Goal: Task Accomplishment & Management: Manage account settings

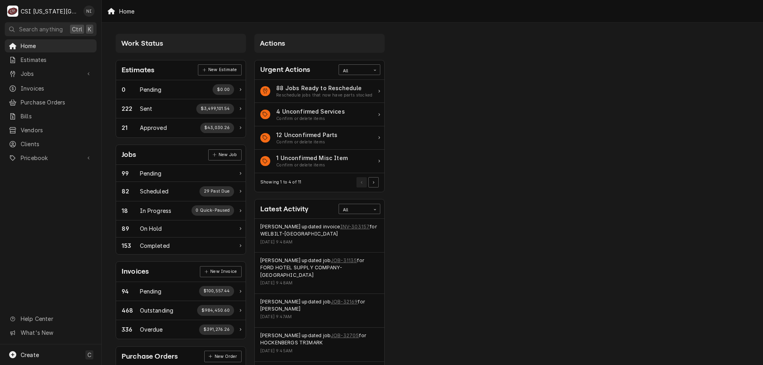
click at [67, 67] on link "Jobs" at bounding box center [51, 73] width 92 height 13
drag, startPoint x: 38, startPoint y: 82, endPoint x: 36, endPoint y: 111, distance: 28.7
click at [38, 83] on span "Jobs" at bounding box center [57, 87] width 72 height 8
click at [37, 124] on span "Purchase Orders" at bounding box center [57, 128] width 72 height 8
drag, startPoint x: 39, startPoint y: 175, endPoint x: 42, endPoint y: 186, distance: 10.6
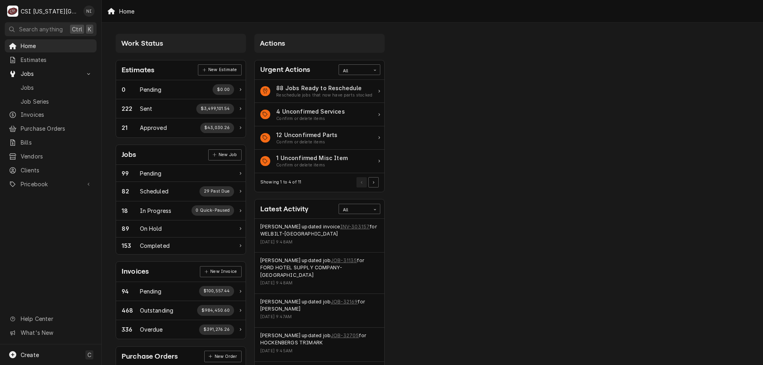
click at [39, 179] on div "Pricebook" at bounding box center [50, 184] width 89 height 10
click at [44, 209] on span "Parts & Materials" at bounding box center [57, 212] width 72 height 8
drag, startPoint x: 61, startPoint y: 71, endPoint x: 85, endPoint y: 43, distance: 36.9
click at [61, 71] on span "Jobs" at bounding box center [51, 74] width 60 height 8
click at [64, 72] on span "Jobs" at bounding box center [51, 74] width 60 height 8
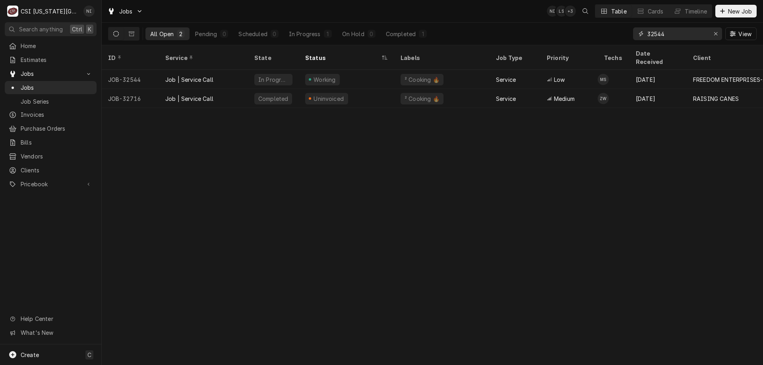
drag, startPoint x: 668, startPoint y: 34, endPoint x: 572, endPoint y: 18, distance: 97.9
click at [583, 26] on div "All Open 2 Pending 0 Scheduled 0 In Progress 1 On Hold 0 Completed 1 32544 View" at bounding box center [432, 34] width 649 height 22
click at [657, 22] on div "Jobs NI LS + 3 Table Cards Timeline New Job" at bounding box center [432, 11] width 661 height 22
drag, startPoint x: 665, startPoint y: 35, endPoint x: 627, endPoint y: 35, distance: 38.2
click at [628, 37] on div "All Open 1 Pending 0 Scheduled 0 In Progress 1 On Hold 0 Completed 0 32873 View" at bounding box center [432, 34] width 649 height 22
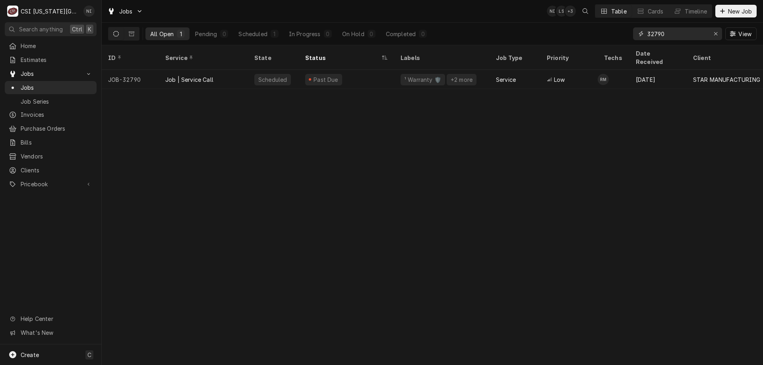
type input "32790"
click at [390, 74] on div "Past Due" at bounding box center [346, 79] width 95 height 19
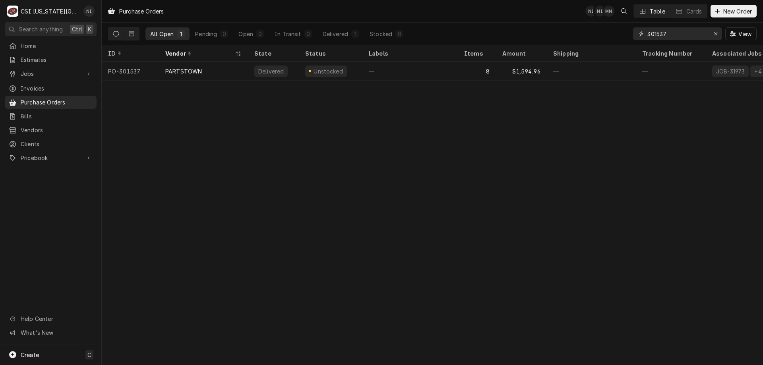
drag, startPoint x: 669, startPoint y: 33, endPoint x: 661, endPoint y: 35, distance: 8.9
click at [661, 35] on input "301537" at bounding box center [678, 33] width 60 height 13
type input "301550"
click at [372, 68] on div "—" at bounding box center [410, 71] width 95 height 19
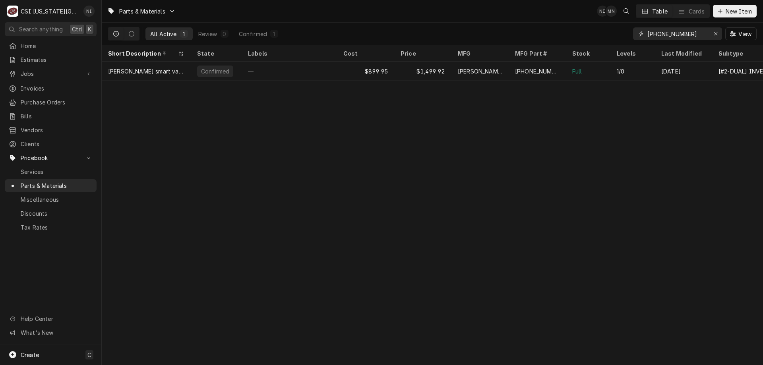
click at [717, 31] on icon "Erase input" at bounding box center [716, 34] width 4 height 6
click at [701, 33] on input "Dynamic Content Wrapper" at bounding box center [685, 33] width 75 height 13
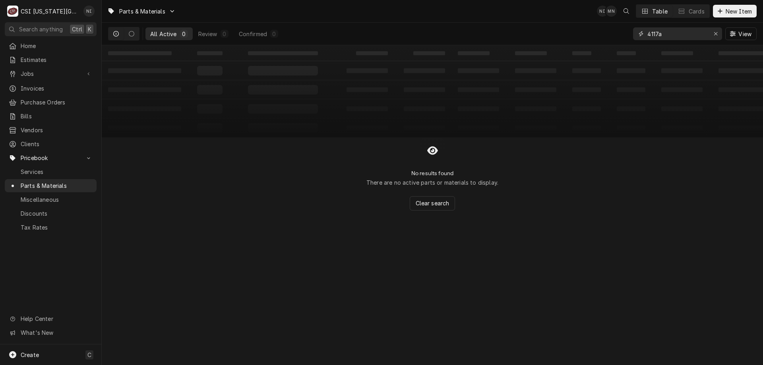
type input "4117a"
click at [715, 34] on icon "Erase input" at bounding box center [715, 33] width 3 height 3
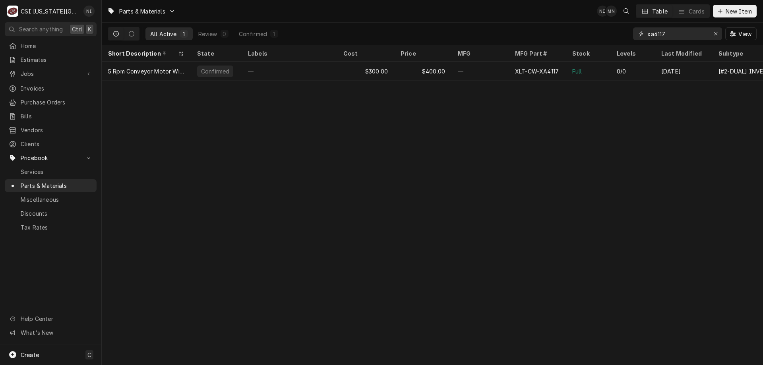
type input "xa4117"
click at [499, 70] on div "—" at bounding box center [480, 71] width 57 height 19
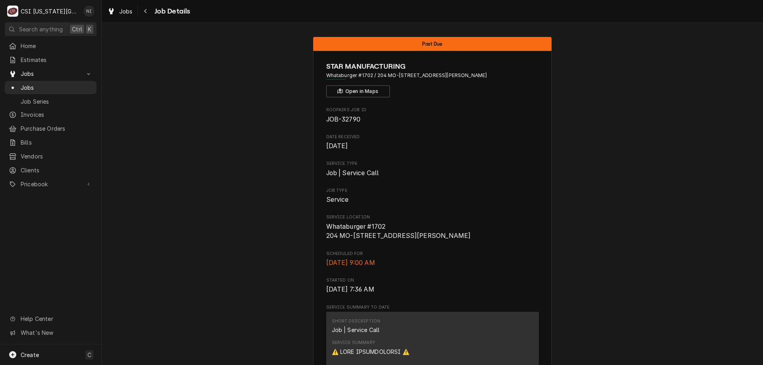
click at [62, 85] on span "Jobs" at bounding box center [57, 87] width 72 height 8
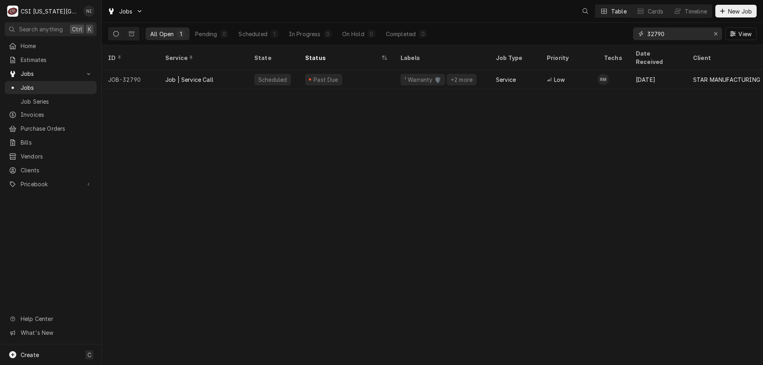
drag, startPoint x: 662, startPoint y: 32, endPoint x: 609, endPoint y: 36, distance: 53.8
click at [609, 36] on div "All Open 1 Pending 0 Scheduled 1 In Progress 0 On Hold 0 Completed 0 32790 View" at bounding box center [432, 34] width 649 height 22
click at [718, 33] on div "Erase input" at bounding box center [716, 34] width 8 height 8
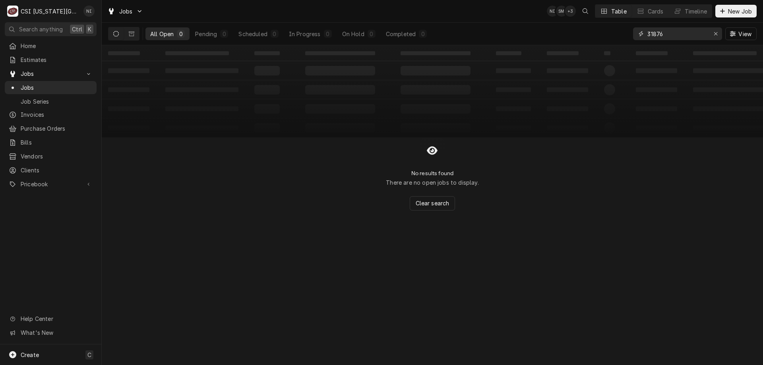
type input "31876"
click at [129, 35] on icon "Dynamic Content Wrapper" at bounding box center [132, 34] width 6 height 6
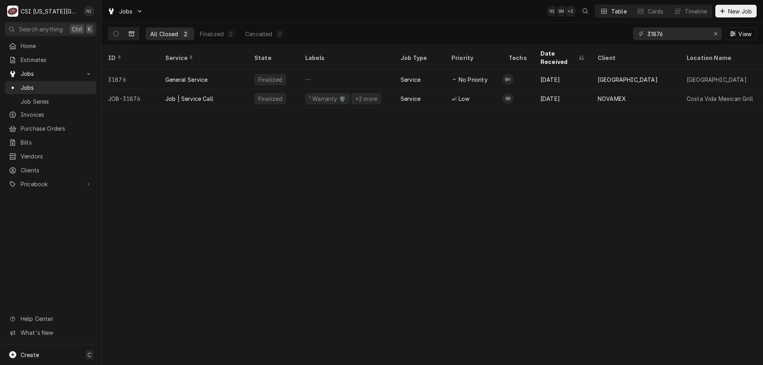
click at [615, 95] on div "NOVAMEX" at bounding box center [612, 99] width 28 height 8
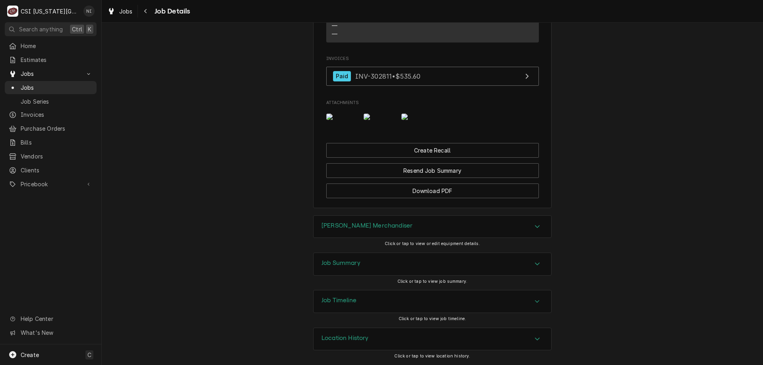
scroll to position [782, 0]
click at [533, 250] on div "RIC Glass Merchandiser Click or tap to view or edit equipment details." at bounding box center [432, 233] width 238 height 37
click at [534, 260] on div "Accordion Header" at bounding box center [537, 265] width 12 height 10
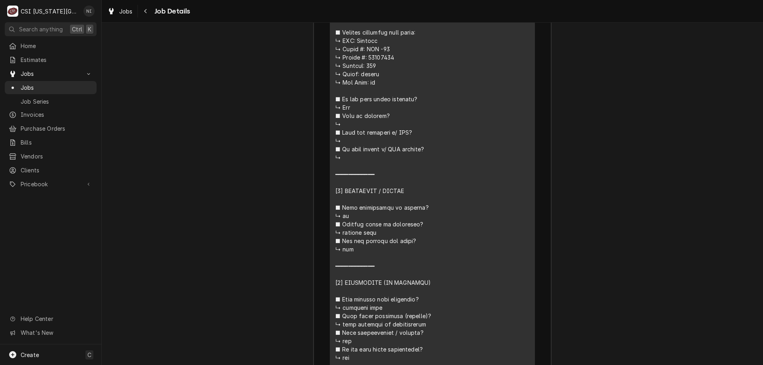
scroll to position [1346, 0]
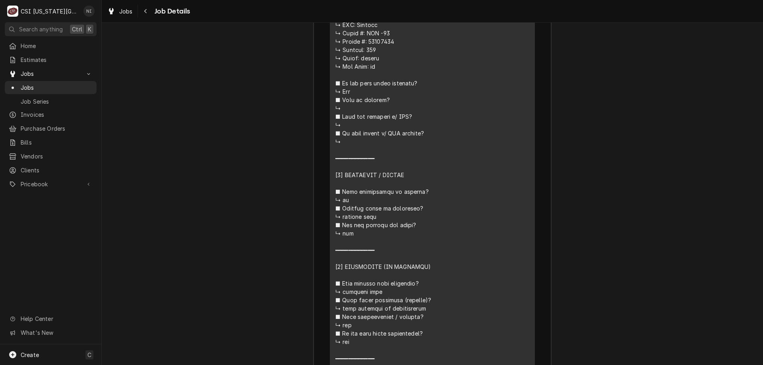
click at [76, 83] on span "Jobs" at bounding box center [57, 87] width 72 height 8
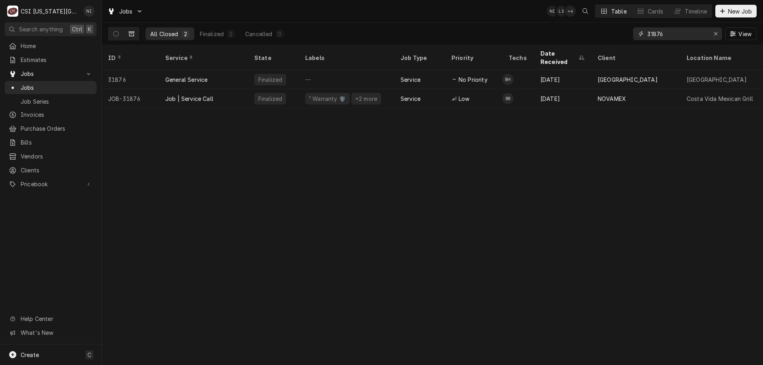
drag, startPoint x: 665, startPoint y: 35, endPoint x: 637, endPoint y: 34, distance: 27.8
click at [637, 34] on div "31876" at bounding box center [677, 33] width 89 height 13
click at [715, 31] on icon "Erase input" at bounding box center [716, 34] width 4 height 6
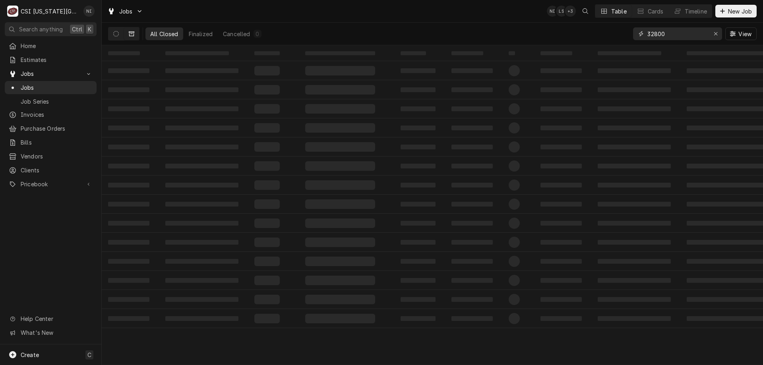
type input "32800"
click at [116, 37] on button "Dynamic Content Wrapper" at bounding box center [116, 33] width 15 height 13
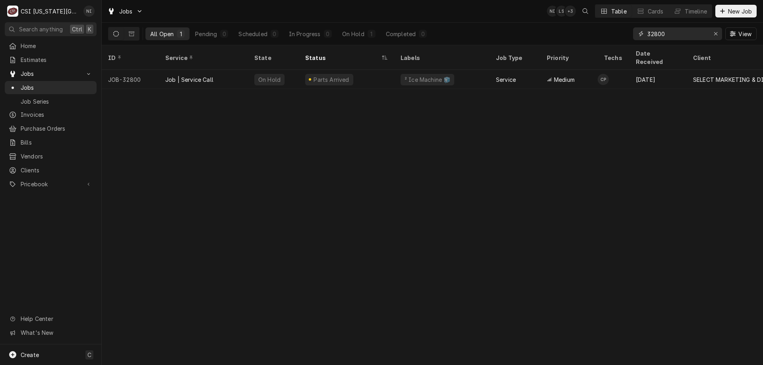
click at [712, 33] on div "Erase input" at bounding box center [716, 34] width 8 height 8
click at [712, 33] on input "Dynamic Content Wrapper" at bounding box center [685, 33] width 75 height 13
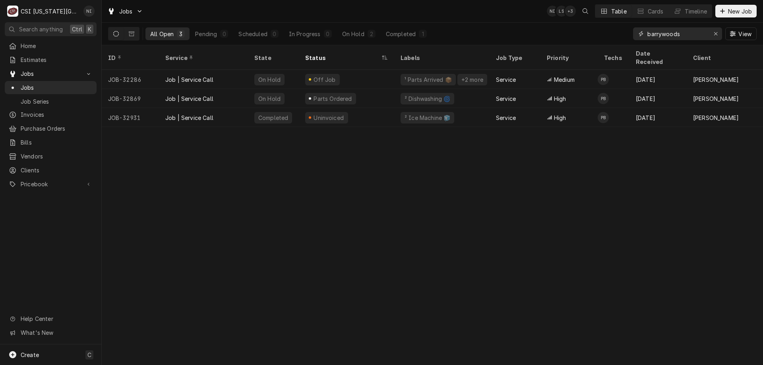
type input "barrywoods"
click at [370, 91] on div "Parts Ordered" at bounding box center [346, 98] width 95 height 19
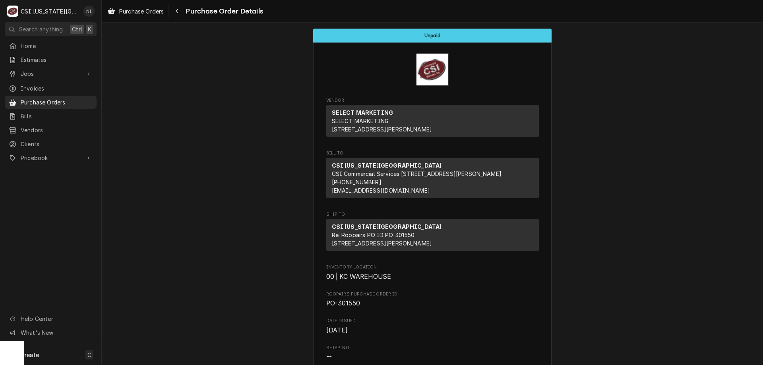
drag, startPoint x: 66, startPoint y: 102, endPoint x: 141, endPoint y: 48, distance: 92.2
click at [67, 102] on span "Purchase Orders" at bounding box center [57, 102] width 72 height 8
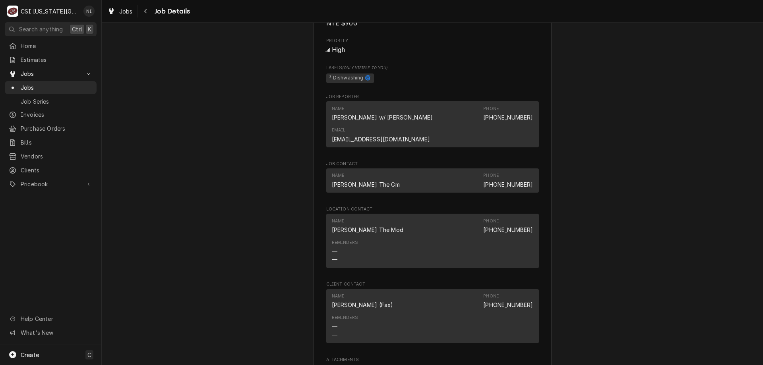
scroll to position [1113, 0]
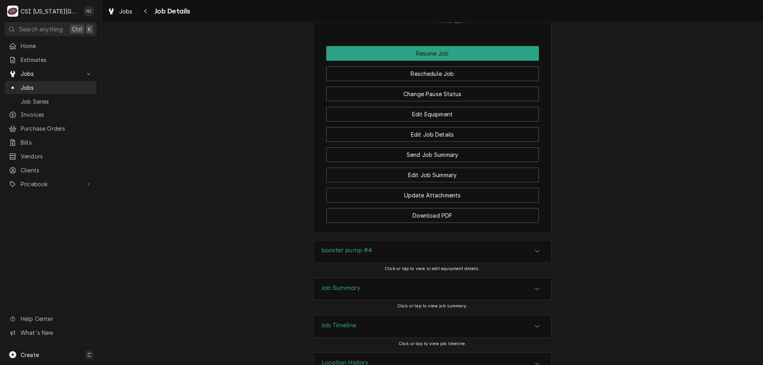
click at [504, 240] on div "booster pump #4" at bounding box center [433, 251] width 238 height 22
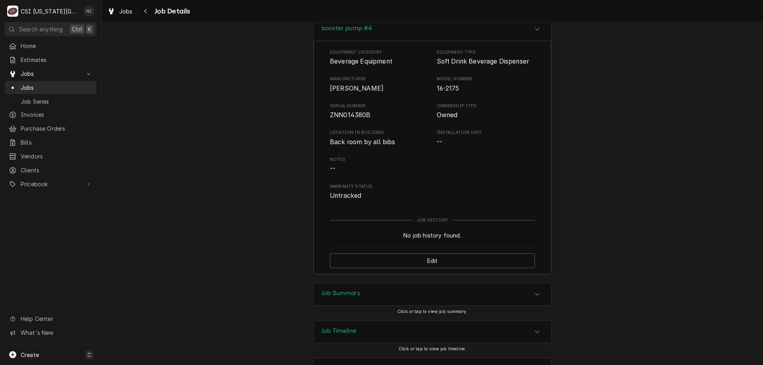
scroll to position [1340, 0]
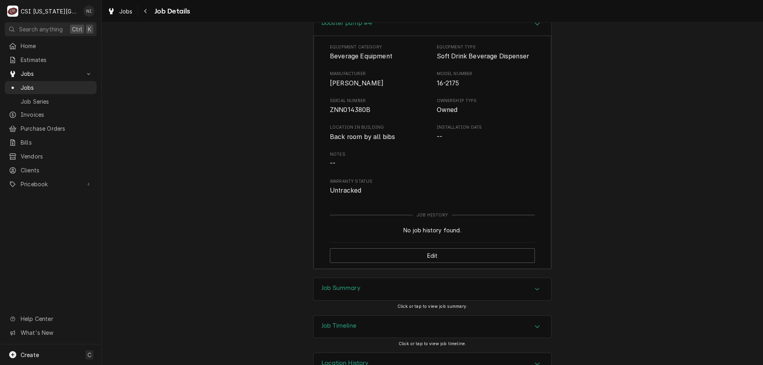
click at [504, 278] on div "Job Summary" at bounding box center [433, 289] width 238 height 22
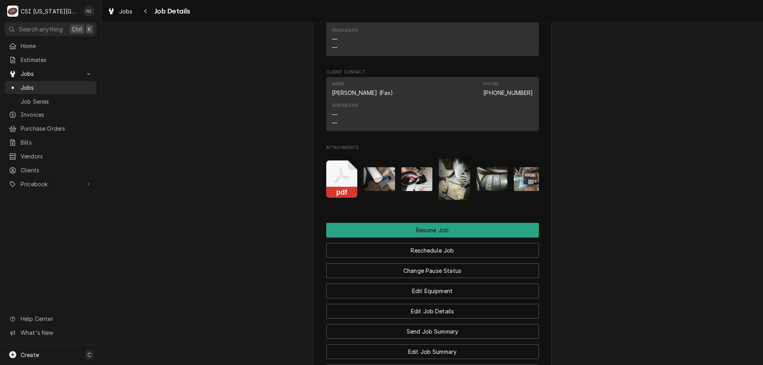
scroll to position [961, 0]
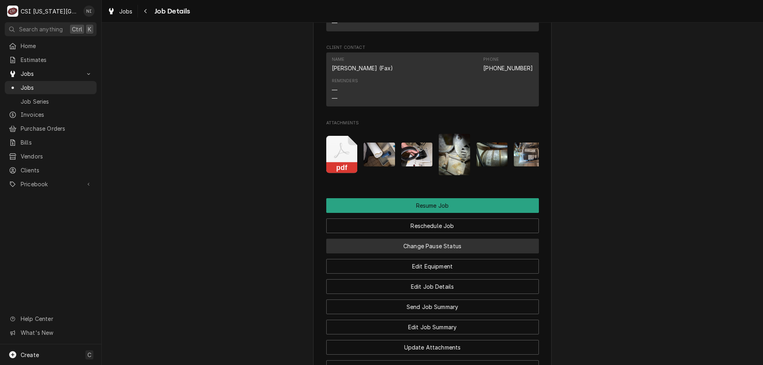
click at [514, 239] on button "Change Pause Status" at bounding box center [432, 246] width 213 height 15
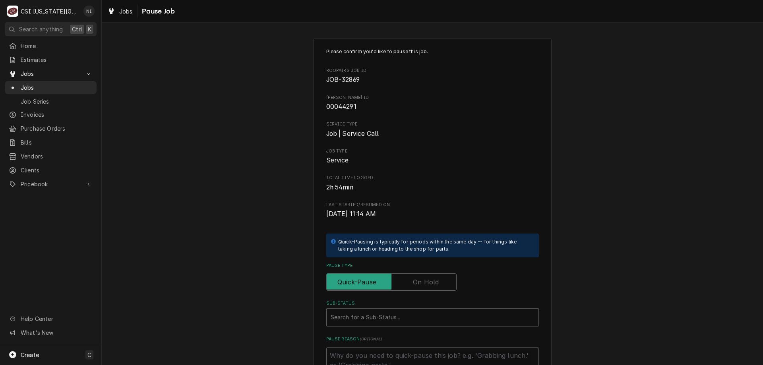
click at [428, 284] on label "Pause Type" at bounding box center [391, 281] width 130 height 17
click at [428, 284] on input "Pause Type" at bounding box center [391, 281] width 123 height 17
checkbox input "true"
drag, startPoint x: 412, startPoint y: 313, endPoint x: 425, endPoint y: 318, distance: 13.6
click at [411, 314] on div "Sub-Status" at bounding box center [433, 317] width 204 height 14
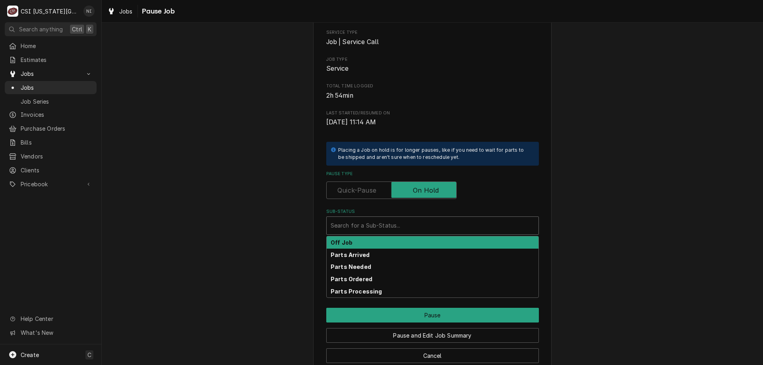
scroll to position [107, 0]
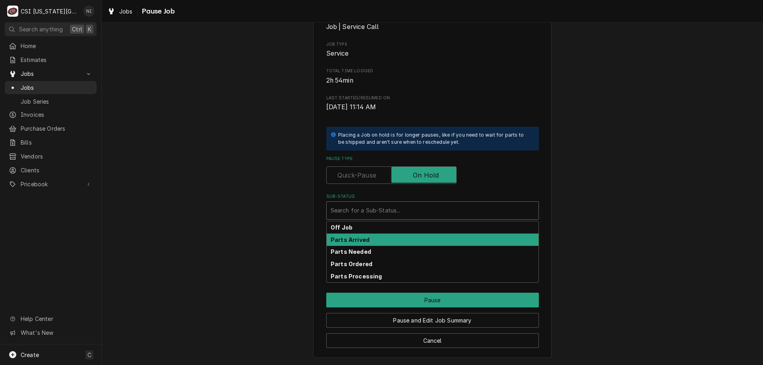
click at [358, 239] on strong "Parts Arrived" at bounding box center [350, 240] width 39 height 7
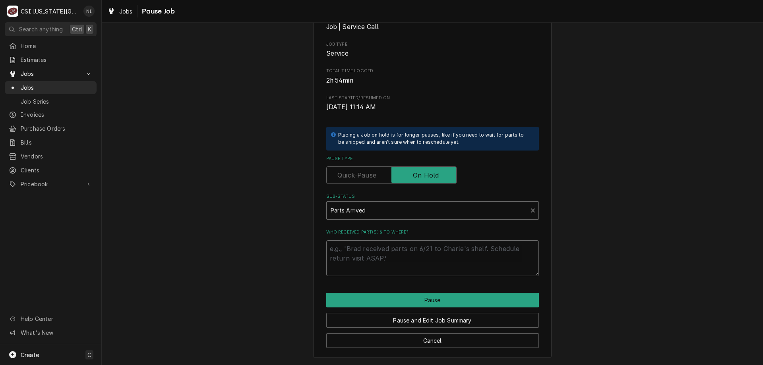
click at [378, 252] on textarea "Who received part(s) & to where?" at bounding box center [432, 258] width 213 height 36
type textarea "x"
type textarea "p"
type textarea "x"
type textarea "pa"
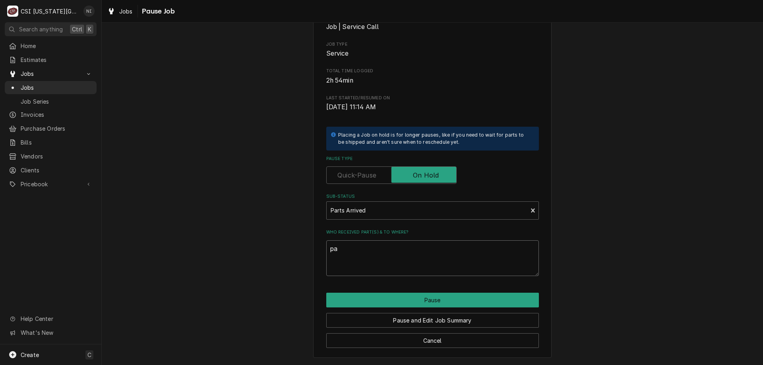
type textarea "x"
type textarea "par"
type textarea "x"
type textarea "part"
type textarea "x"
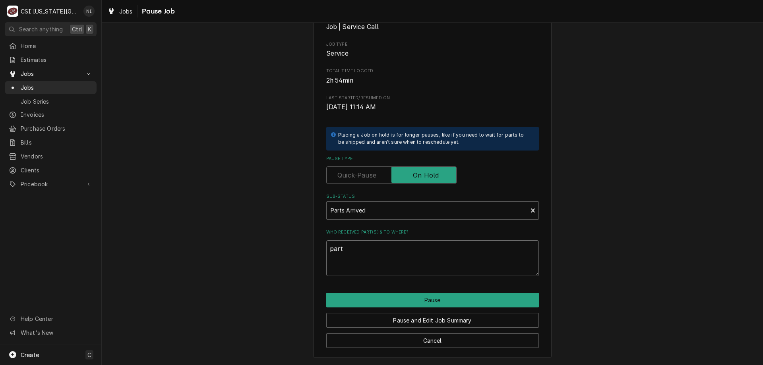
type textarea "parts"
type textarea "x"
type textarea "parts"
type textarea "x"
type textarea "parts o"
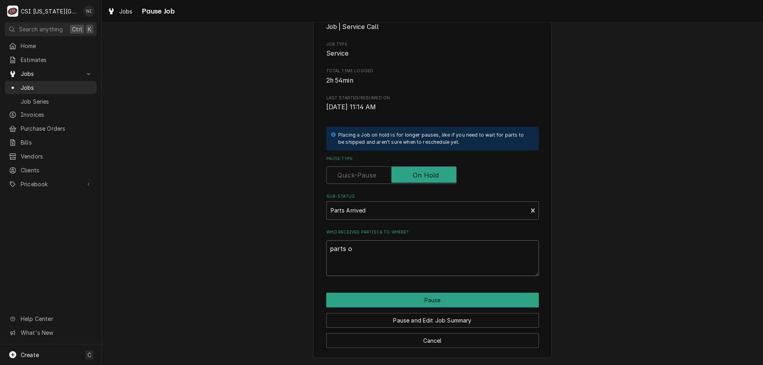
type textarea "x"
type textarea "parts on"
type textarea "x"
type textarea "parts on b"
type textarea "x"
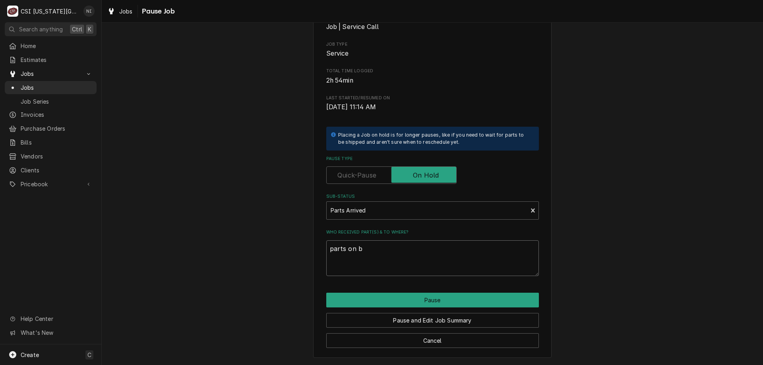
type textarea "parts on bu"
type textarea "x"
type textarea "parts on bus"
type textarea "x"
type textarea "parts on bust"
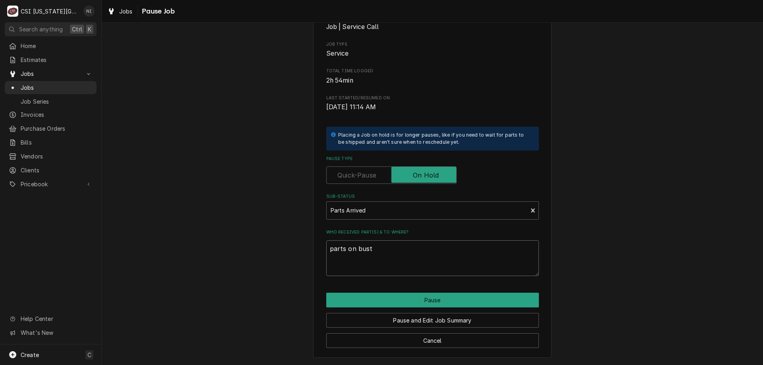
type textarea "x"
type textarea "parts on busta"
type textarea "x"
type textarea "parts on bustam"
type textarea "x"
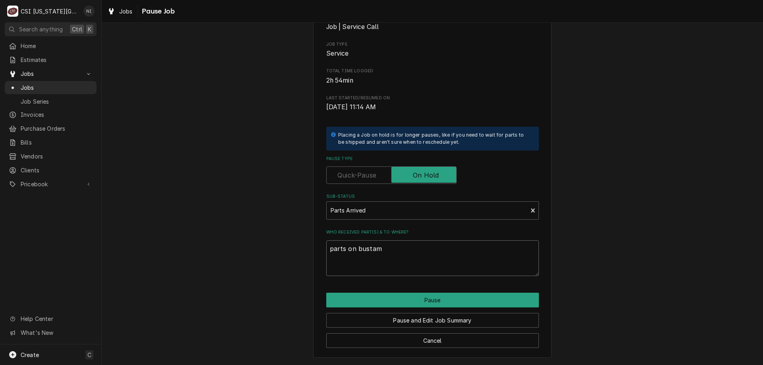
type textarea "parts on bustama"
type textarea "x"
type textarea "parts on bustaman"
type textarea "x"
type textarea "parts on bustamant"
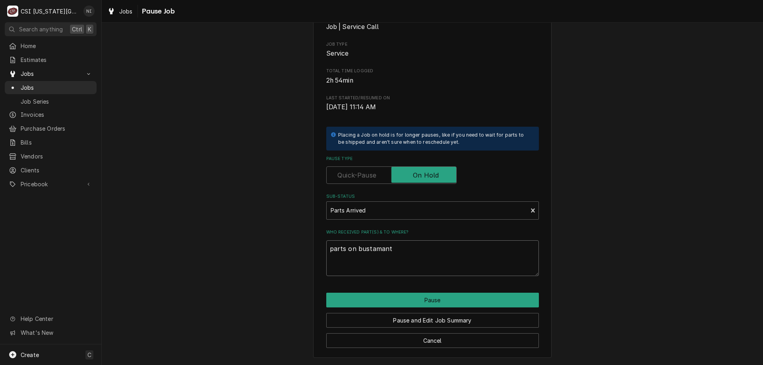
type textarea "x"
type textarea "parts on bustamante"
type textarea "x"
type textarea "parts on bustamante"
type textarea "x"
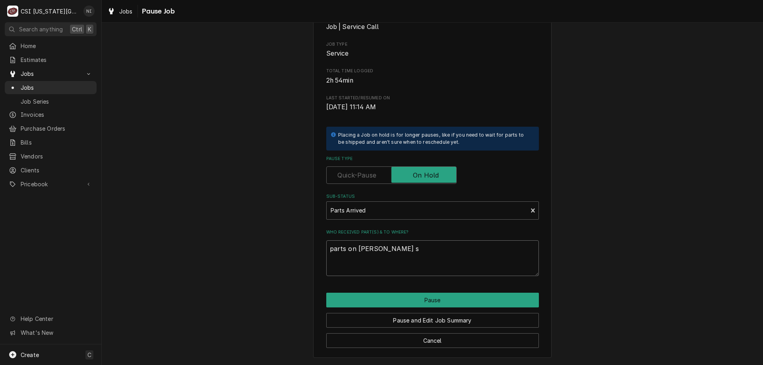
type textarea "parts on bustamante sh"
type textarea "x"
type textarea "parts on bustamante she"
type textarea "x"
type textarea "parts on bustamante shel"
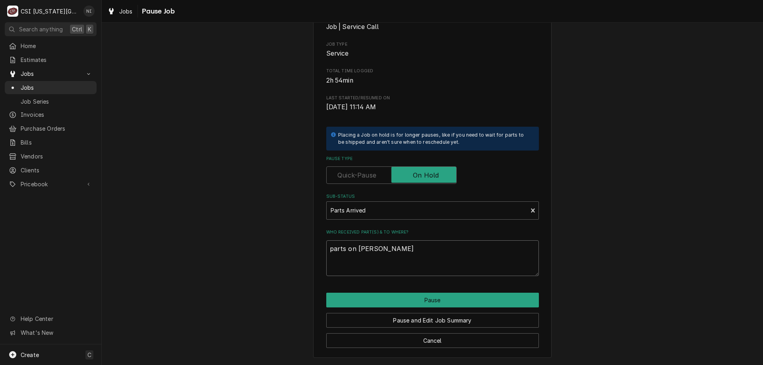
type textarea "x"
type textarea "parts on bustamante shelf"
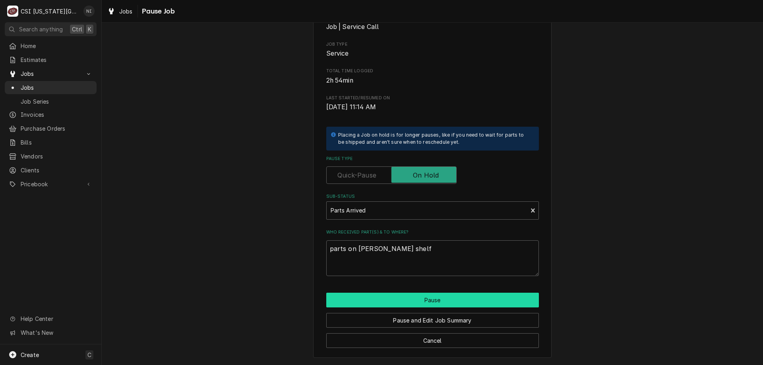
click at [428, 297] on button "Pause" at bounding box center [432, 300] width 213 height 15
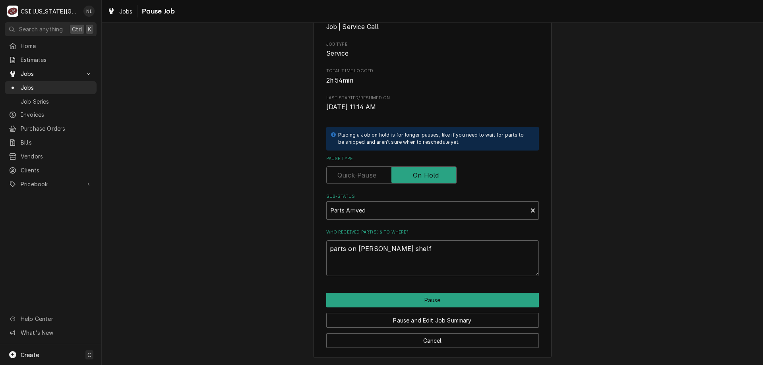
type textarea "x"
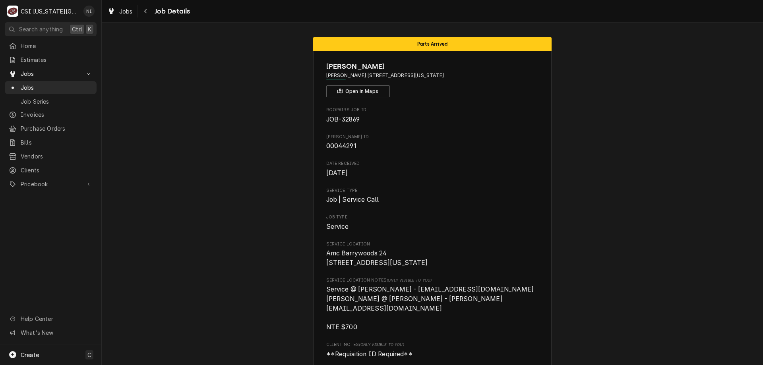
click at [79, 84] on span "Jobs" at bounding box center [57, 87] width 72 height 8
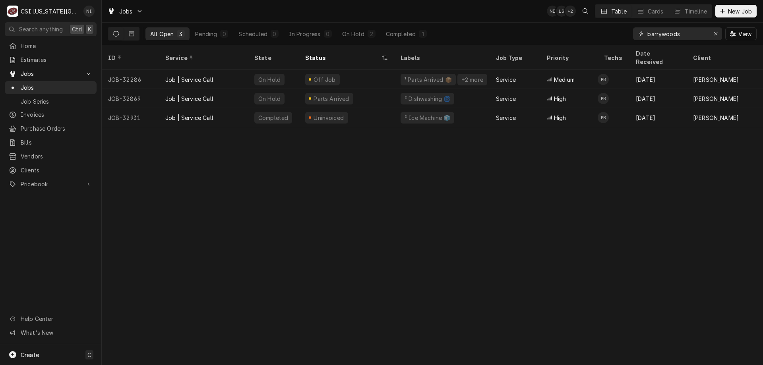
drag, startPoint x: 682, startPoint y: 35, endPoint x: 609, endPoint y: 38, distance: 72.8
click at [609, 38] on div "All Open 3 Pending 0 Scheduled 0 In Progress 0 On Hold 2 Completed 1 barrywoods…" at bounding box center [432, 34] width 649 height 22
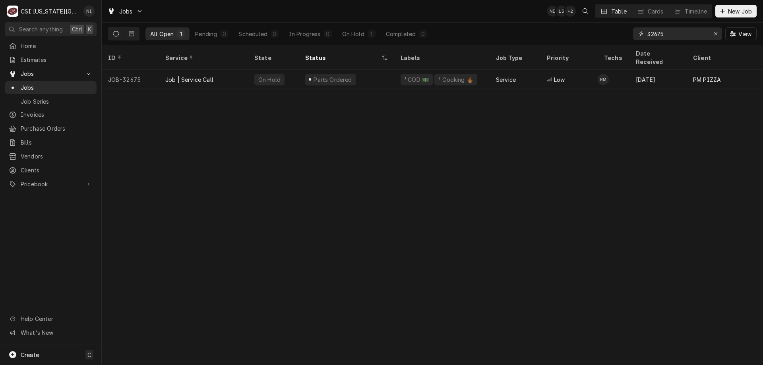
type input "32675"
click at [380, 70] on div "Parts Ordered" at bounding box center [346, 79] width 95 height 19
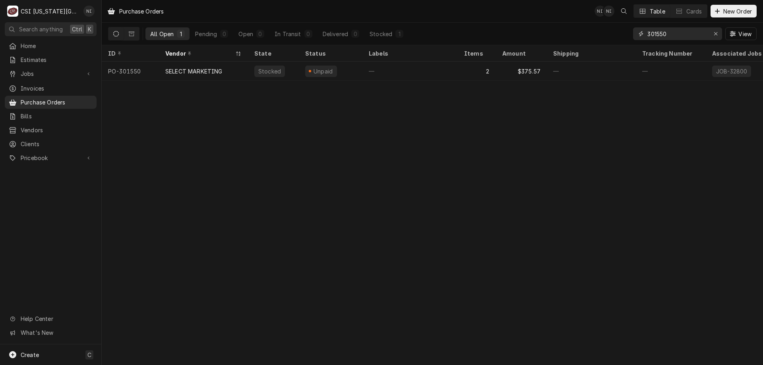
drag, startPoint x: 667, startPoint y: 37, endPoint x: 594, endPoint y: 33, distance: 73.6
click at [615, 34] on div "All Open 1 Pending 0 Open 0 In Transit 0 Delivered 0 Stocked 1 301550 View" at bounding box center [432, 34] width 649 height 22
type input "c"
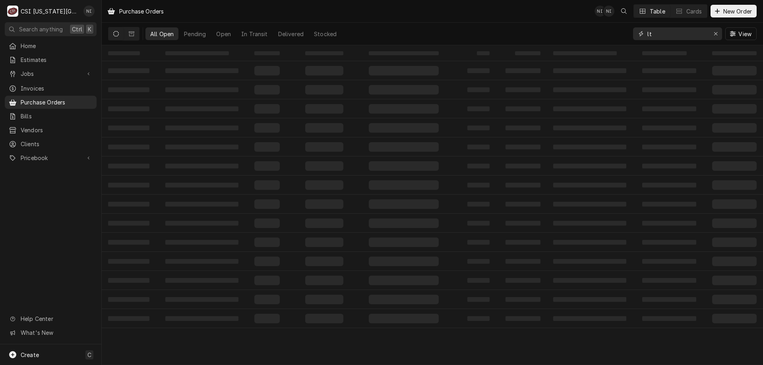
type input "l"
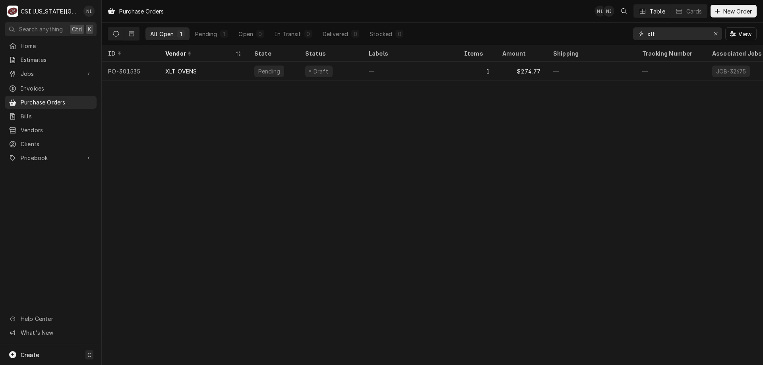
type input "xlt"
click at [388, 70] on div "—" at bounding box center [410, 71] width 95 height 19
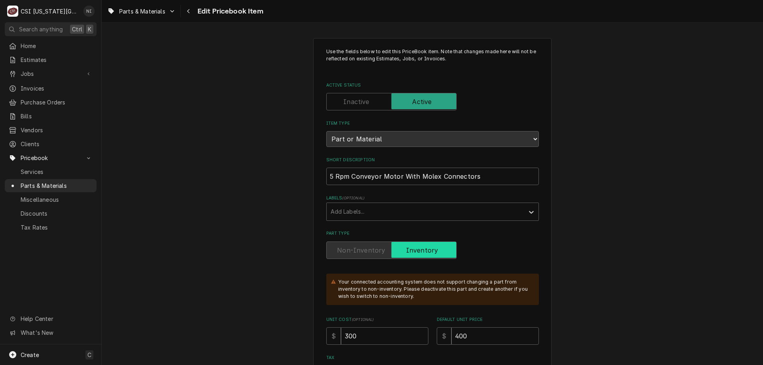
type textarea "x"
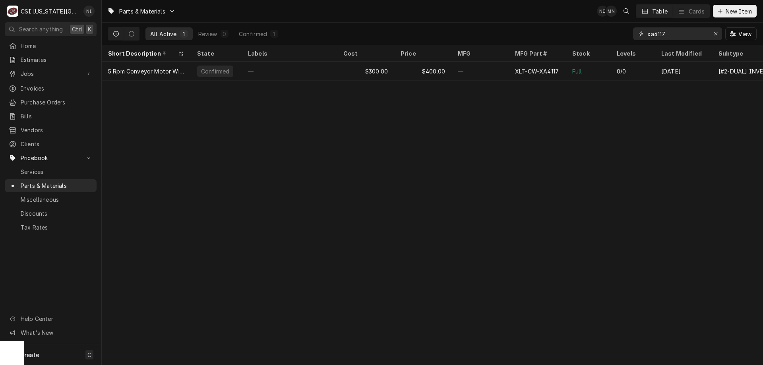
drag, startPoint x: 673, startPoint y: 35, endPoint x: 630, endPoint y: 35, distance: 42.1
click at [632, 35] on div "All Active 1 Review 0 Confirmed 1 xa4117 View" at bounding box center [432, 34] width 649 height 22
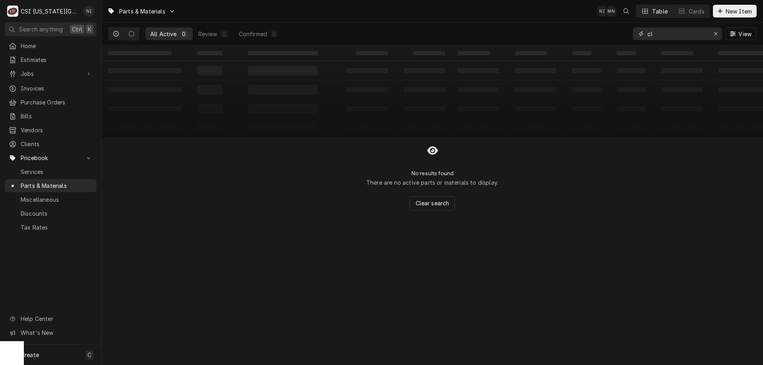
type input "c"
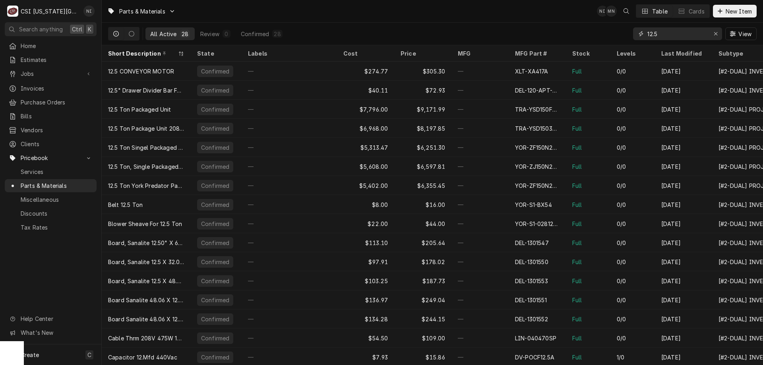
type input "12.5"
click at [500, 68] on div "—" at bounding box center [480, 71] width 57 height 19
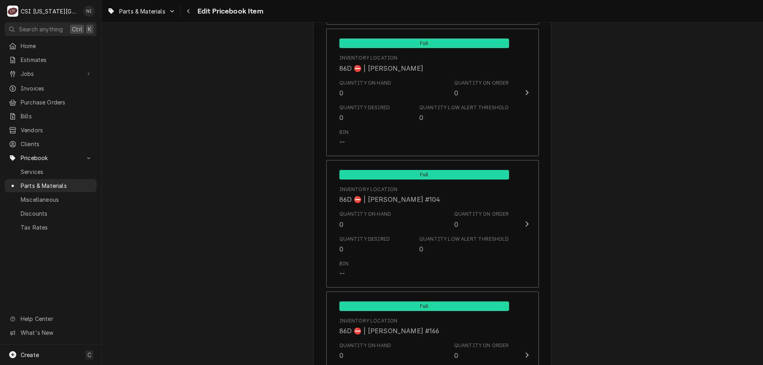
scroll to position [7702, 0]
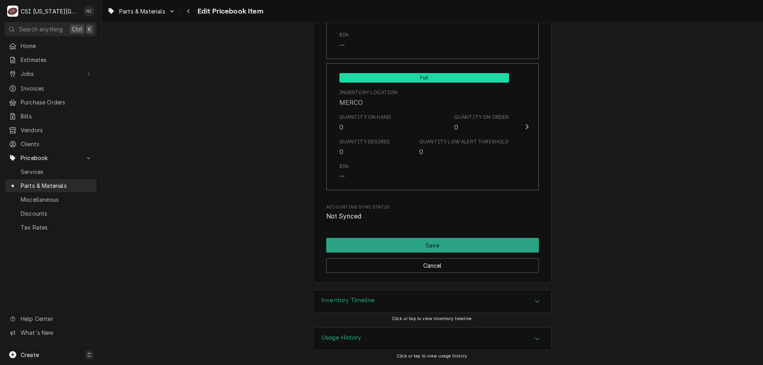
click at [487, 307] on div "Inventory Timeline" at bounding box center [433, 302] width 238 height 22
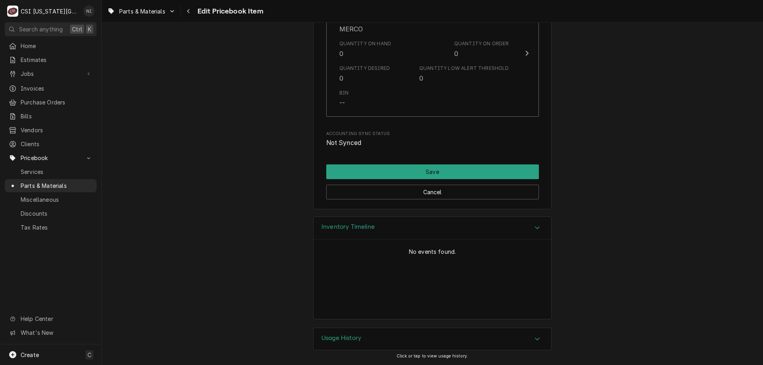
click at [531, 229] on div "Accordion Header" at bounding box center [537, 228] width 12 height 10
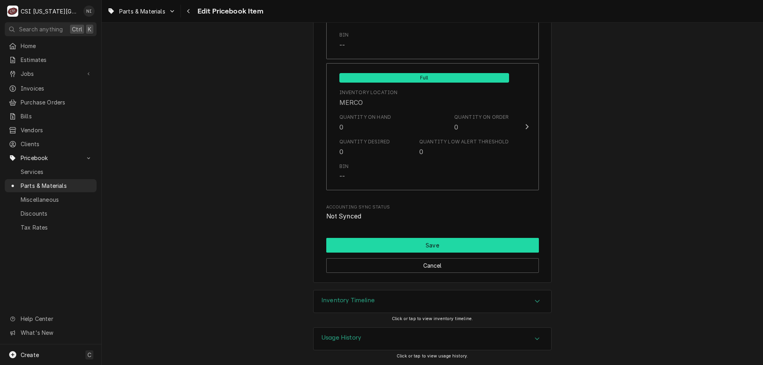
click at [392, 242] on button "Save" at bounding box center [432, 245] width 213 height 15
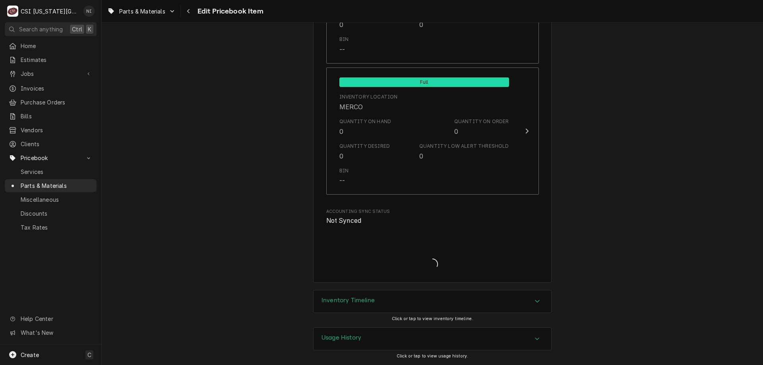
scroll to position [7697, 0]
type textarea "x"
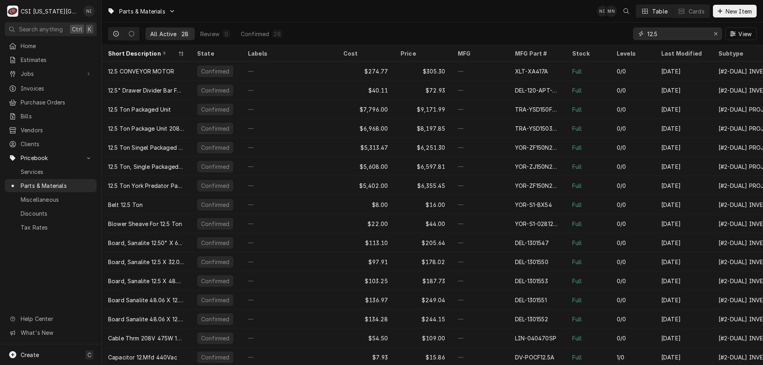
drag, startPoint x: 665, startPoint y: 33, endPoint x: 584, endPoint y: 29, distance: 81.2
click at [593, 31] on div "All Active 28 Review 0 Confirmed 28 12.5 View" at bounding box center [432, 34] width 649 height 22
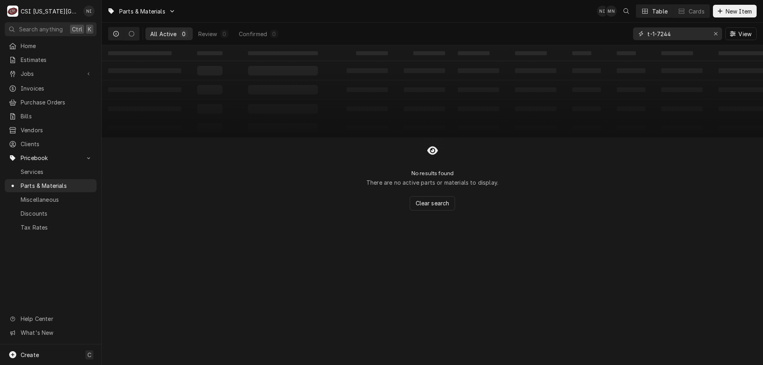
drag, startPoint x: 688, startPoint y: 37, endPoint x: 600, endPoint y: 35, distance: 88.3
click at [600, 35] on div "All Active 0 Review 0 Confirmed 0 t-1-7244 View" at bounding box center [432, 34] width 649 height 22
type input "r"
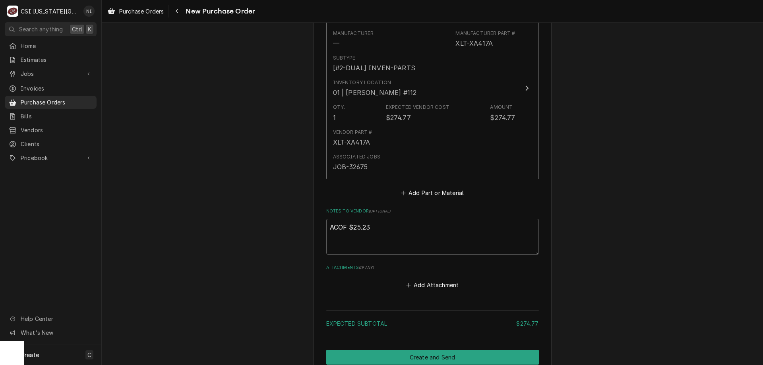
scroll to position [397, 0]
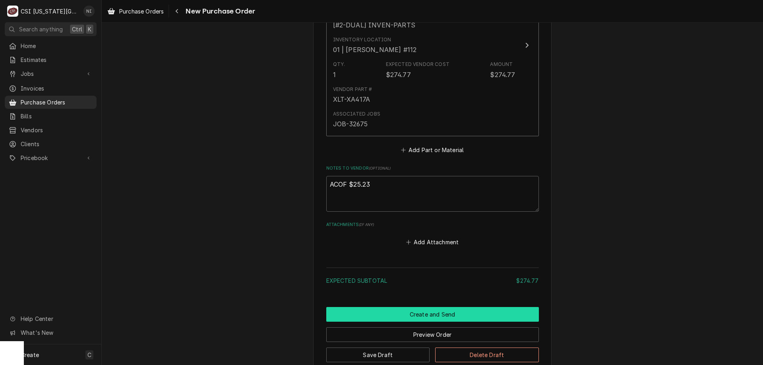
click at [427, 311] on button "Create and Send" at bounding box center [432, 314] width 213 height 15
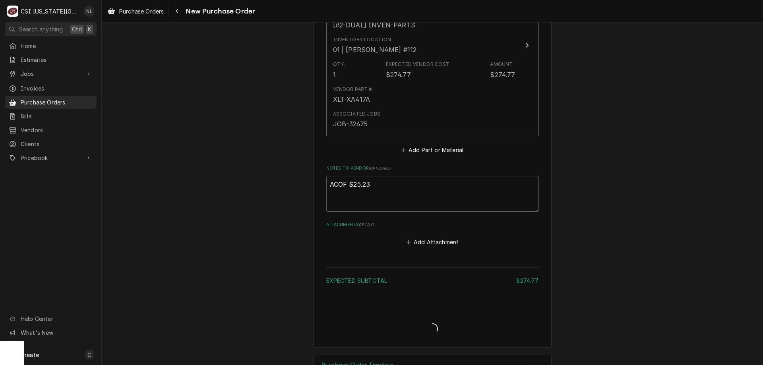
type textarea "x"
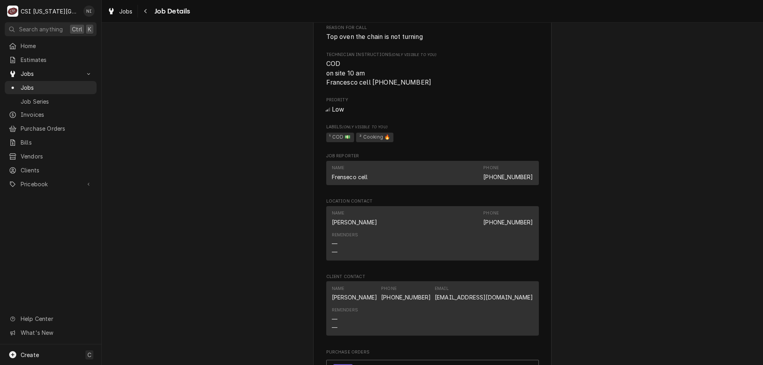
scroll to position [878, 0]
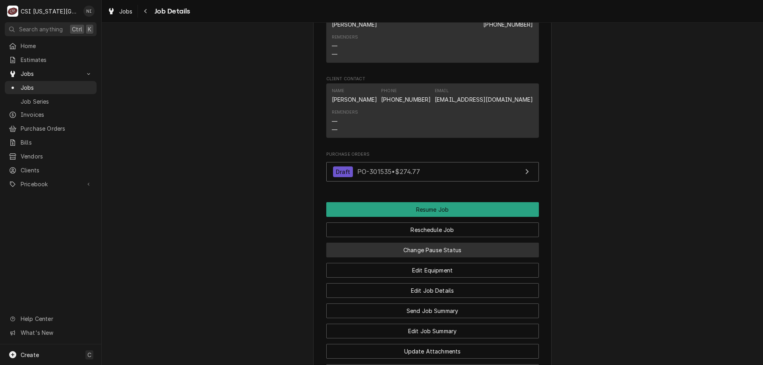
click at [456, 257] on button "Change Pause Status" at bounding box center [432, 250] width 213 height 15
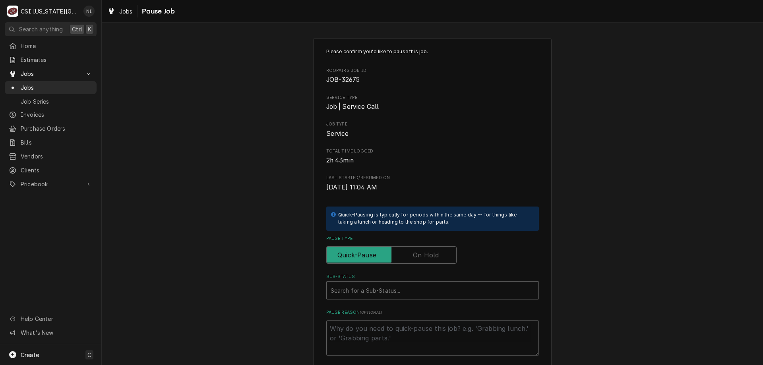
click at [420, 259] on label "Pause Type" at bounding box center [391, 254] width 130 height 17
click at [420, 259] on input "Pause Type" at bounding box center [391, 254] width 123 height 17
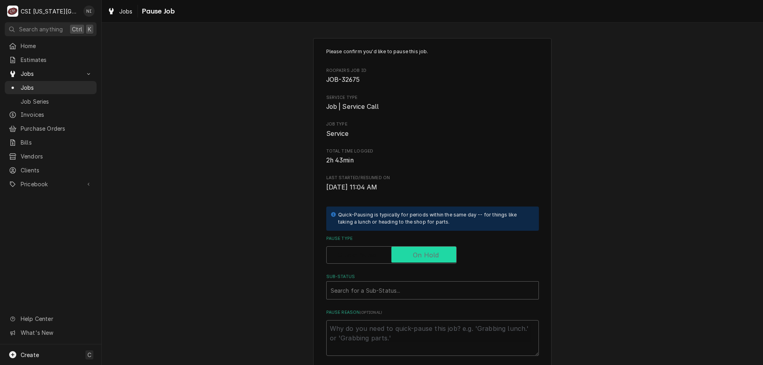
checkbox input "true"
click at [415, 289] on div "Sub-Status" at bounding box center [433, 290] width 204 height 14
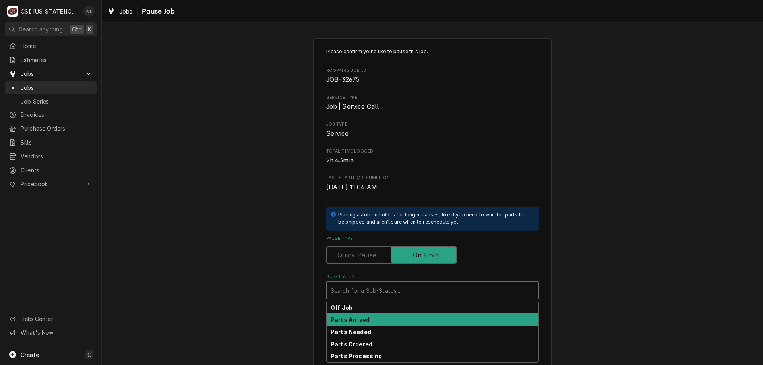
click at [358, 324] on div "Parts Arrived" at bounding box center [433, 320] width 212 height 12
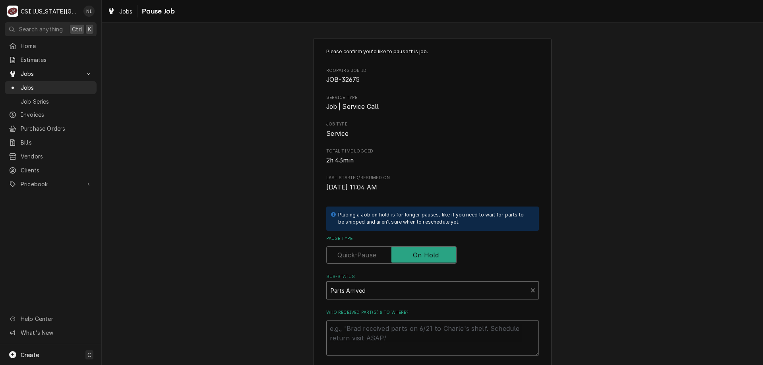
click at [359, 326] on textarea "Who received part(s) & to where?" at bounding box center [432, 338] width 213 height 36
type textarea "x"
type textarea "p"
type textarea "x"
type textarea "pa"
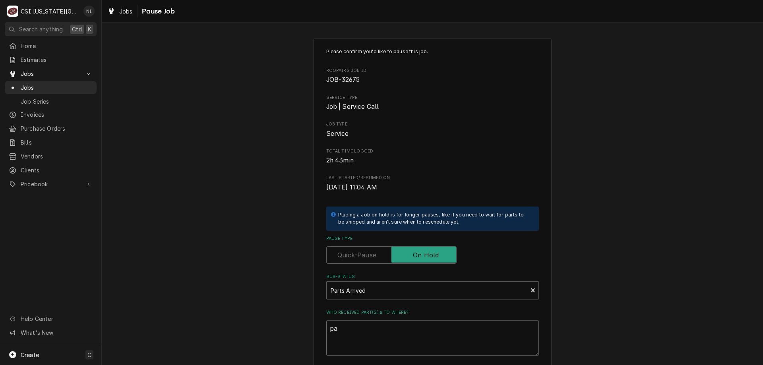
type textarea "x"
type textarea "pat"
type textarea "x"
type textarea "pats"
type textarea "x"
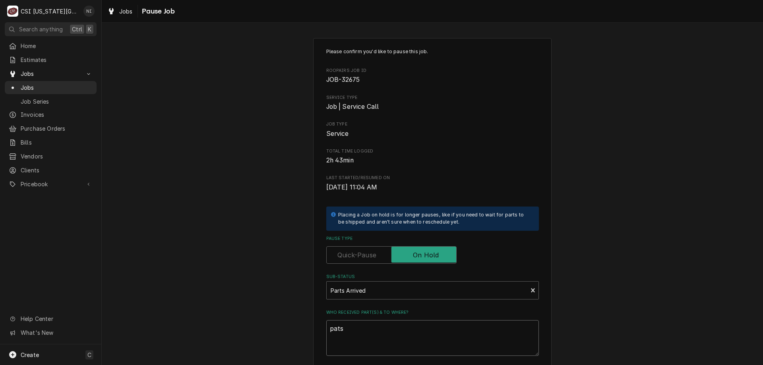
type textarea "pat"
type textarea "x"
type textarea "pa"
type textarea "x"
type textarea "par"
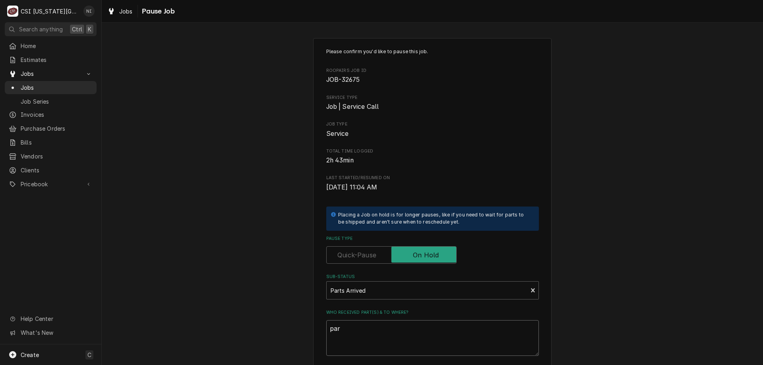
type textarea "x"
type textarea "part"
type textarea "x"
type textarea "parts"
type textarea "x"
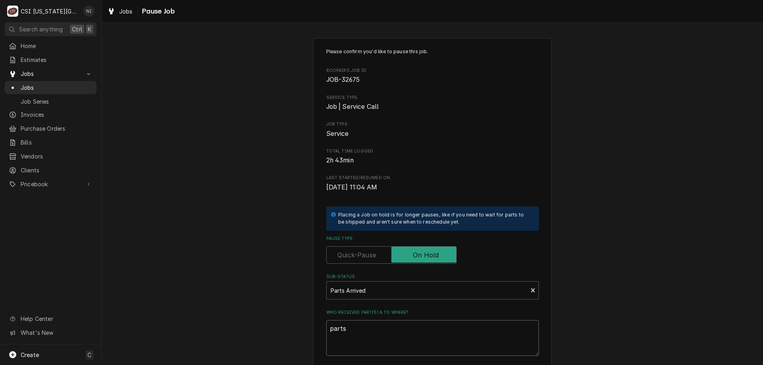
type textarea "parts o"
type textarea "x"
type textarea "parts on"
type textarea "x"
type textarea "parts on"
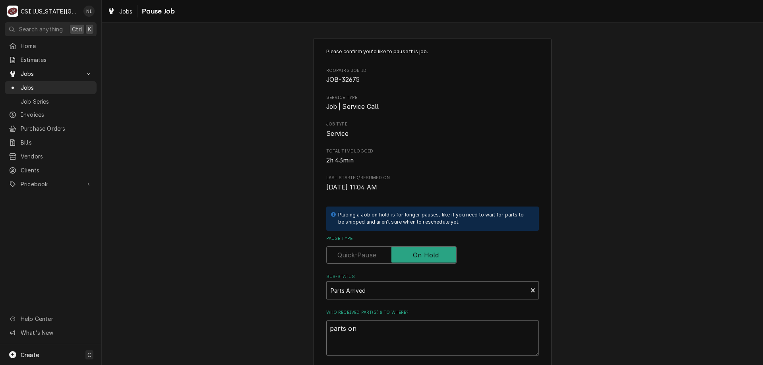
type textarea "x"
type textarea "parts on m"
type textarea "x"
type textarea "parts on me"
type textarea "x"
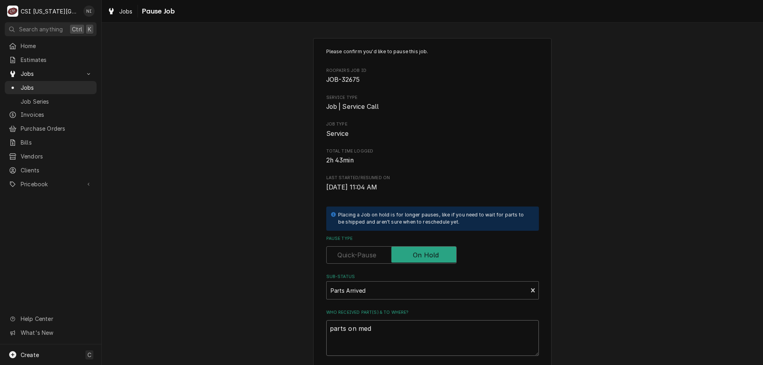
type textarea "parts on medn"
type textarea "x"
type textarea "parts on medno"
type textarea "x"
type textarea "parts on mednon"
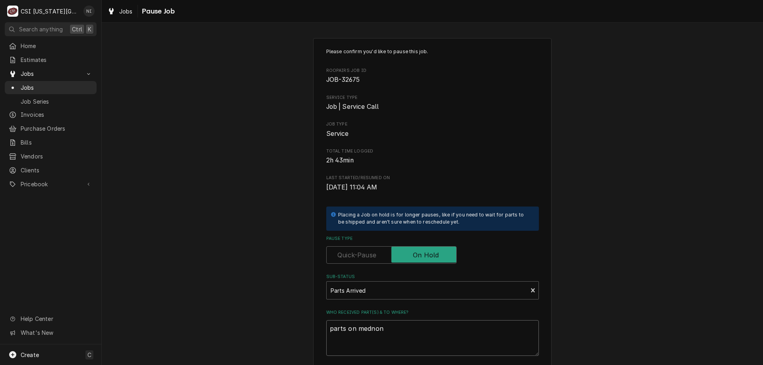
type textarea "x"
type textarea "parts on medno"
type textarea "x"
type textarea "parts on medn"
type textarea "x"
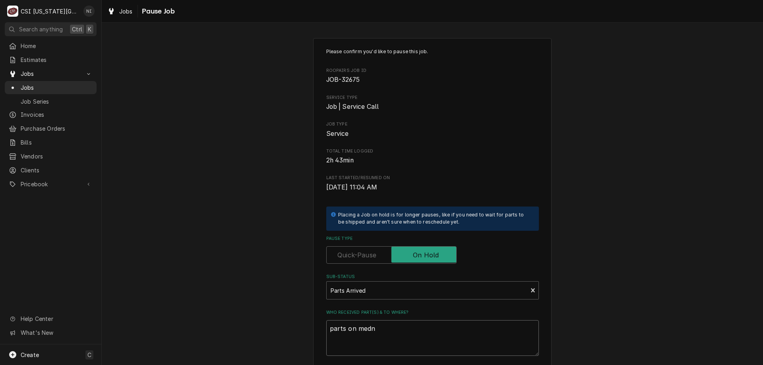
type textarea "parts on med"
type textarea "x"
type textarea "parts on me"
type textarea "x"
type textarea "parts on men"
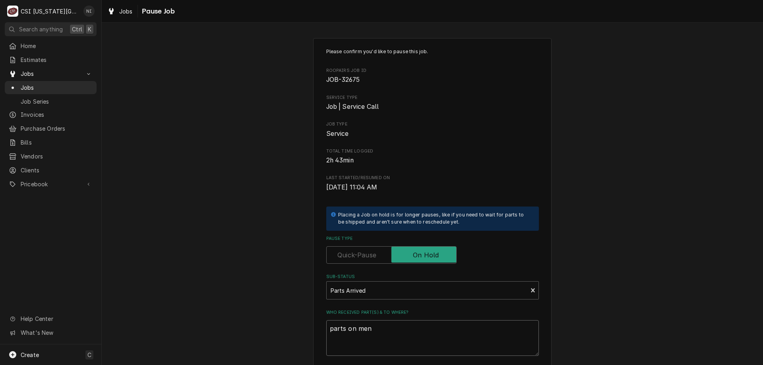
type textarea "x"
type textarea "parts on mend"
type textarea "x"
type textarea "parts on mendo"
type textarea "x"
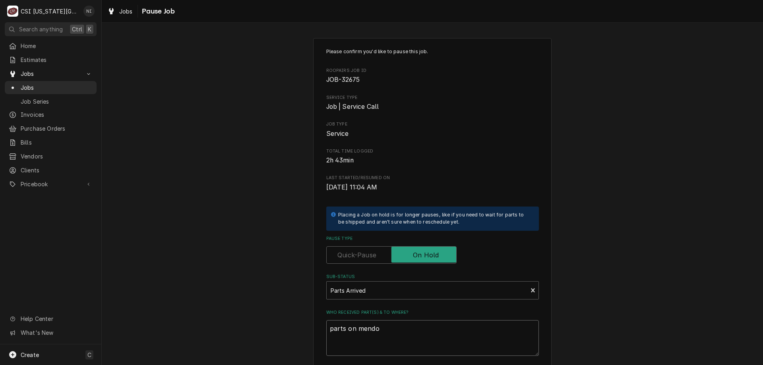
type textarea "parts on mendon"
type textarea "x"
type textarea "parts on mendon"
type textarea "x"
type textarea "parts on mendon sh"
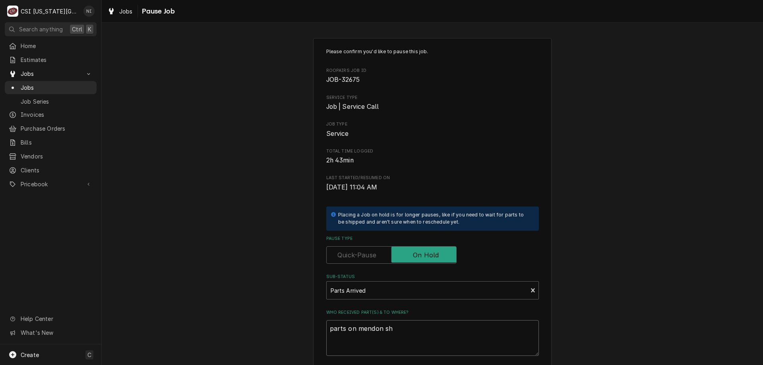
type textarea "x"
type textarea "parts on mendon she"
type textarea "x"
type textarea "parts on mendon shel"
type textarea "x"
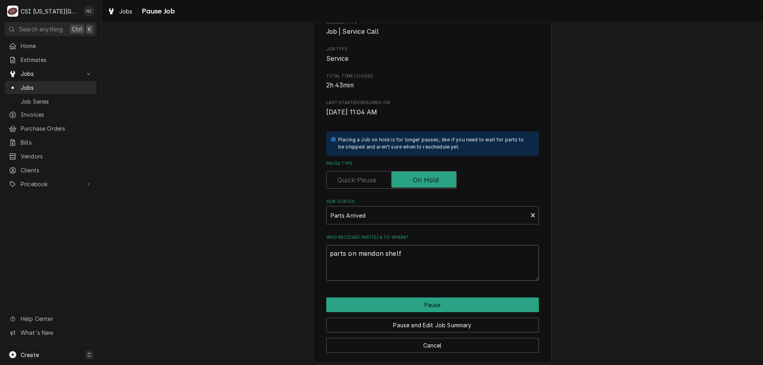
scroll to position [80, 0]
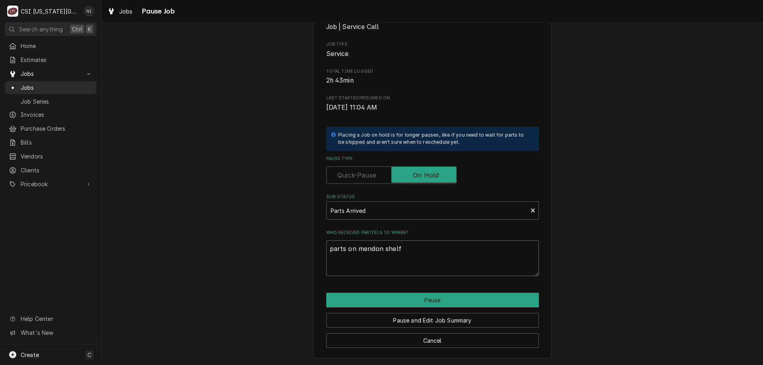
type textarea "parts on mendon shelf"
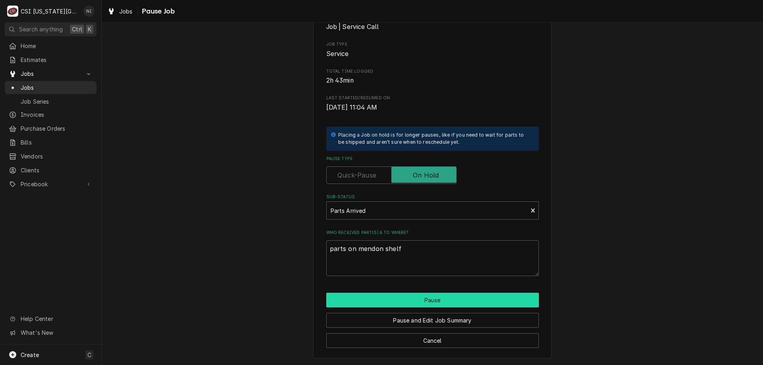
click at [448, 299] on button "Pause" at bounding box center [432, 300] width 213 height 15
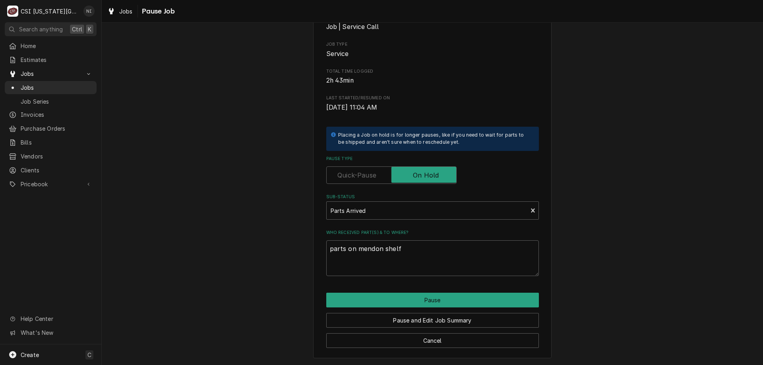
type textarea "x"
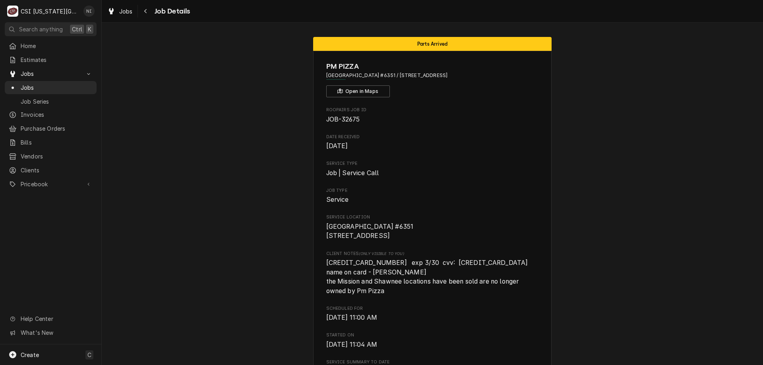
click at [50, 84] on span "Jobs" at bounding box center [57, 87] width 72 height 8
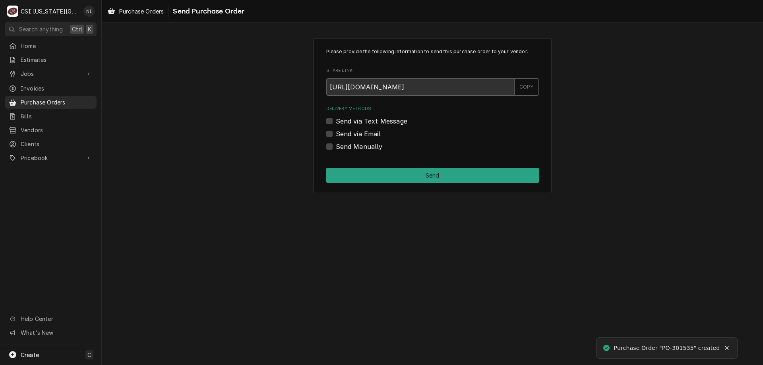
click at [336, 145] on label "Send Manually" at bounding box center [359, 147] width 47 height 10
click at [336, 145] on input "Send Manually" at bounding box center [442, 150] width 213 height 17
checkbox input "true"
click at [345, 171] on button "Send" at bounding box center [432, 175] width 213 height 15
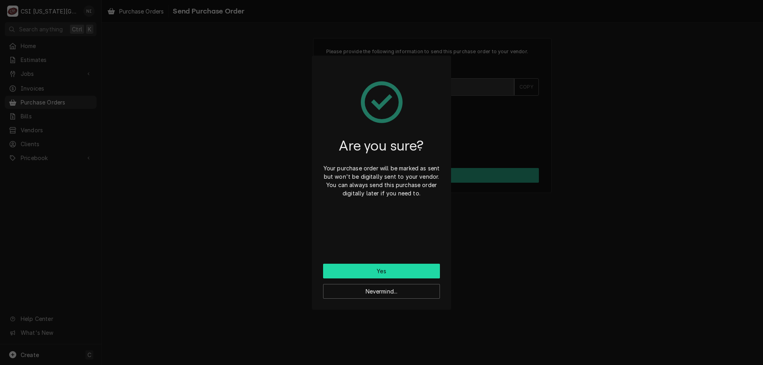
drag, startPoint x: 382, startPoint y: 273, endPoint x: 386, endPoint y: 271, distance: 4.1
click at [382, 273] on button "Yes" at bounding box center [381, 271] width 117 height 15
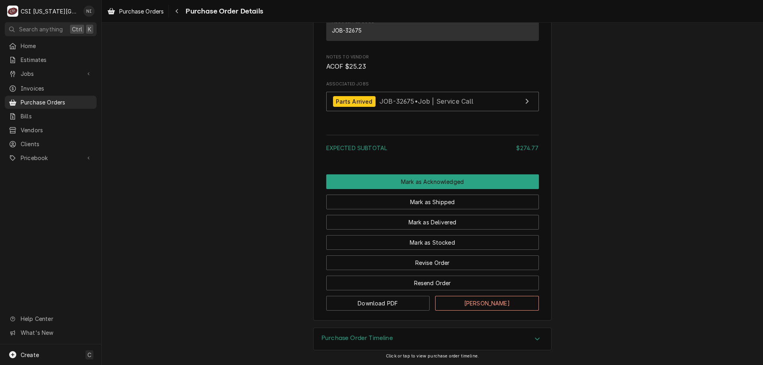
scroll to position [603, 0]
click at [451, 244] on button "Mark as Stocked" at bounding box center [432, 242] width 213 height 15
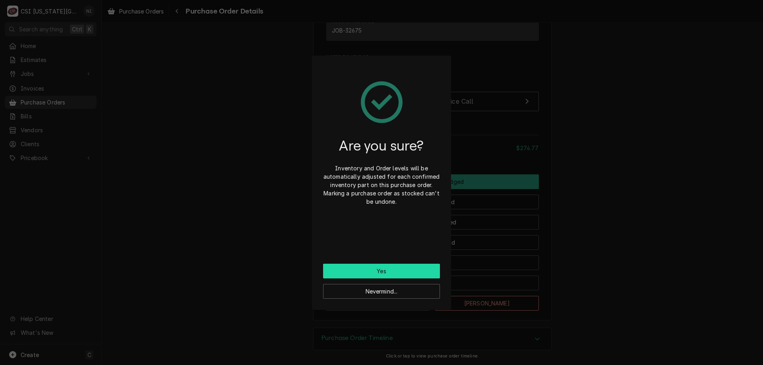
click at [405, 272] on button "Yes" at bounding box center [381, 271] width 117 height 15
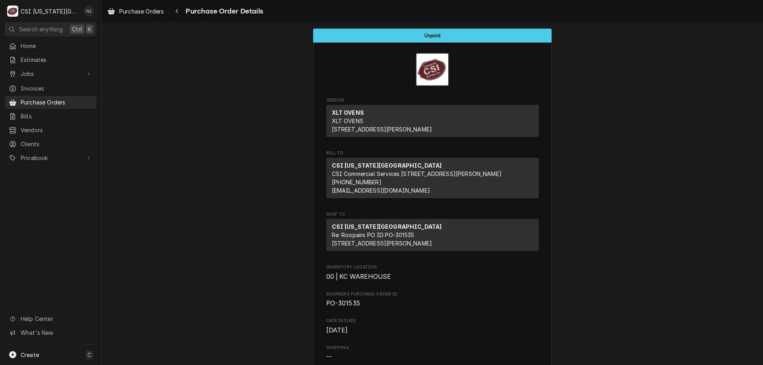
drag, startPoint x: 55, startPoint y: 99, endPoint x: 61, endPoint y: 101, distance: 6.4
click at [56, 99] on span "Purchase Orders" at bounding box center [57, 102] width 72 height 8
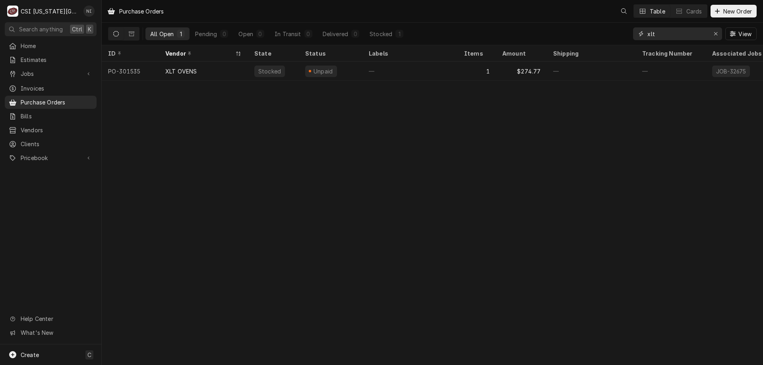
drag, startPoint x: 665, startPoint y: 37, endPoint x: 613, endPoint y: 34, distance: 52.5
click at [613, 34] on div "All Open 1 Pending 0 Open 0 In Transit 0 Delivered 0 Stocked 1 xlt View" at bounding box center [432, 34] width 649 height 22
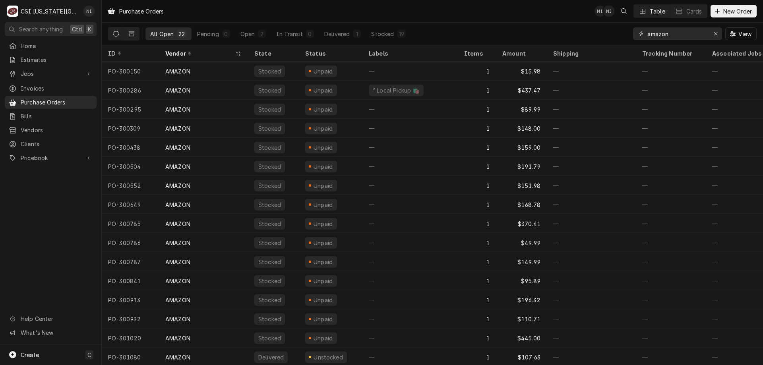
type input "amazon"
click at [252, 32] on div "Open" at bounding box center [247, 34] width 15 height 8
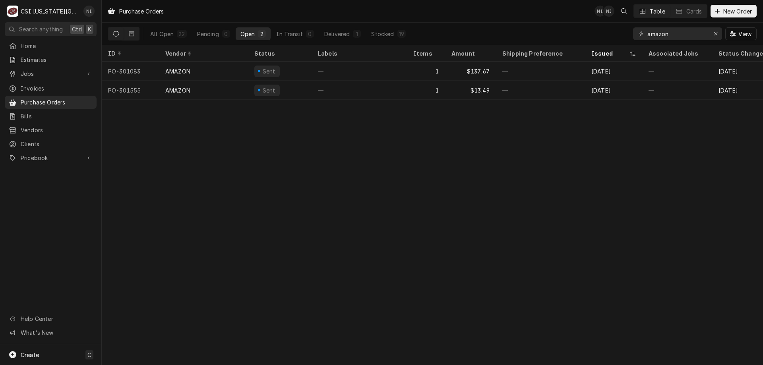
click at [380, 66] on div "—" at bounding box center [359, 71] width 95 height 19
click at [716, 34] on icon "Erase input" at bounding box center [716, 34] width 4 height 6
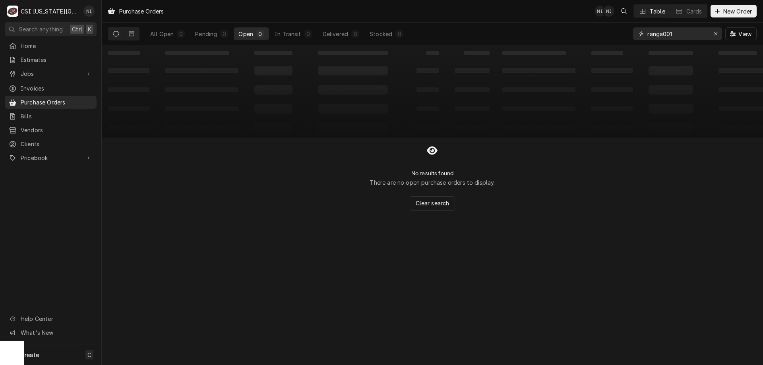
drag, startPoint x: 663, startPoint y: 37, endPoint x: 583, endPoint y: 37, distance: 80.3
click at [585, 37] on div "All Open 0 Pending 0 Open 0 In Transit 0 Delivered 0 Stocked 0 ranga001 View" at bounding box center [432, 34] width 649 height 22
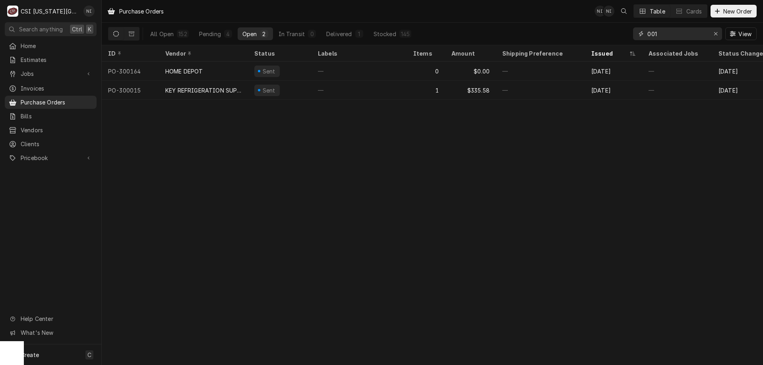
drag, startPoint x: 665, startPoint y: 34, endPoint x: 591, endPoint y: 27, distance: 73.9
click at [592, 27] on div "All Open 152 Pending 4 Open 2 In Transit 0 Delivered 1 Stocked 145 001 View" at bounding box center [432, 34] width 649 height 22
type input "web"
click at [548, 70] on div "—" at bounding box center [540, 71] width 89 height 19
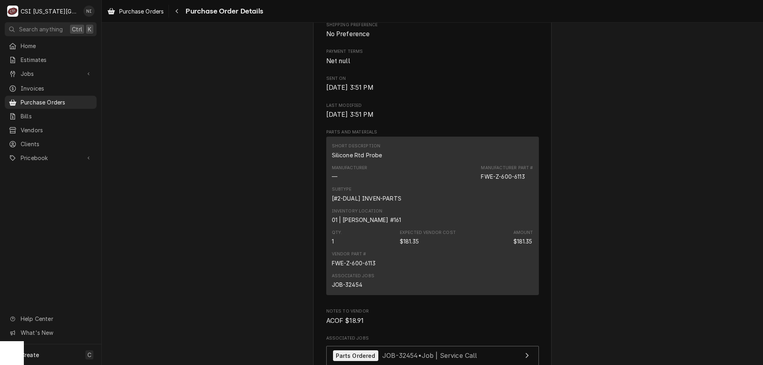
scroll to position [317, 0]
drag, startPoint x: 526, startPoint y: 190, endPoint x: 493, endPoint y: 190, distance: 33.4
click at [493, 178] on div "Manufacturer Part # FWE-Z-600-6113" at bounding box center [507, 171] width 52 height 16
copy div "Z-600-6113"
click at [42, 155] on span "Pricebook" at bounding box center [51, 158] width 60 height 8
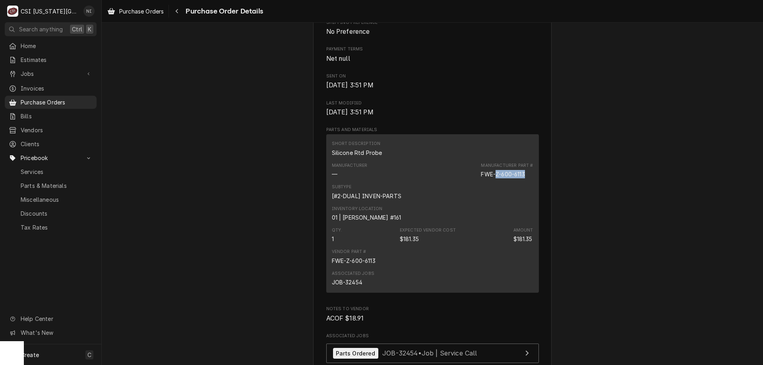
click at [54, 182] on span "Parts & Materials" at bounding box center [57, 186] width 72 height 8
click at [78, 102] on span "Purchase Orders" at bounding box center [57, 102] width 72 height 8
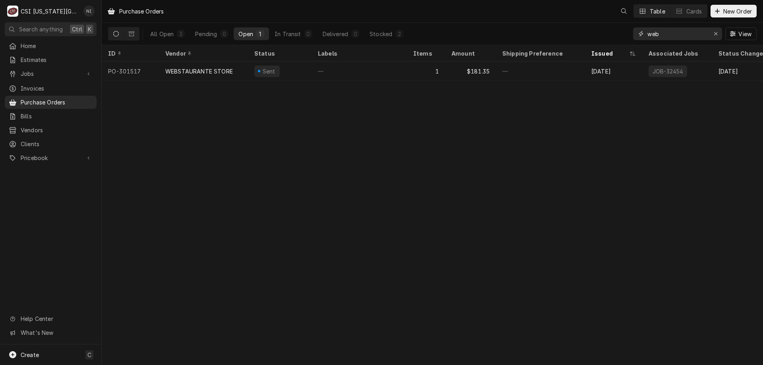
drag, startPoint x: 662, startPoint y: 37, endPoint x: 644, endPoint y: 35, distance: 18.4
click at [646, 35] on div "web" at bounding box center [677, 33] width 89 height 13
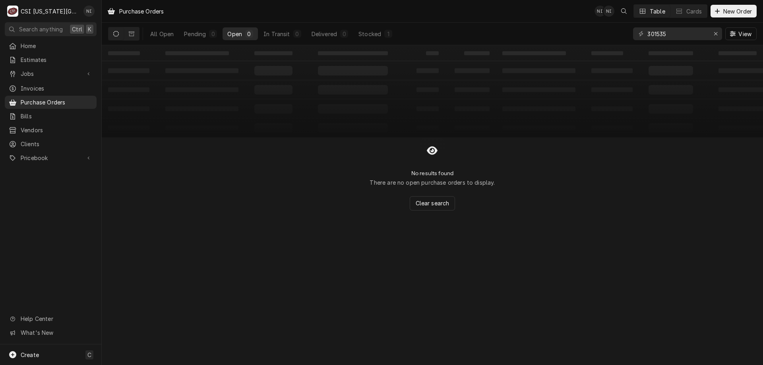
click at [154, 31] on div "All Open" at bounding box center [161, 34] width 23 height 8
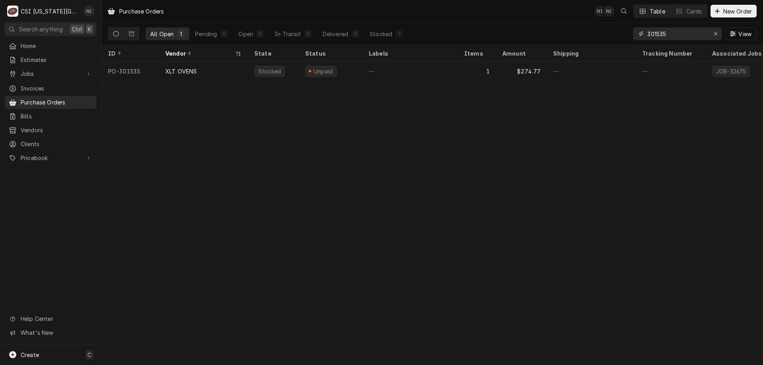
drag, startPoint x: 670, startPoint y: 33, endPoint x: 620, endPoint y: 35, distance: 49.7
click at [621, 35] on div "All Open 1 Pending 0 Open 0 In Transit 0 Delivered 0 Stocked 1 301535 View" at bounding box center [432, 34] width 649 height 22
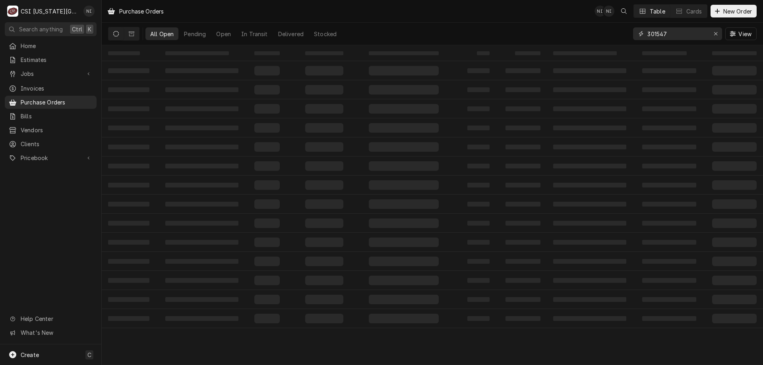
type input "301547"
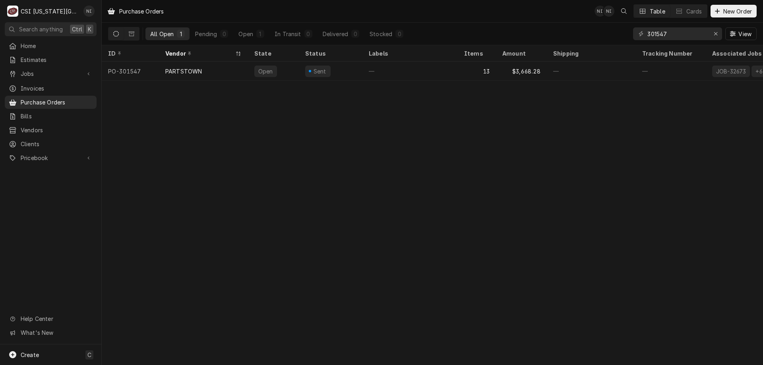
click at [434, 64] on div "—" at bounding box center [410, 71] width 95 height 19
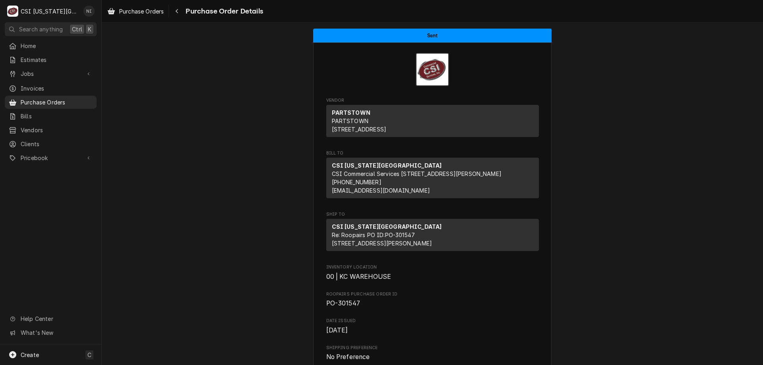
drag, startPoint x: 624, startPoint y: 87, endPoint x: 635, endPoint y: 83, distance: 11.4
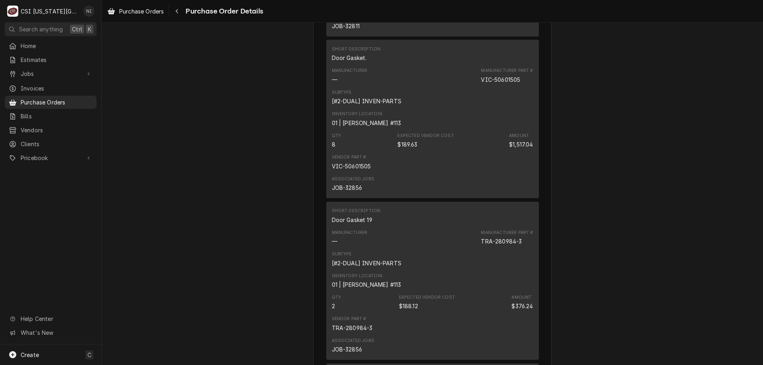
scroll to position [1071, 0]
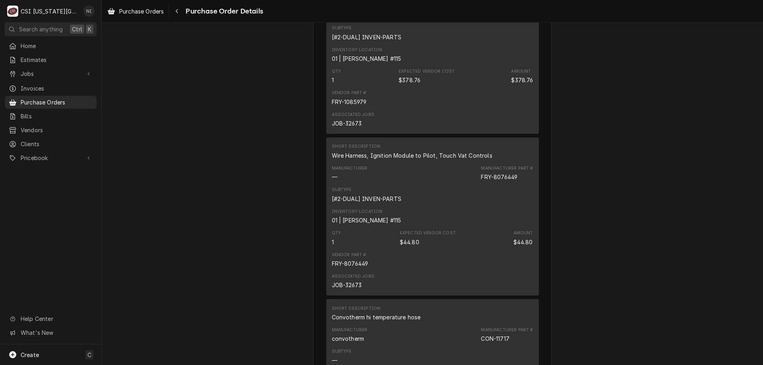
scroll to position [462, 0]
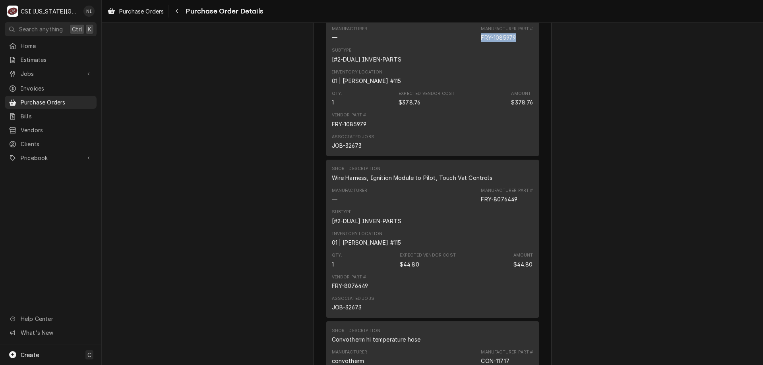
drag, startPoint x: 518, startPoint y: 62, endPoint x: 480, endPoint y: 65, distance: 38.3
click at [481, 42] on div "Manufacturer Part # FRY-1085979" at bounding box center [507, 34] width 52 height 16
copy div "FRY-1085979"
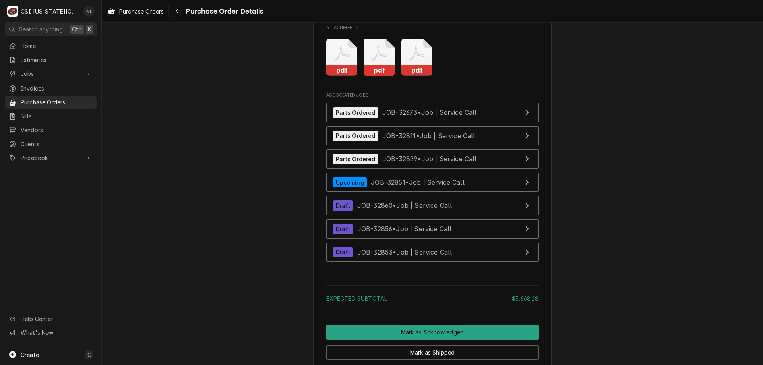
scroll to position [2726, 0]
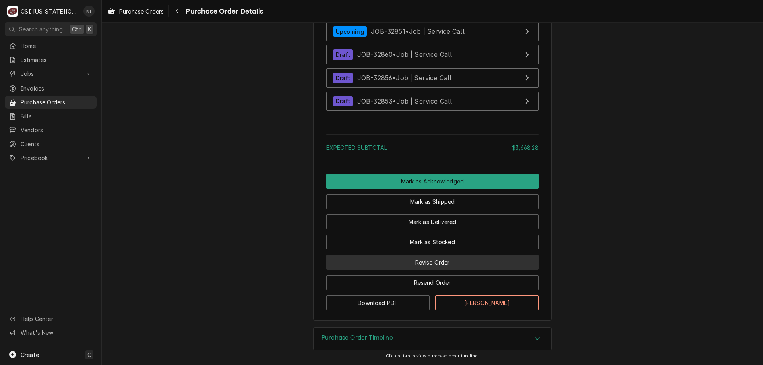
click at [452, 260] on button "Revise Order" at bounding box center [432, 262] width 213 height 15
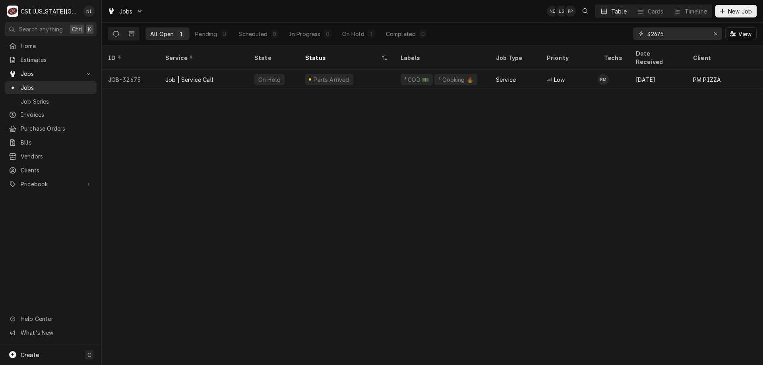
click at [715, 34] on icon "Erase input" at bounding box center [716, 34] width 4 height 6
type input "32856"
click at [378, 72] on div "Draft" at bounding box center [346, 79] width 95 height 19
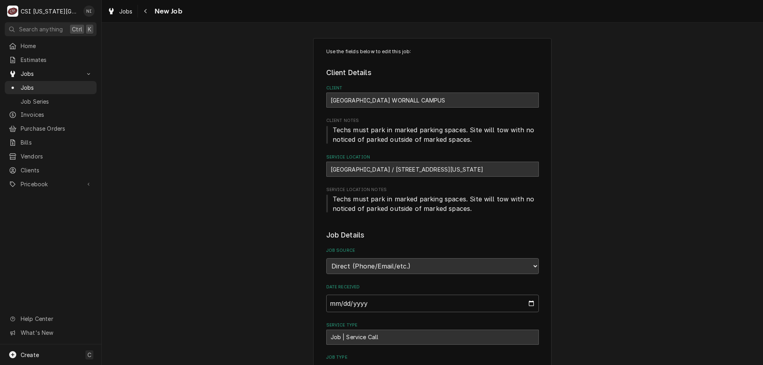
type textarea "x"
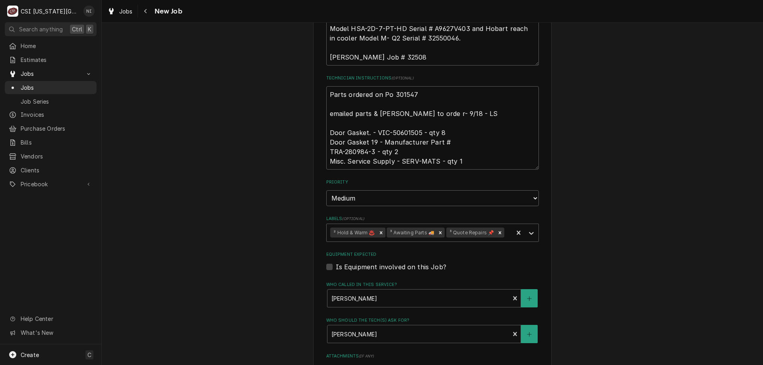
scroll to position [370, 0]
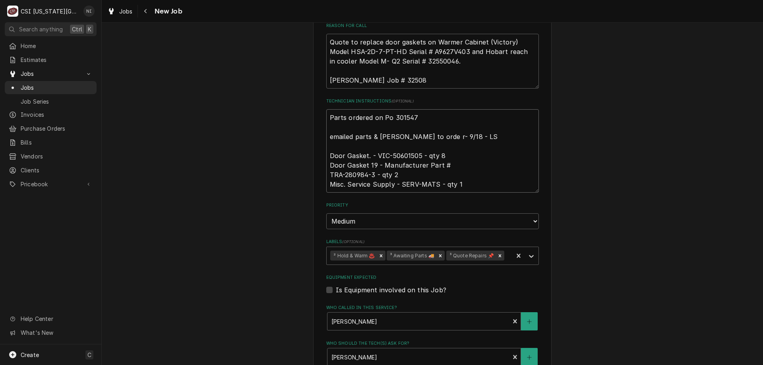
drag, startPoint x: 326, startPoint y: 118, endPoint x: 343, endPoint y: 127, distance: 18.8
click at [326, 118] on textarea "Parts ordered on Po 301547 emailed parts & [PERSON_NAME] to orde r- 9/18 - LS D…" at bounding box center [432, 150] width 213 height 83
type textarea "Parts ordered on Po 301547 emailed parts & [PERSON_NAME] to orde r- 9/18 - LS D…"
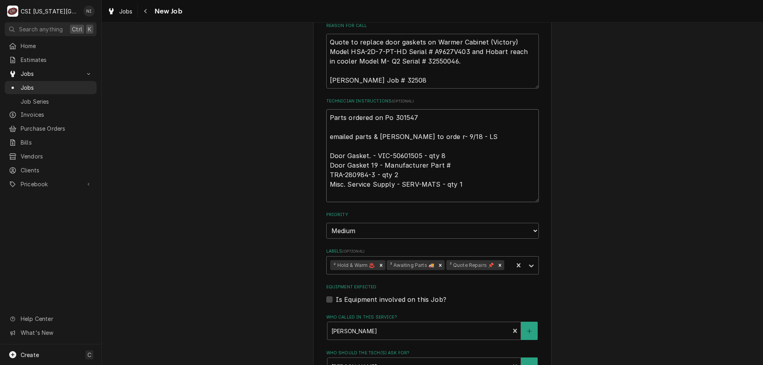
type textarea "x"
click at [377, 112] on textarea "Parts ordered on Po 301547 emailed parts & [PERSON_NAME] to orde r- 9/18 - LS D…" at bounding box center [432, 155] width 213 height 93
type textarea "P Parts ordered on Po 301547 emailed parts & [PERSON_NAME] to orde r- 9/18 - LS…"
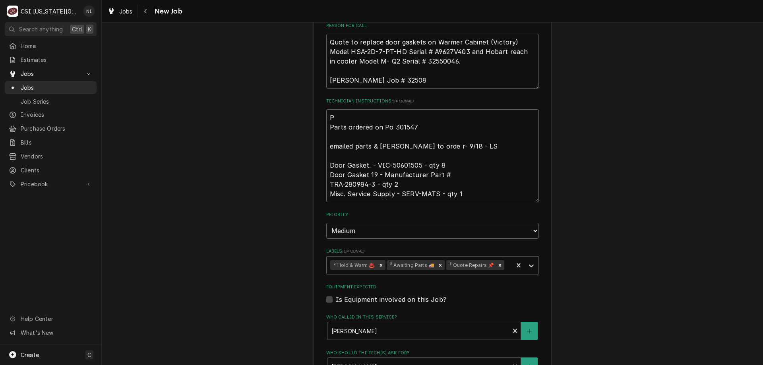
type textarea "x"
type textarea "Pa Parts ordered on Po 301547 emailed parts & [PERSON_NAME] to orde r- 9/18 - L…"
type textarea "x"
type textarea "Pat Parts ordered on Po 301547 emailed parts & [PERSON_NAME] to orde r- 9/18 - …"
type textarea "x"
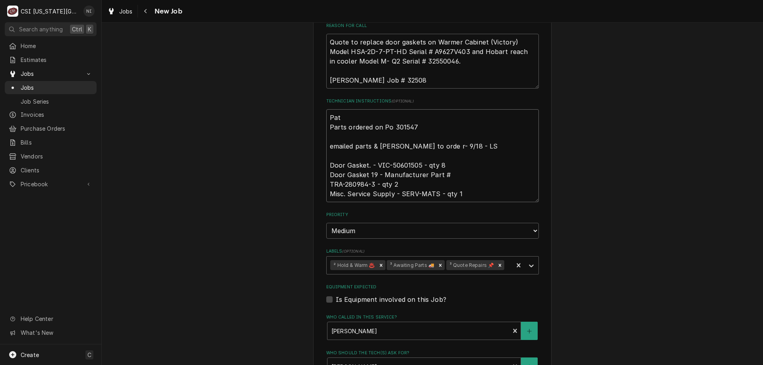
type textarea "Pati Parts ordered on Po 301547 emailed parts & [PERSON_NAME] to orde r- 9/18 -…"
type textarea "x"
type textarea "Pat Parts ordered on Po 301547 emailed parts & [PERSON_NAME] to orde r- 9/18 - …"
type textarea "x"
type textarea "Pa Parts ordered on Po 301547 emailed parts & [PERSON_NAME] to orde r- 9/18 - L…"
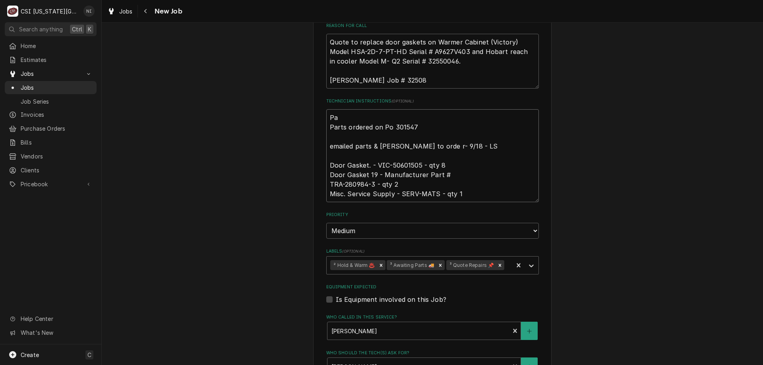
type textarea "x"
type textarea "Par Parts ordered on Po 301547 emailed parts & [PERSON_NAME] to orde r- 9/18 - …"
type textarea "x"
type textarea "Part Parts ordered on Po 301547 emailed parts & lindy to orde r- 9/18 - LS Door…"
type textarea "x"
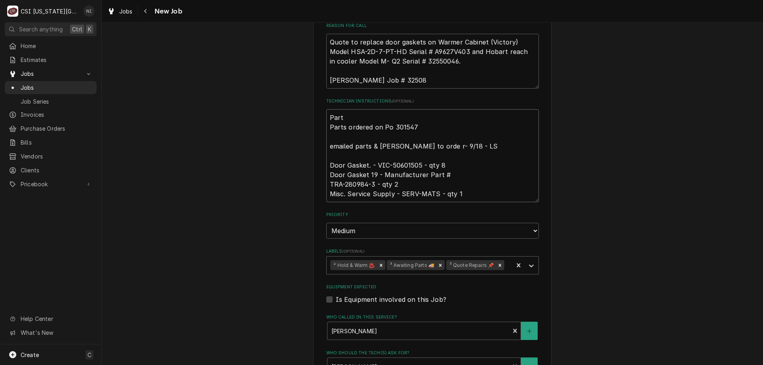
type textarea "Parti Parts ordered on Po 301547 emailed parts & lindy to orde r- 9/18 - LS Doo…"
type textarea "x"
type textarea "Partia Parts ordered on Po 301547 emailed parts & lindy to orde r- 9/18 - LS Do…"
type textarea "x"
type textarea "Partial Parts ordered on Po 301547 emailed parts & lindy to orde r- 9/18 - LS D…"
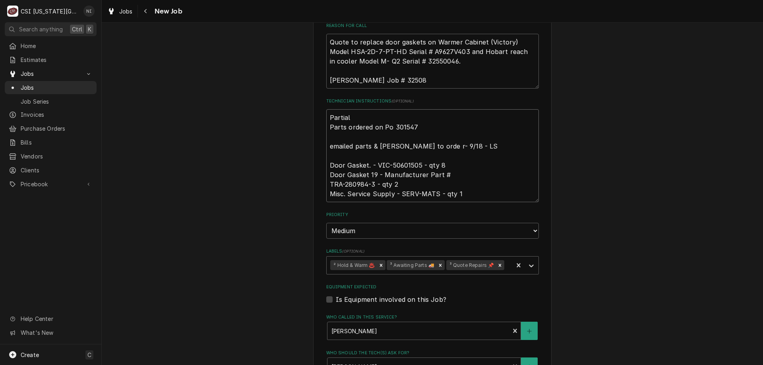
type textarea "x"
type textarea "Partial Parts ordered on Po 301547 emailed parts & lindy to orde r- 9/18 - LS D…"
type textarea "x"
type textarea "Partial pa Parts ordered on Po 301547 emailed parts & lindy to orde r- 9/18 - L…"
type textarea "x"
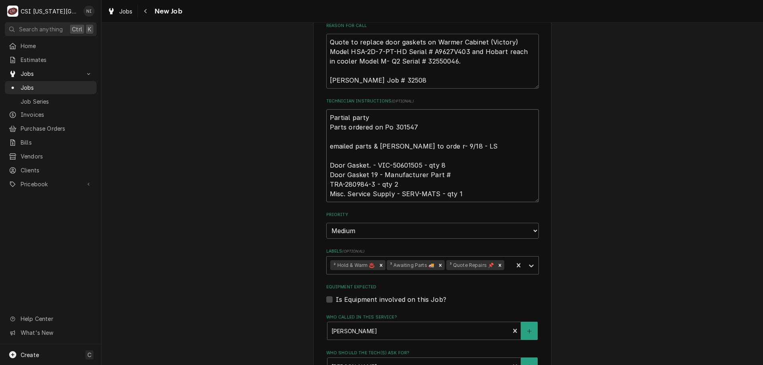
type textarea "Partial partys Parts ordered on Po 301547 emailed parts & lindy to orde r- 9/18…"
type textarea "x"
type textarea "Partial partys Parts ordered on Po 301547 emailed parts & lindy to orde r- 9/18…"
type textarea "x"
type textarea "Partial partys on Parts ordered on Po 301547 emailed parts & lindy to orde r- 9…"
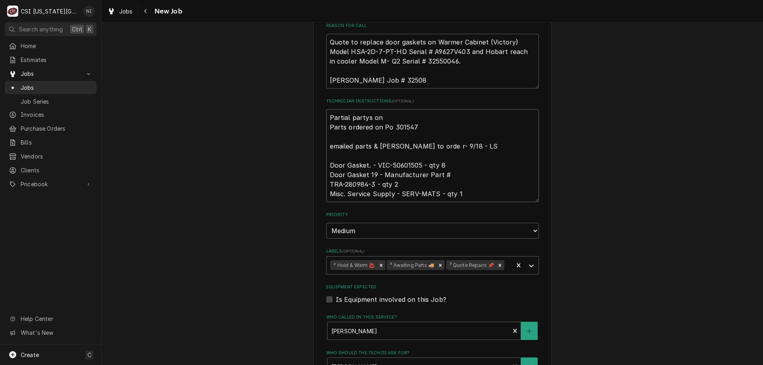
type textarea "x"
type textarea "Partial partys on Parts ordered on Po 301547 emailed parts & lindy to orde r- 9…"
type textarea "x"
type textarea "Partial partys on Parts ordered on Po 301547 emailed parts & lindy to orde r- 9…"
type textarea "x"
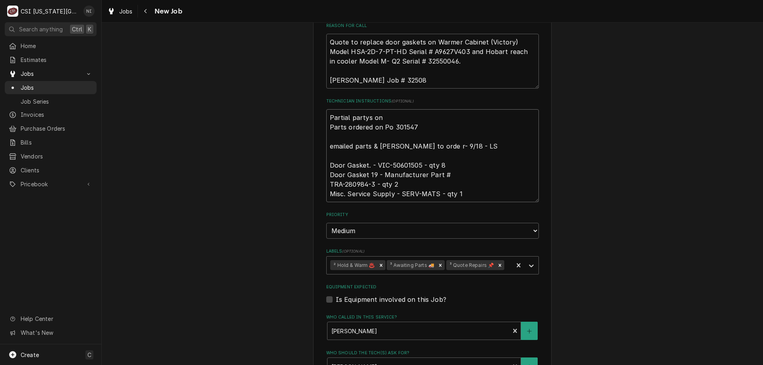
type textarea "Partial partys o Parts ordered on Po 301547 emailed parts & lindy to orde r- 9/…"
type textarea "x"
type textarea "Partial partys Parts ordered on Po 301547 emailed parts & lindy to orde r- 9/18…"
type textarea "x"
type textarea "Partial partys Parts ordered on Po 301547 emailed parts & lindy to orde r- 9/18…"
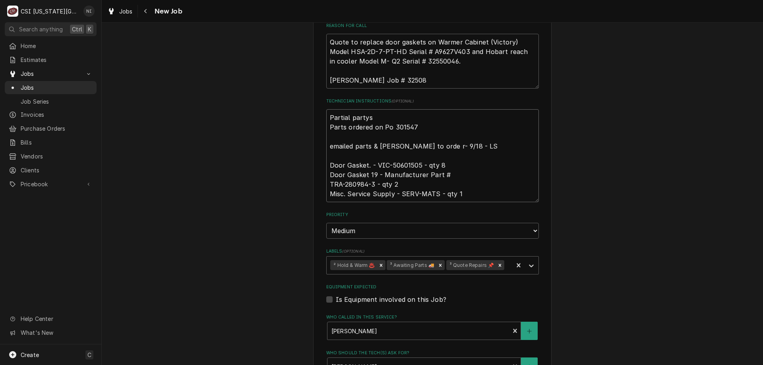
type textarea "x"
type textarea "Partial party Parts ordered on Po 301547 emailed parts & lindy to orde r- 9/18 …"
type textarea "x"
type textarea "Partial part Parts ordered on Po 301547 emailed parts & lindy to orde r- 9/18 -…"
type textarea "x"
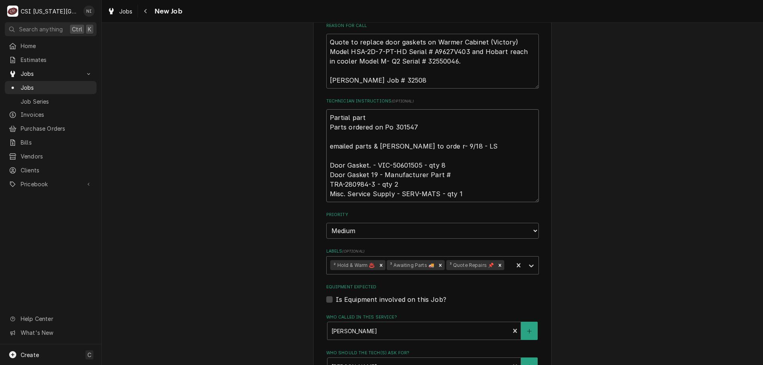
type textarea "Partial parts Parts ordered on Po 301547 emailed parts & lindy to orde r- 9/18 …"
type textarea "x"
type textarea "Partial parts Parts ordered on Po 301547 emailed parts & lindy to orde r- 9/18 …"
type textarea "x"
type textarea "Partial parts on Parts ordered on Po 301547 emailed parts & lindy to orde r- 9/…"
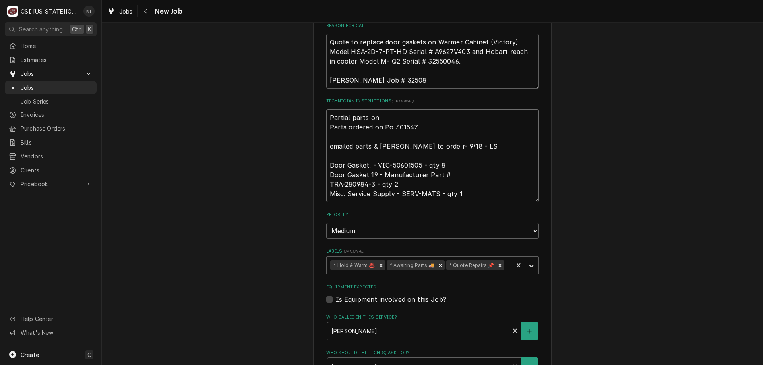
type textarea "x"
type textarea "Partial parts on Parts ordered on Po 301547 emailed parts & lindy to orde r- 9/…"
type textarea "x"
type textarea "Partial parts on m Parts ordered on Po 301547 emailed parts & lindy to orde r- …"
type textarea "x"
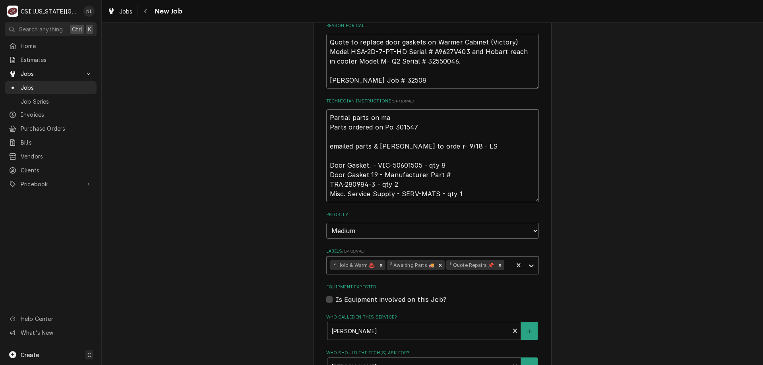
type textarea "Partial parts on mar Parts ordered on Po 301547 emailed parts & lindy to orde r…"
type textarea "x"
type textarea "Partial parts on marh Parts ordered on Po 301547 emailed parts & lindy to orde …"
type textarea "x"
type textarea "Partial parts on marhs Parts ordered on Po 301547 emailed parts & lindy to orde…"
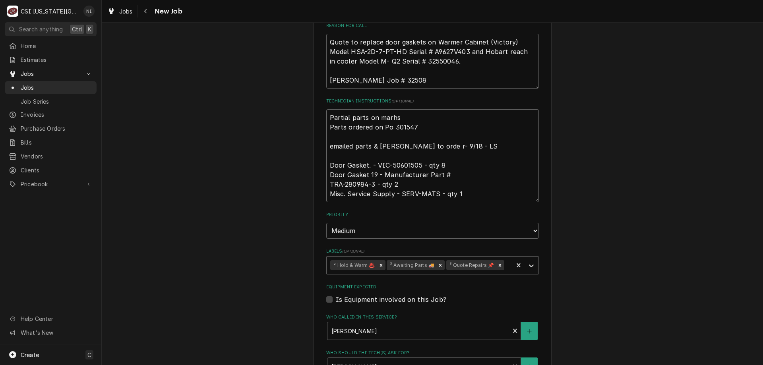
type textarea "x"
type textarea "Partial parts on marhsl Parts ordered on Po 301547 emailed parts & lindy to ord…"
type textarea "x"
type textarea "Partial parts on marhsla Parts ordered on Po 301547 emailed parts & lindy to or…"
type textarea "x"
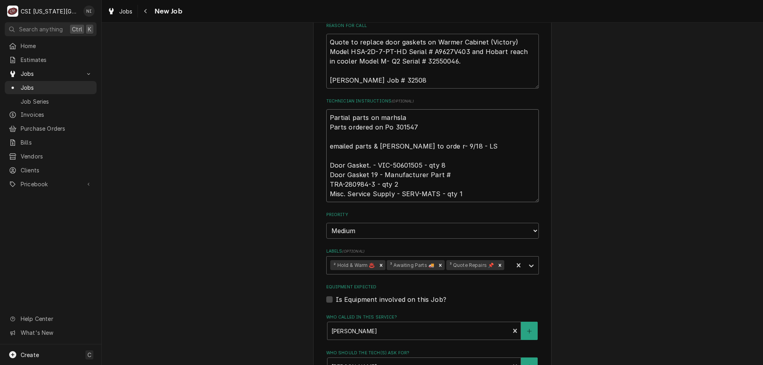
type textarea "Partial parts on marhsl Parts ordered on Po 301547 emailed parts & lindy to ord…"
type textarea "x"
type textarea "Partial parts on marhs Parts ordered on Po 301547 emailed parts & lindy to orde…"
type textarea "x"
type textarea "Partial parts on marh Parts ordered on Po 301547 emailed parts & lindy to orde …"
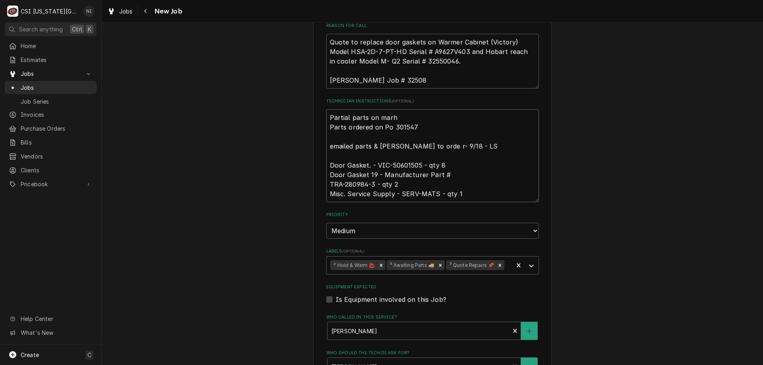
type textarea "x"
type textarea "Partial parts on mar Parts ordered on Po 301547 emailed parts & lindy to orde r…"
type textarea "x"
type textarea "Partial parts on mars Parts ordered on Po 301547 emailed parts & lindy to orde …"
type textarea "x"
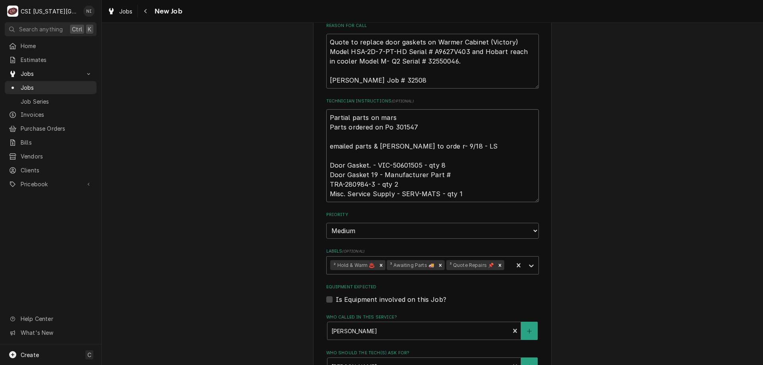
type textarea "Partial parts on marsh Parts ordered on Po 301547 emailed parts & lindy to orde…"
type textarea "x"
type textarea "Partial parts on marshal Parts ordered on Po 301547 emailed parts & lindy to or…"
type textarea "x"
type textarea "Partial parts on marshall Parts ordered on Po 301547 emailed parts & lindy to o…"
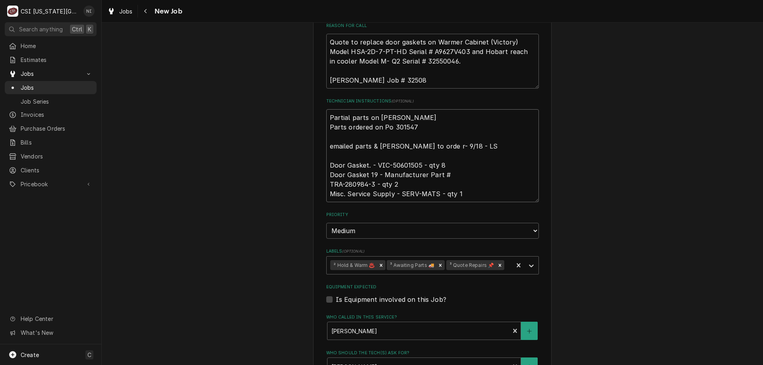
type textarea "x"
type textarea "Partial parts on marshall Parts ordered on Po 301547 emailed parts & lindy to o…"
type textarea "x"
type textarea "Partial parts on marshall sh Parts ordered on Po 301547 emailed parts & lindy t…"
type textarea "x"
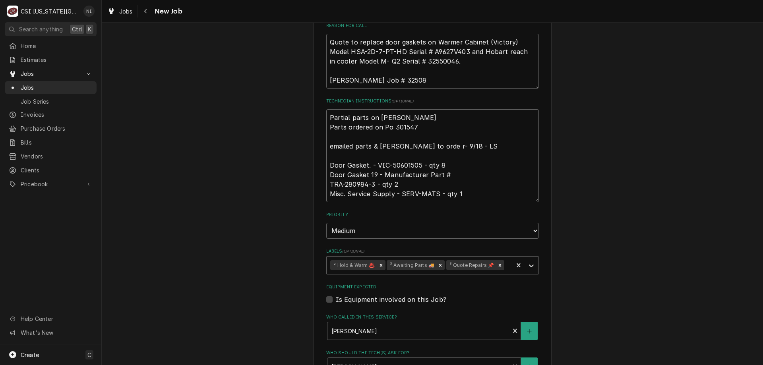
type textarea "Partial parts on marshall she Parts ordered on Po 301547 emailed parts & lindy …"
type textarea "x"
type textarea "Partial parts on marshall shel Parts ordered on Po 301547 emailed parts & lindy…"
type textarea "x"
type textarea "Partial parts on marshall shelf Parts ordered on Po 301547 emailed parts & lind…"
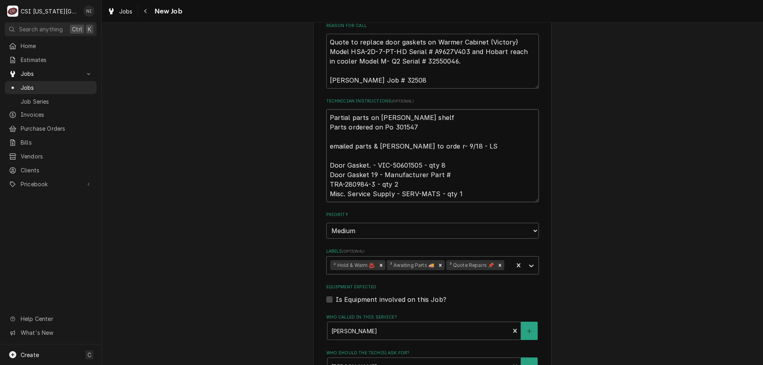
type textarea "x"
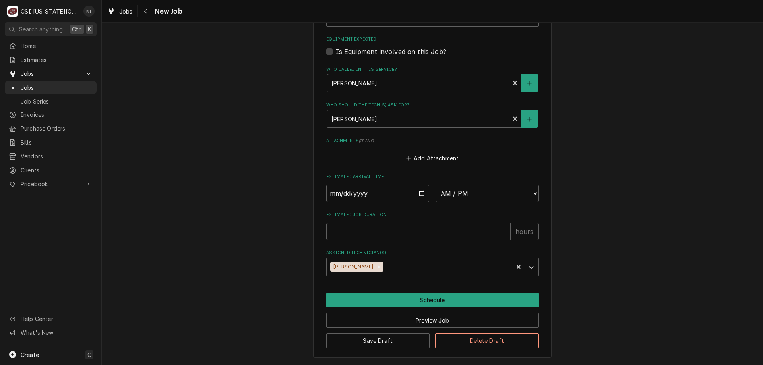
type textarea "Partial parts on marshall shelf Parts ordered on Po 301547 emailed parts & lind…"
click at [403, 340] on button "Save Draft" at bounding box center [378, 340] width 104 height 15
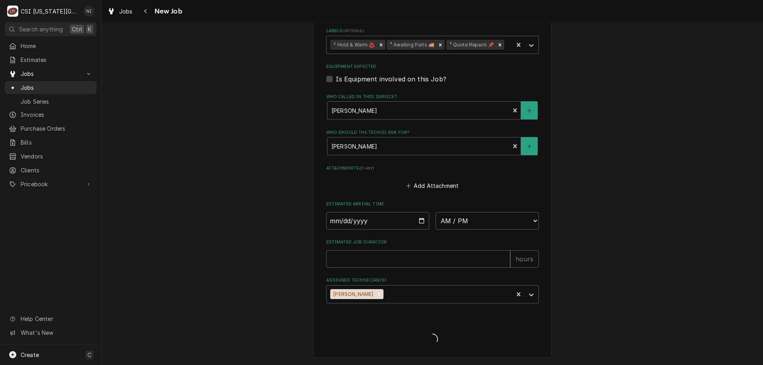
scroll to position [591, 0]
type textarea "x"
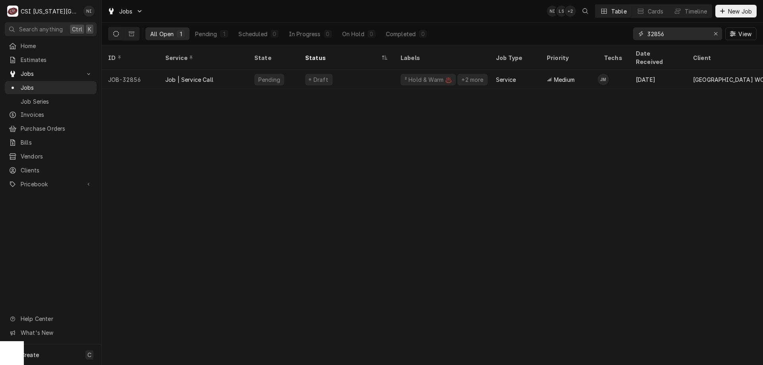
click at [665, 33] on input "32856" at bounding box center [678, 33] width 60 height 13
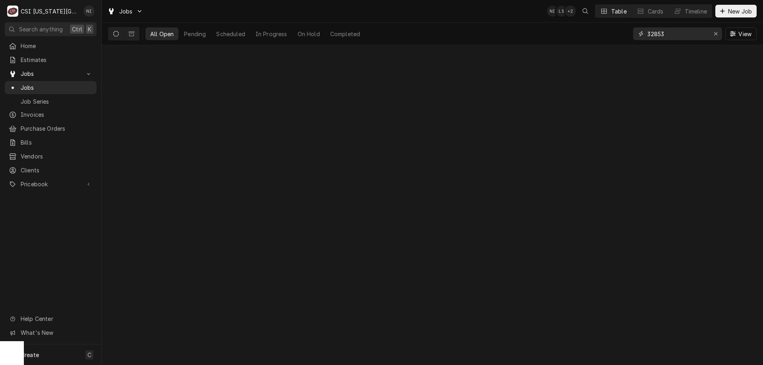
type input "32853"
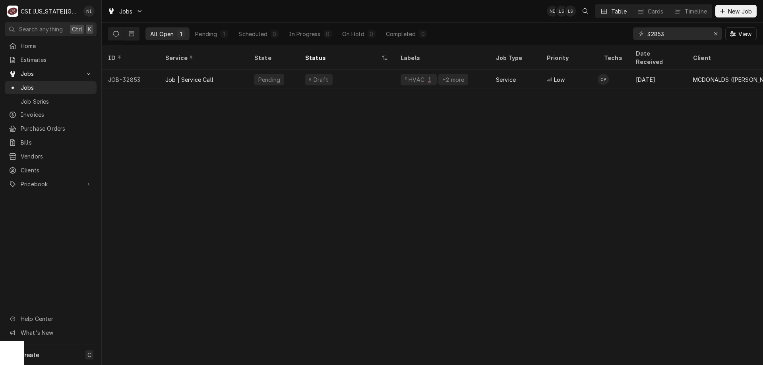
click at [373, 72] on div "Draft" at bounding box center [346, 79] width 95 height 19
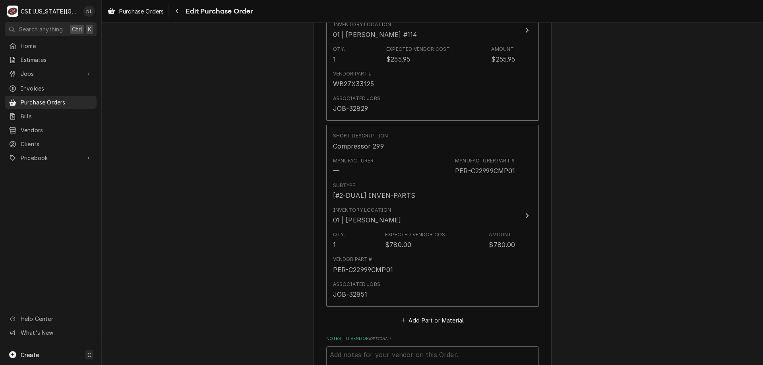
scroll to position [2682, 0]
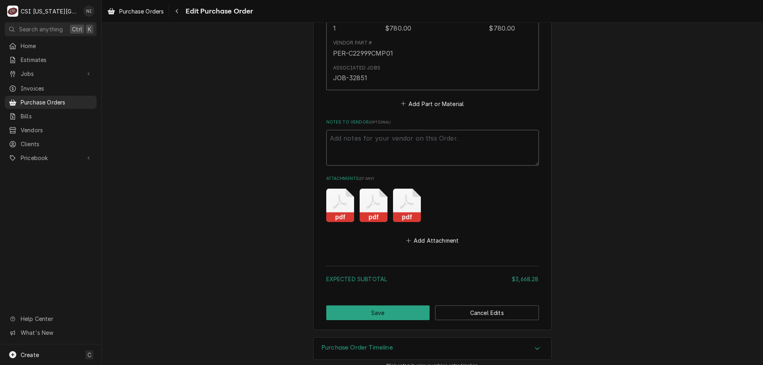
click at [375, 130] on textarea "Notes to Vendor ( optional )" at bounding box center [432, 148] width 213 height 36
type textarea "x"
type textarea "w"
type textarea "x"
type textarea "wai"
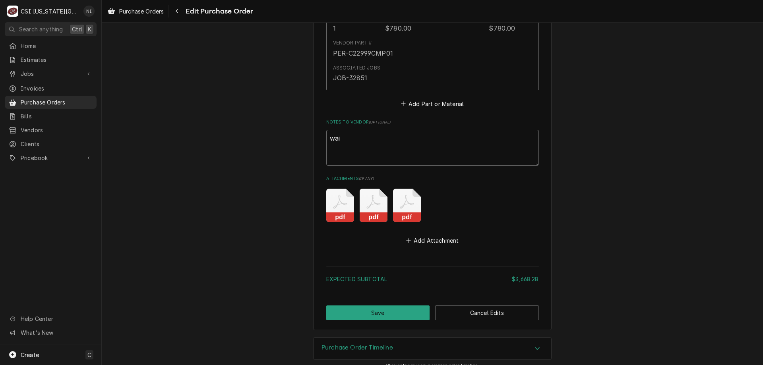
type textarea "x"
type textarea "wait"
type textarea "x"
type textarea "waiti"
type textarea "x"
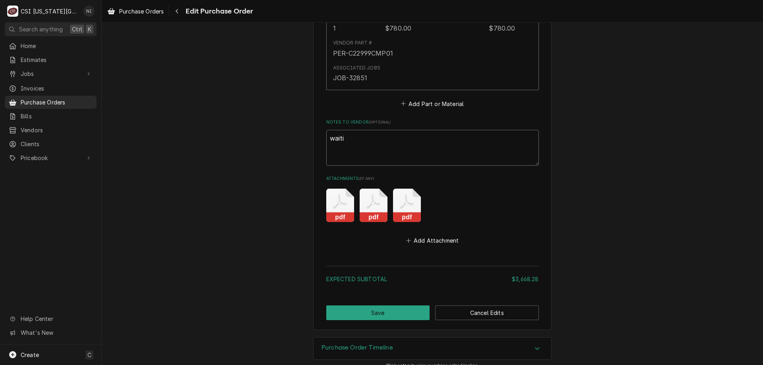
type textarea "waitig"
type textarea "x"
type textarea "waitig"
type textarea "x"
type textarea "waitig"
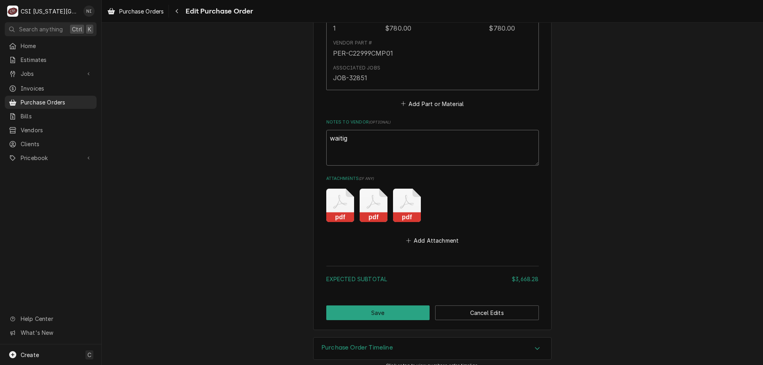
type textarea "x"
type textarea "waiti"
type textarea "x"
type textarea "waitin"
type textarea "x"
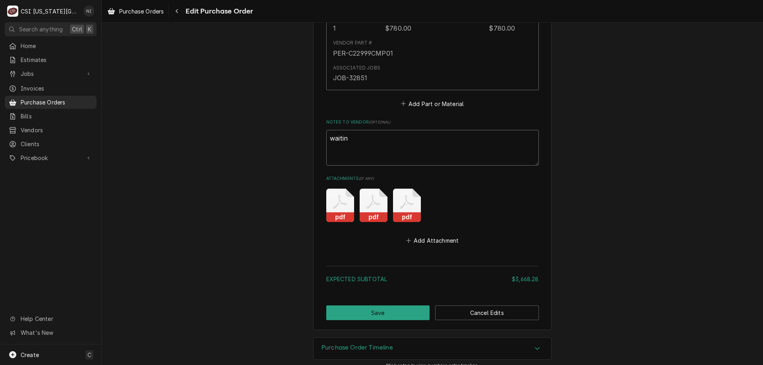
type textarea "waiting"
type textarea "x"
type textarea "waiting f"
type textarea "x"
type textarea "waiting fo"
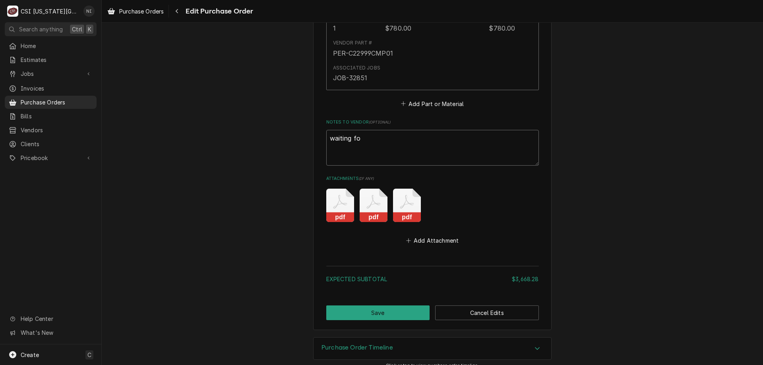
type textarea "x"
type textarea "waiting for"
type textarea "x"
type textarea "waiting for"
type textarea "x"
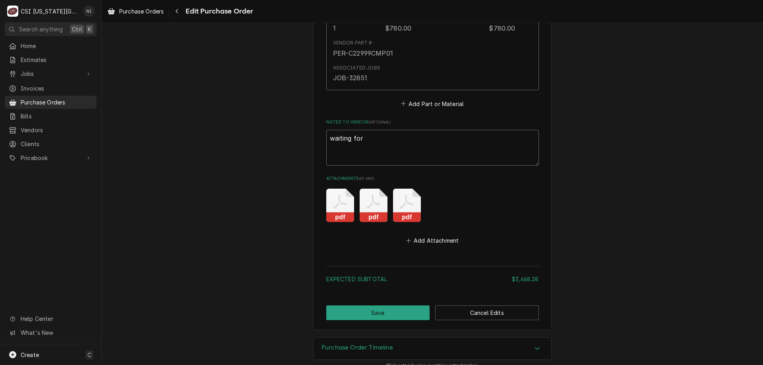
type textarea "waiting for:"
type textarea "x"
type textarea "waiting for:"
paste textarea "FRY-1085979"
type textarea "x"
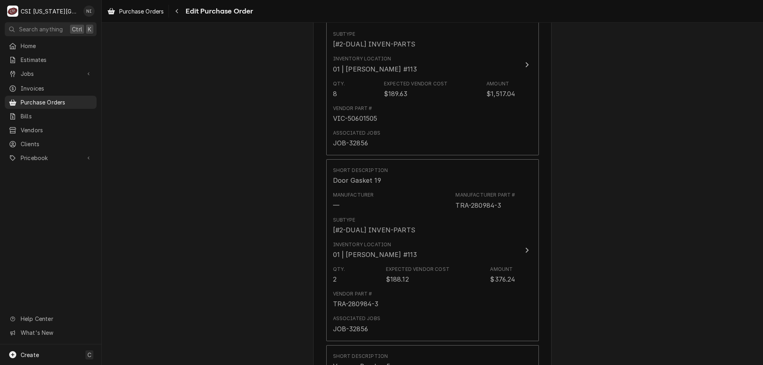
scroll to position [1127, 0]
type textarea "waiting for: FRY-1085979"
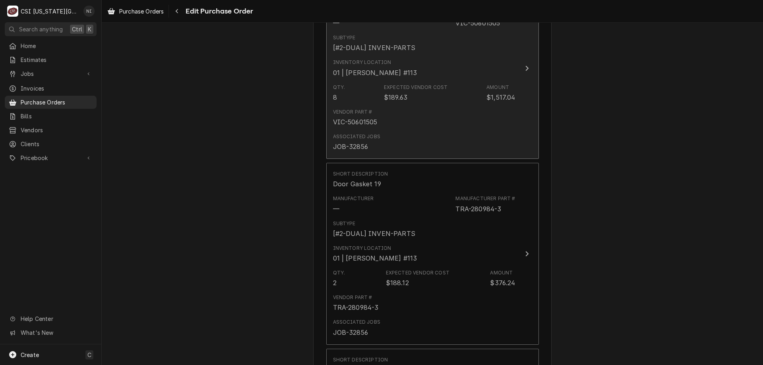
click at [387, 105] on div "Vendor Part # VIC-50601505" at bounding box center [424, 117] width 182 height 25
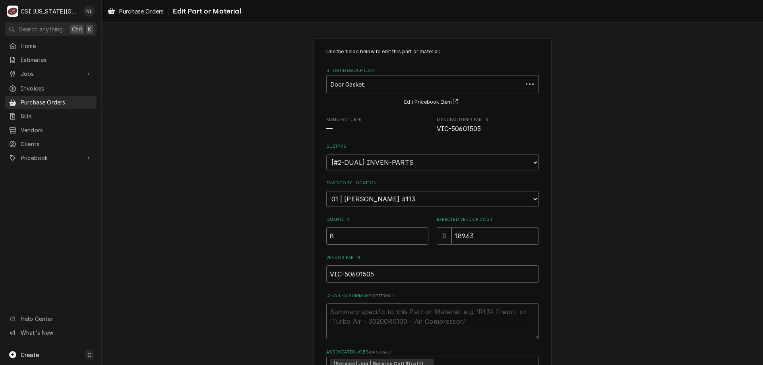
drag, startPoint x: 321, startPoint y: 238, endPoint x: 308, endPoint y: 238, distance: 12.3
click at [313, 238] on div "Use the fields below to edit this part or material: Short Description Door Gask…" at bounding box center [432, 239] width 238 height 402
type textarea "x"
type input "7"
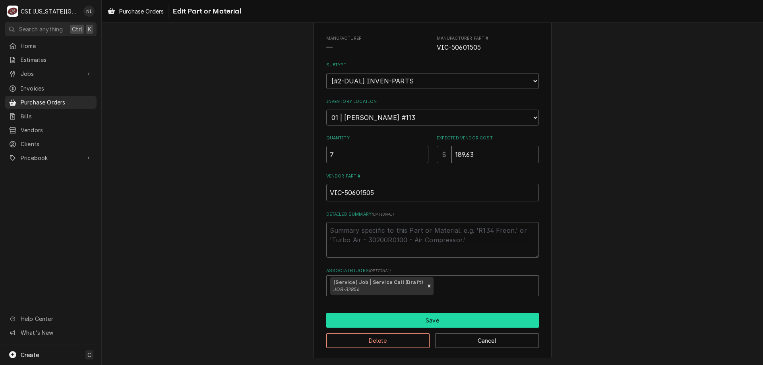
click at [500, 317] on button "Save" at bounding box center [432, 320] width 213 height 15
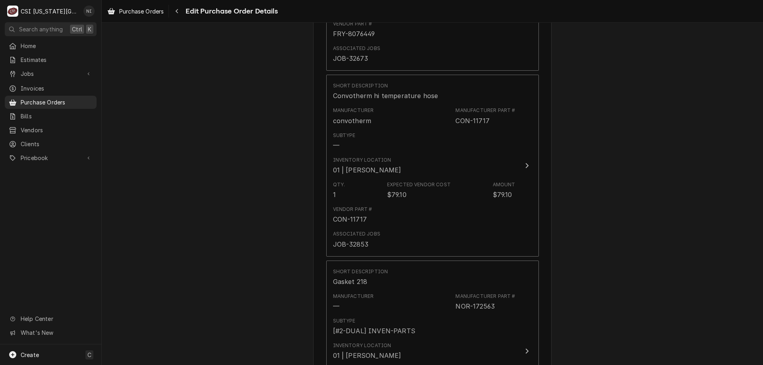
scroll to position [659, 0]
click at [54, 98] on span "Purchase Orders" at bounding box center [57, 102] width 72 height 8
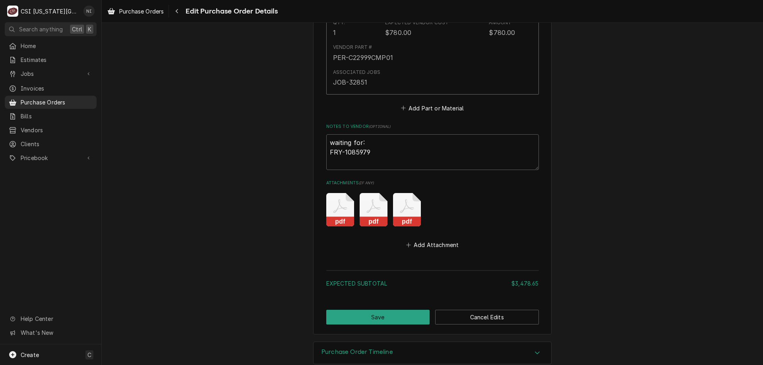
scroll to position [2682, 0]
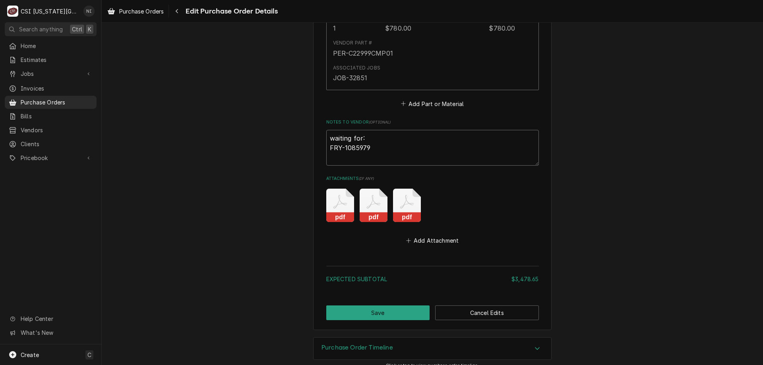
type textarea "x"
type textarea "waiting for:"
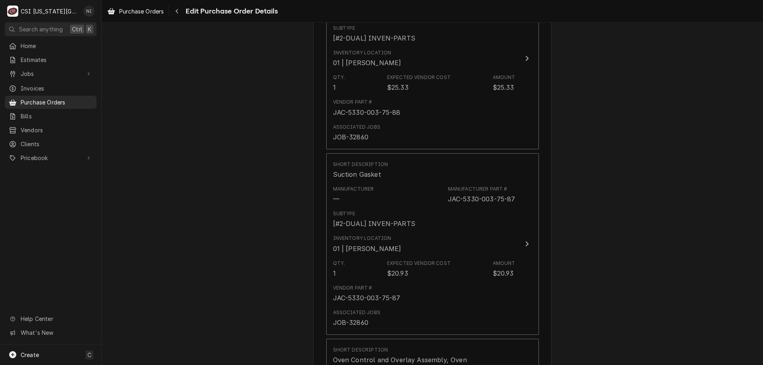
scroll to position [2022, 0]
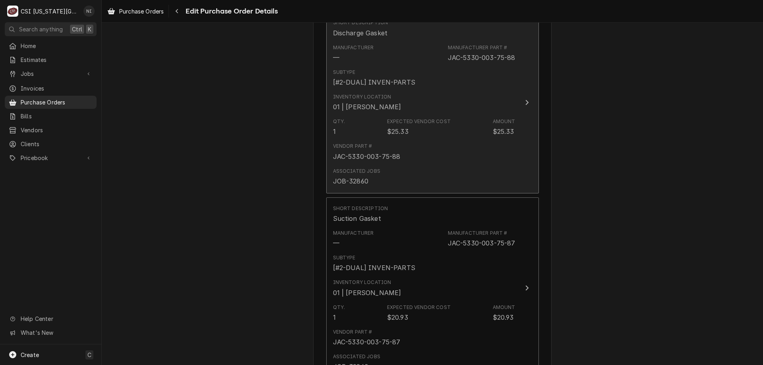
click at [421, 75] on div "Subtype [#2-DUAL] INVEN-PARTS" at bounding box center [424, 78] width 182 height 25
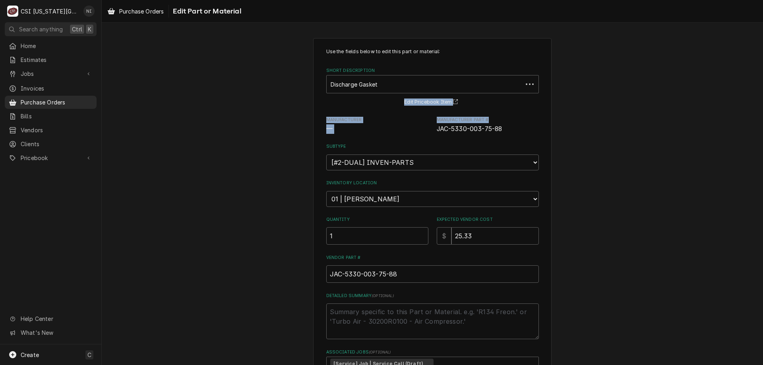
drag, startPoint x: 503, startPoint y: 111, endPoint x: 500, endPoint y: 116, distance: 6.4
click at [500, 115] on div "Use the fields below to edit this part or material: Short Description Discharge…" at bounding box center [432, 213] width 213 height 330
click at [502, 128] on span "JAC-5330-003-75-88" at bounding box center [488, 129] width 102 height 10
drag, startPoint x: 502, startPoint y: 128, endPoint x: 434, endPoint y: 136, distance: 67.7
click at [434, 136] on div "Use the fields below to edit this part or material: Short Description Discharge…" at bounding box center [432, 213] width 213 height 330
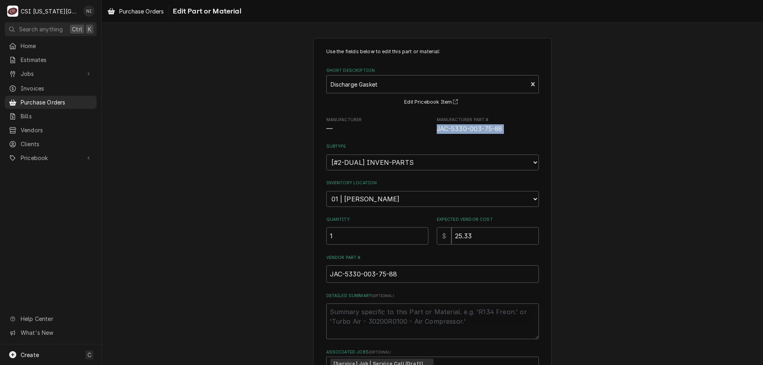
copy span "JAC-5330-003-75-88"
click at [644, 104] on div "Use the fields below to edit this part or material: Short Description Discharge…" at bounding box center [432, 239] width 661 height 416
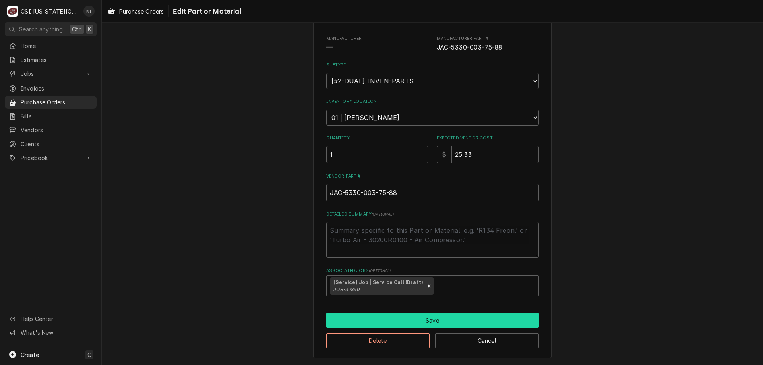
click at [443, 324] on button "Save" at bounding box center [432, 320] width 213 height 15
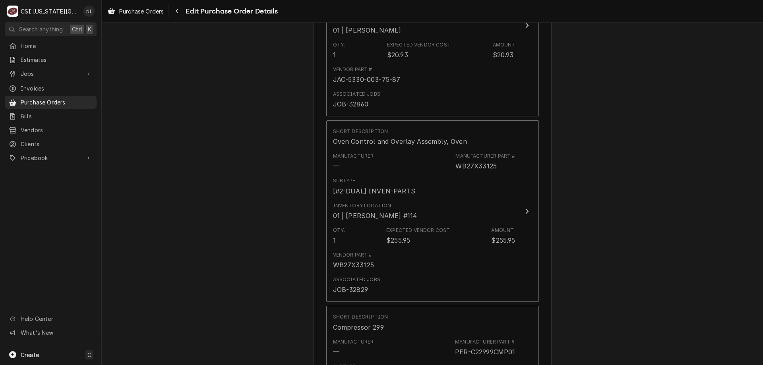
scroll to position [2682, 0]
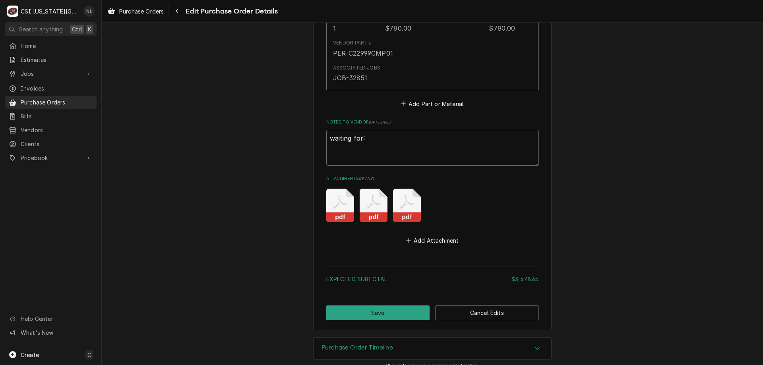
click at [326, 140] on textarea "waiting for:" at bounding box center [432, 148] width 213 height 36
paste textarea "JAC-5330-003-75-88"
type textarea "x"
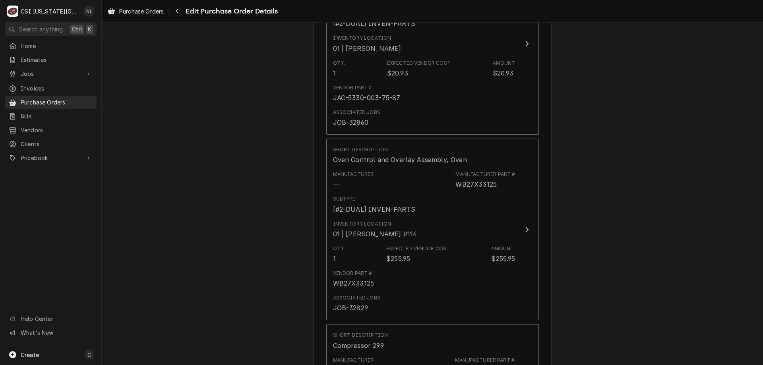
scroll to position [2299, 0]
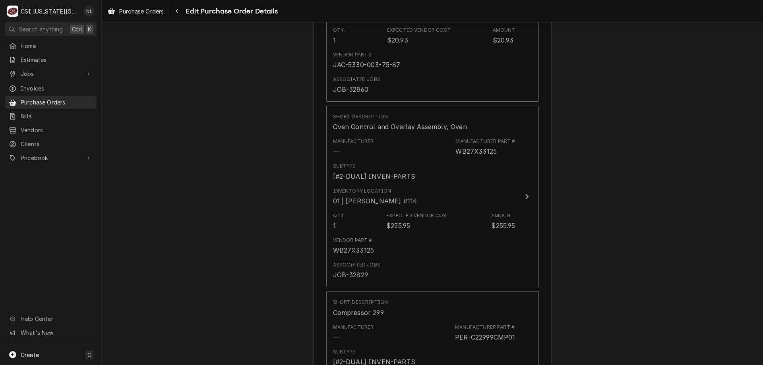
type textarea "waiting for: JAC-5330-003-75-88"
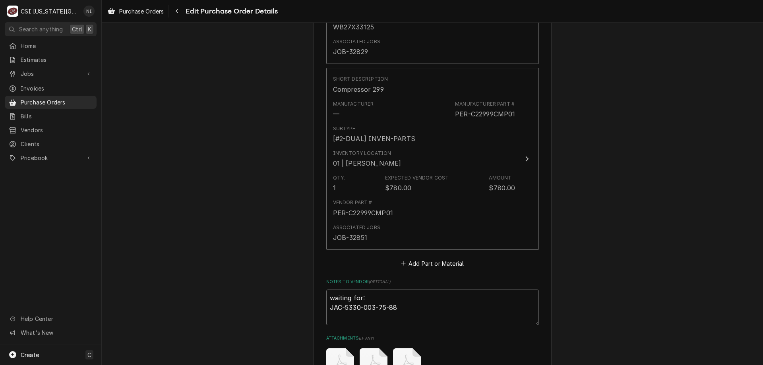
scroll to position [2530, 0]
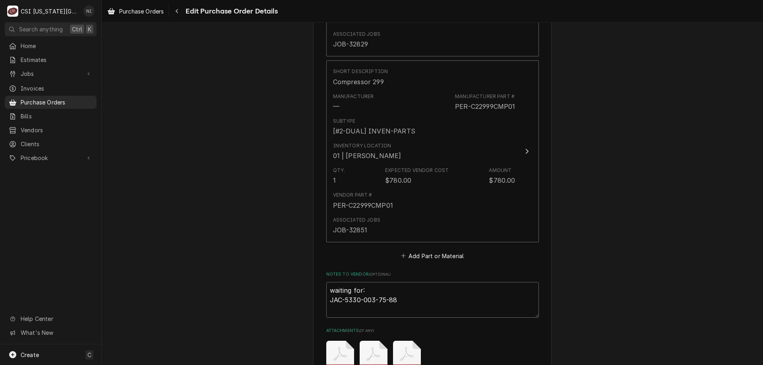
drag, startPoint x: 388, startPoint y: 292, endPoint x: 414, endPoint y: 293, distance: 25.8
click at [413, 293] on textarea "waiting for: JAC-5330-003-75-88" at bounding box center [432, 300] width 213 height 36
click at [432, 295] on textarea "waiting for: JAC-5330-003-75-88" at bounding box center [432, 300] width 213 height 36
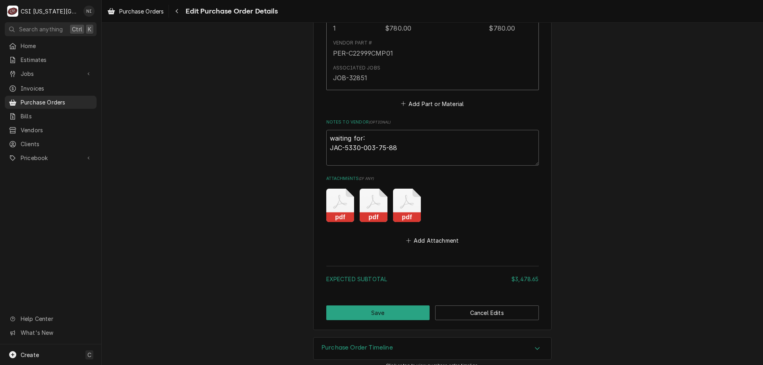
click at [390, 307] on button "Save" at bounding box center [378, 313] width 104 height 15
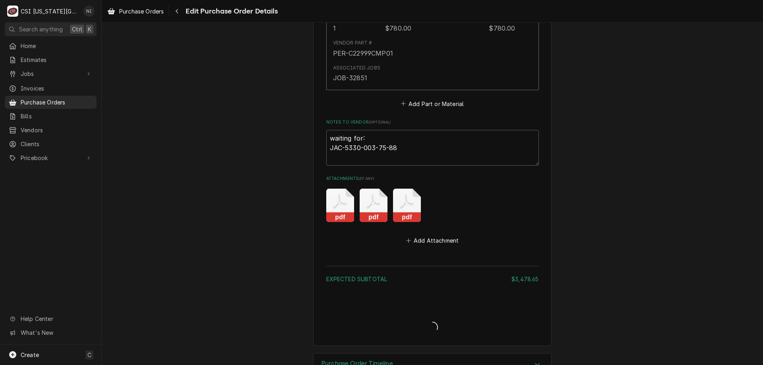
type textarea "x"
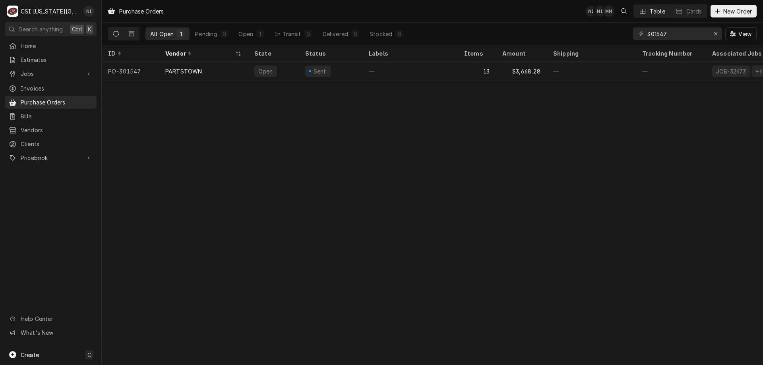
drag, startPoint x: 21, startPoint y: 361, endPoint x: 60, endPoint y: 355, distance: 39.3
click at [26, 359] on body "C CSI [US_STATE][GEOGRAPHIC_DATA] NI Search anything Ctrl K Home Estimates Jobs…" at bounding box center [381, 182] width 763 height 365
click at [58, 351] on div "Create C" at bounding box center [50, 355] width 101 height 21
click at [136, 300] on div "Purchase Order" at bounding box center [148, 300] width 53 height 8
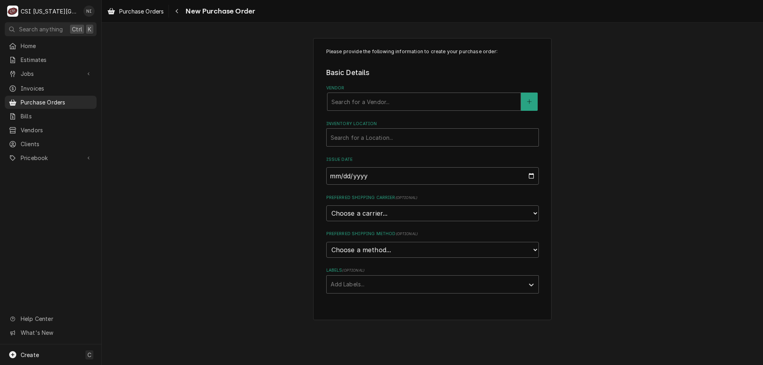
click at [370, 105] on div "Vendor" at bounding box center [424, 102] width 185 height 14
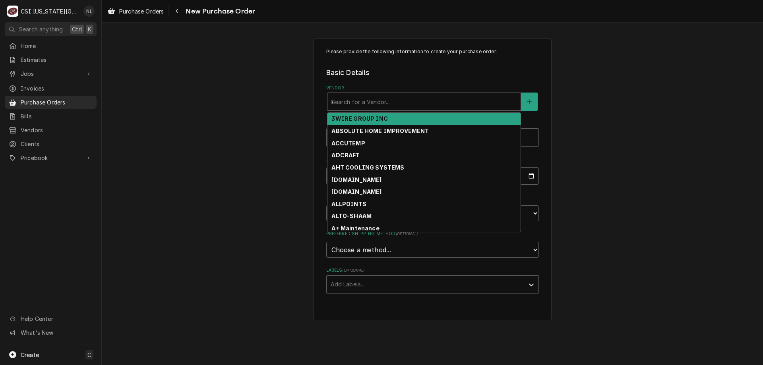
type input "key"
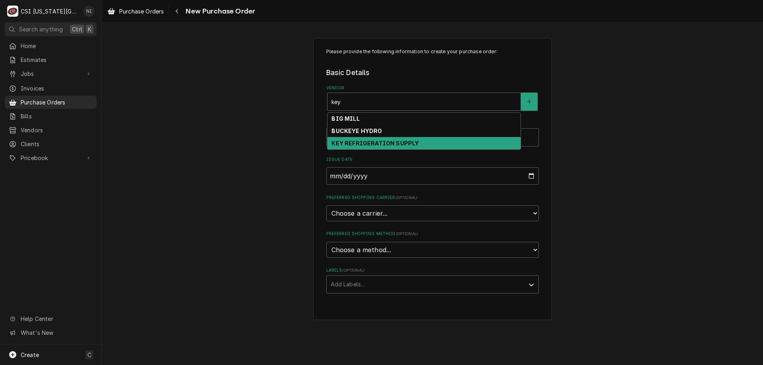
click at [353, 141] on strong "KEY REFRIGERATION SUPPLY" at bounding box center [375, 143] width 87 height 7
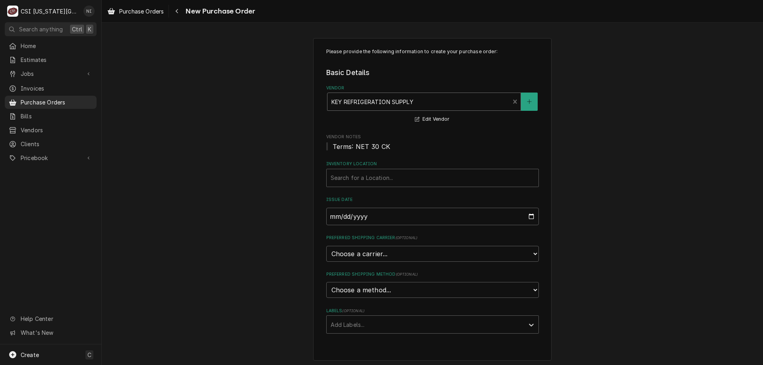
click at [372, 326] on div "Labels" at bounding box center [426, 325] width 190 height 14
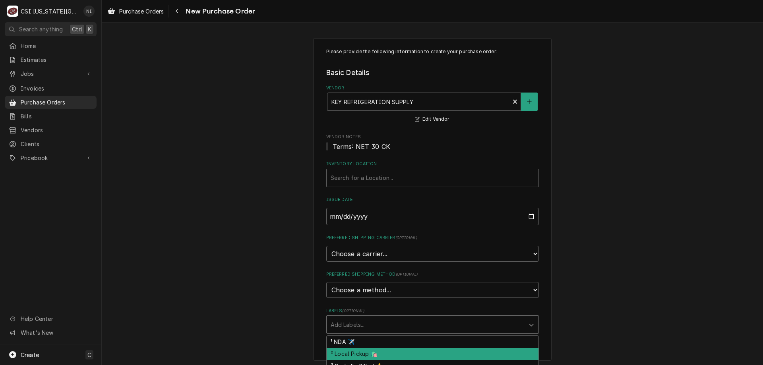
click at [364, 358] on div "² Local Pickup 🛍️" at bounding box center [433, 354] width 212 height 12
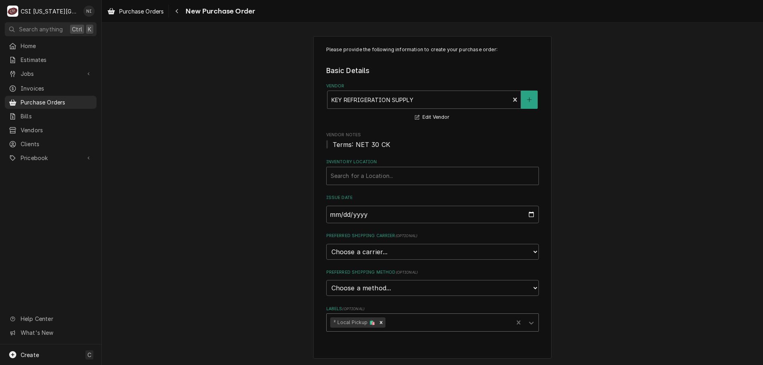
scroll to position [2, 0]
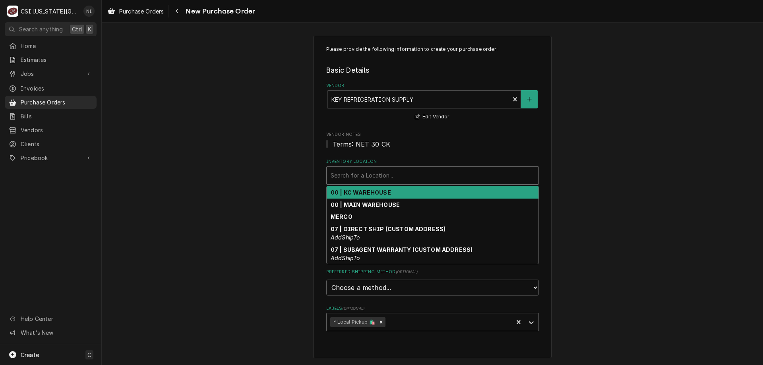
click at [428, 180] on div "Inventory Location" at bounding box center [433, 176] width 204 height 14
click at [373, 196] on strong "00 | KC WAREHOUSE" at bounding box center [361, 192] width 60 height 7
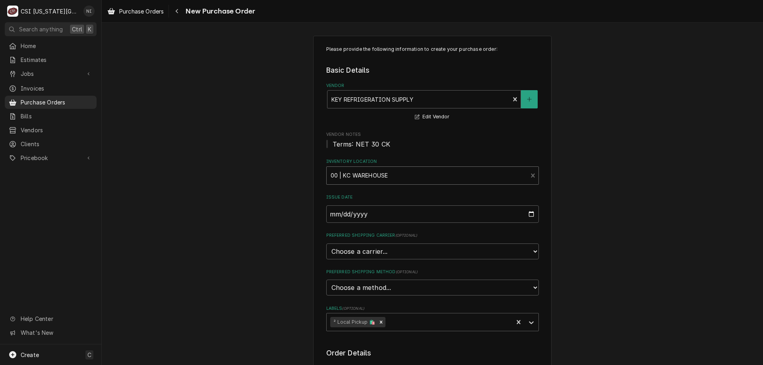
scroll to position [233, 0]
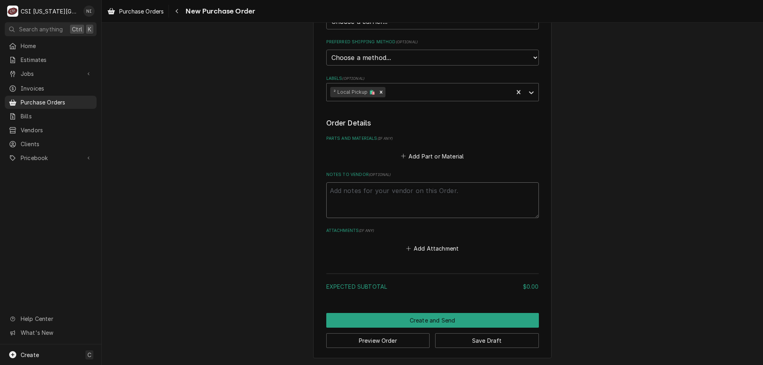
click at [381, 198] on textarea "Notes to Vendor ( optional )" at bounding box center [432, 200] width 213 height 36
type textarea "x"
type textarea "pr"
type textarea "x"
type textarea "pre"
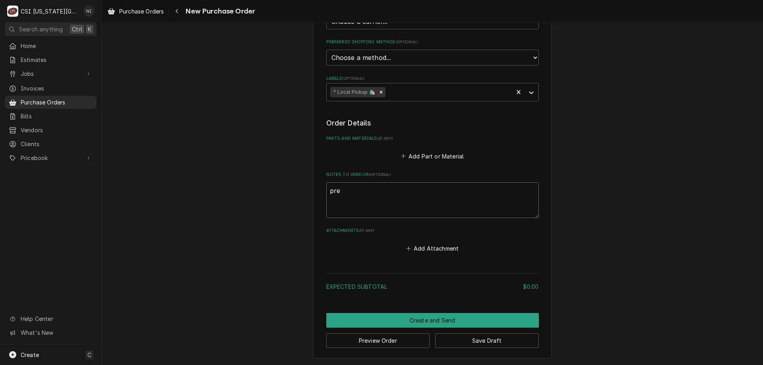
type textarea "x"
type textarea "prest"
type textarea "x"
type textarea "presto"
type textarea "x"
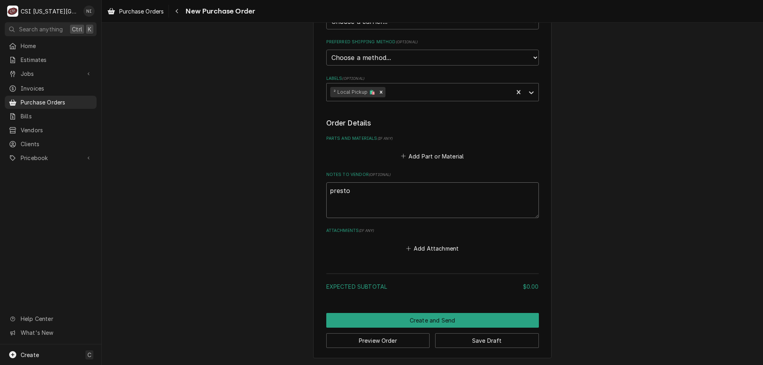
type textarea "preston"
type textarea "x"
type textarea "preston"
type textarea "x"
type textarea "preston pm"
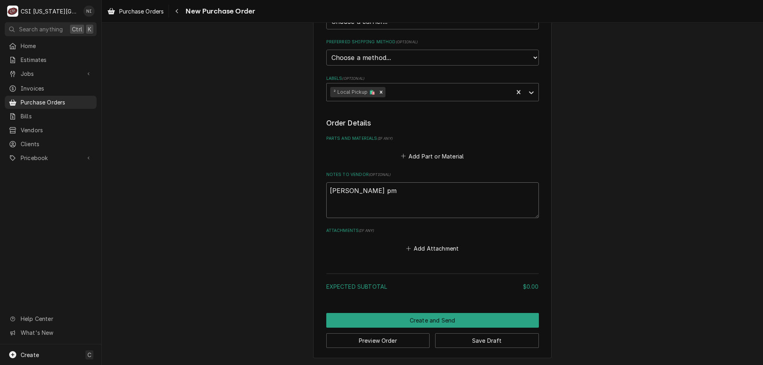
type textarea "x"
type textarea "preston pm"
type textarea "x"
type textarea "preston pm f"
type textarea "x"
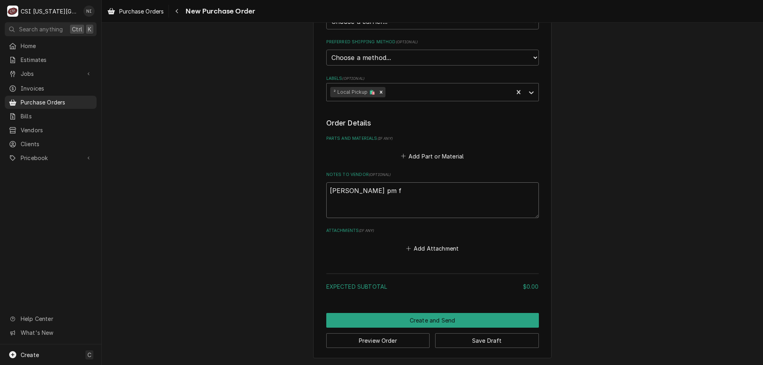
type textarea "preston pm fi"
type textarea "x"
type textarea "preston pm fil"
type textarea "x"
type textarea "preston pm filt"
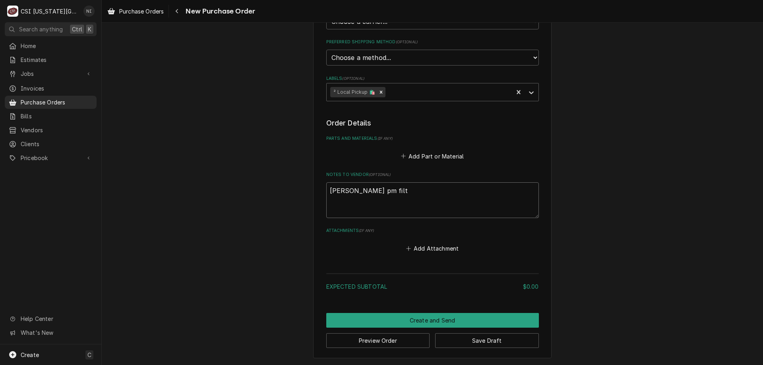
type textarea "x"
type textarea "preston pm filte"
type textarea "x"
type textarea "preston pm filter"
type textarea "x"
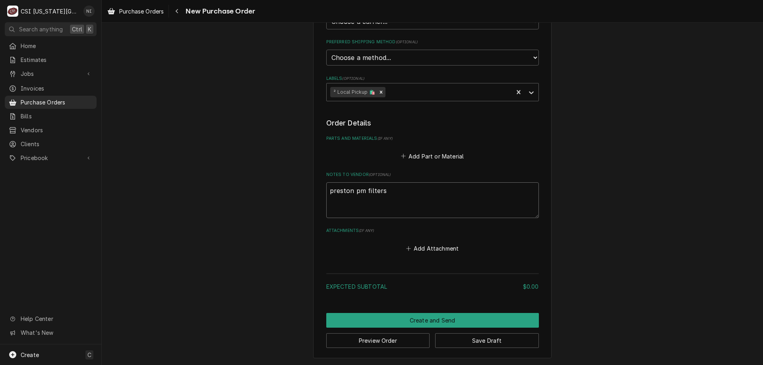
type textarea "preston pm filters"
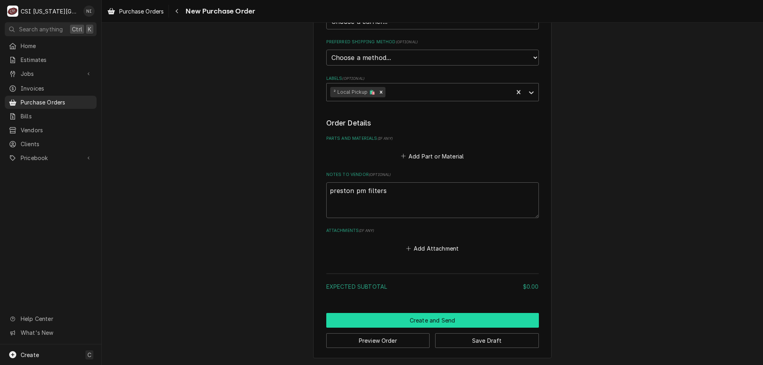
click at [430, 318] on button "Create and Send" at bounding box center [432, 320] width 213 height 15
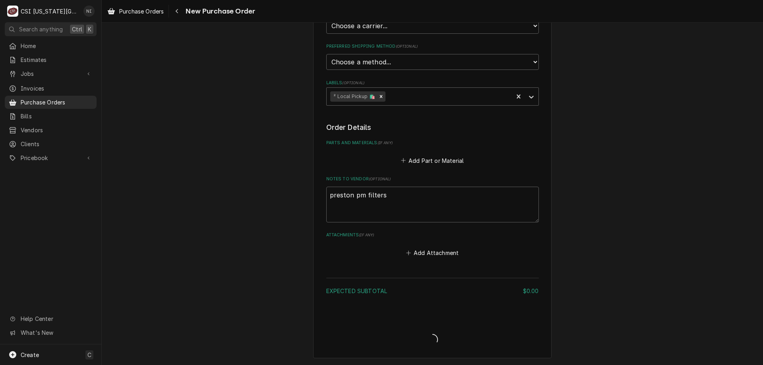
scroll to position [228, 0]
type textarea "x"
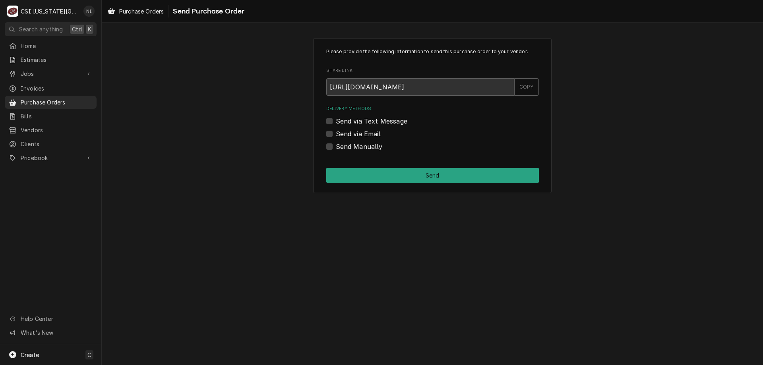
click at [719, 103] on div "Please provide the following information to send this purchase order to your ve…" at bounding box center [432, 115] width 661 height 169
click at [336, 149] on label "Send Manually" at bounding box center [359, 147] width 47 height 10
click at [336, 149] on input "Send Manually" at bounding box center [442, 150] width 213 height 17
checkbox input "true"
click at [338, 169] on div "Please provide the following information to send this purchase order to your ve…" at bounding box center [432, 115] width 238 height 155
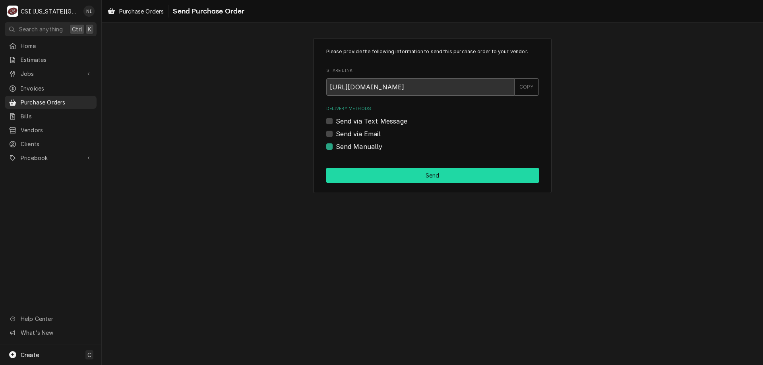
click at [343, 176] on button "Send" at bounding box center [432, 175] width 213 height 15
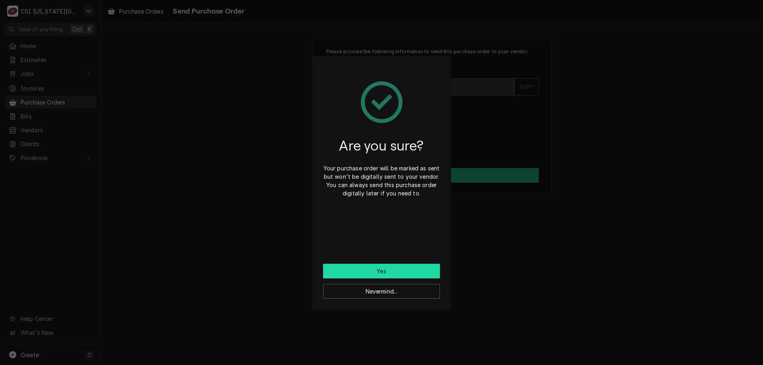
click at [387, 271] on button "Yes" at bounding box center [381, 271] width 117 height 15
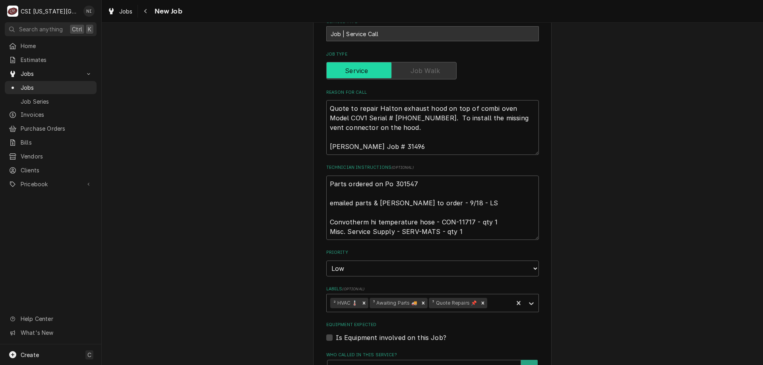
scroll to position [232, 0]
click at [327, 183] on textarea "Parts ordered on Po 301547 emailed parts & lindy to order - 9/18 - LS Convother…" at bounding box center [432, 206] width 213 height 64
type textarea "x"
type textarea "Parts ordered on Po 301547 emailed parts & lindy to order - 9/18 - LS Convother…"
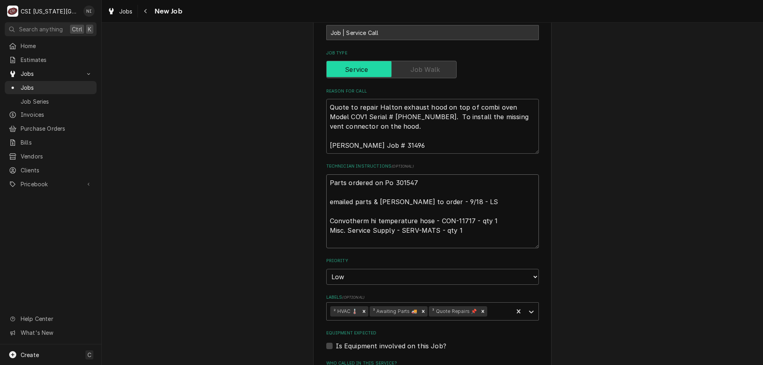
type textarea "x"
type textarea "p Parts ordered on Po 301547 emailed parts & lindy to order - 9/18 - LS Convoth…"
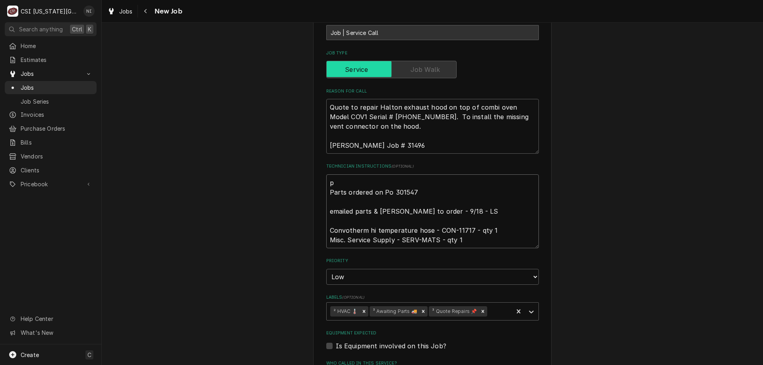
type textarea "x"
type textarea "par Parts ordered on Po 301547 emailed parts & lindy to order - 9/18 - LS Convo…"
type textarea "x"
type textarea "part Parts ordered on Po 301547 emailed parts & lindy to order - 9/18 - LS Conv…"
type textarea "x"
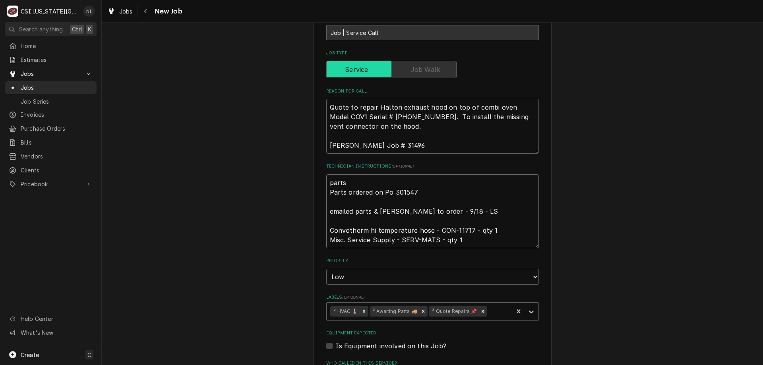
type textarea "parts Parts ordered on Po 301547 emailed parts & lindy to order - 9/18 - LS Con…"
type textarea "x"
type textarea "parts o Parts ordered on Po 301547 emailed parts & lindy to order - 9/18 - LS C…"
type textarea "x"
type textarea "parts on Parts ordered on Po 301547 emailed parts & lindy to order - 9/18 - LS …"
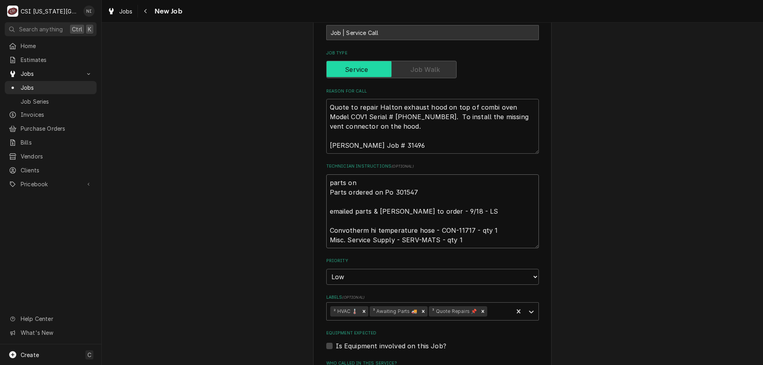
type textarea "x"
type textarea "parts on ch Parts ordered on Po 301547 emailed parts & lindy to order - 9/18 - …"
type textarea "x"
type textarea "parts on cha Parts ordered on Po 301547 emailed parts & lindy to order - 9/18 -…"
type textarea "x"
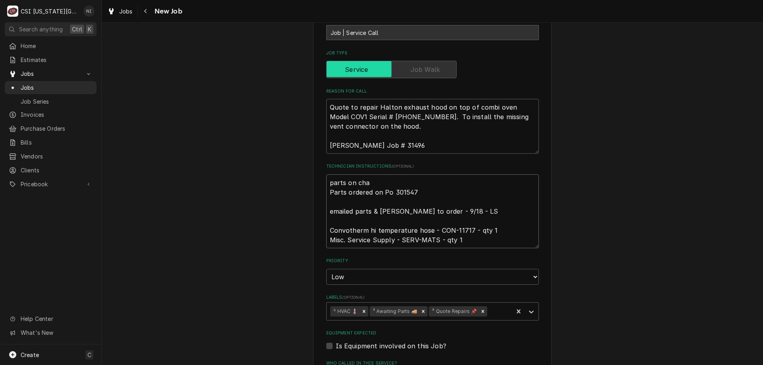
type textarea "parts on char Parts ordered on Po 301547 emailed parts & lindy to order - 9/18 …"
type textarea "x"
type textarea "parts on charl Parts ordered on Po 301547 emailed parts & lindy to order - 9/18…"
type textarea "x"
type textarea "parts on charle Parts ordered on Po 301547 emailed parts & lindy to order - 9/1…"
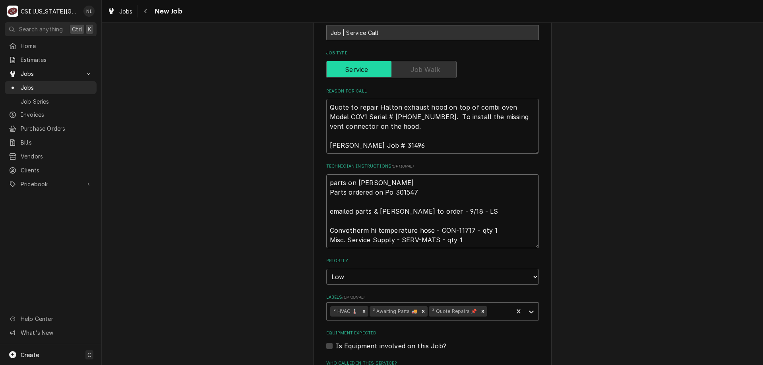
type textarea "x"
type textarea "parts on charles Parts ordered on Po 301547 emailed parts & lindy to order - 9/…"
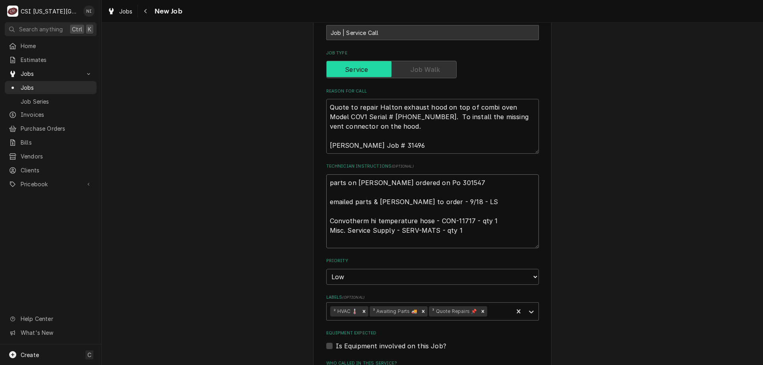
type textarea "x"
type textarea "parts on charlesa Parts ordered on Po 301547 emailed parts & lindy to order - 9…"
type textarea "x"
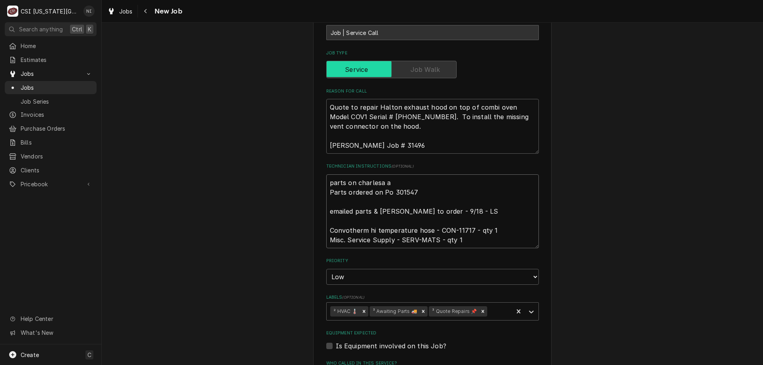
type textarea "parts on charlesa as Parts ordered on Po 301547 emailed parts & lindy to order …"
type textarea "x"
type textarea "parts on charlesa ash Parts ordered on Po 301547 emailed parts & lindy to order…"
type textarea "x"
type textarea "parts on charlesa ashe Parts ordered on Po 301547 emailed parts & lindy to orde…"
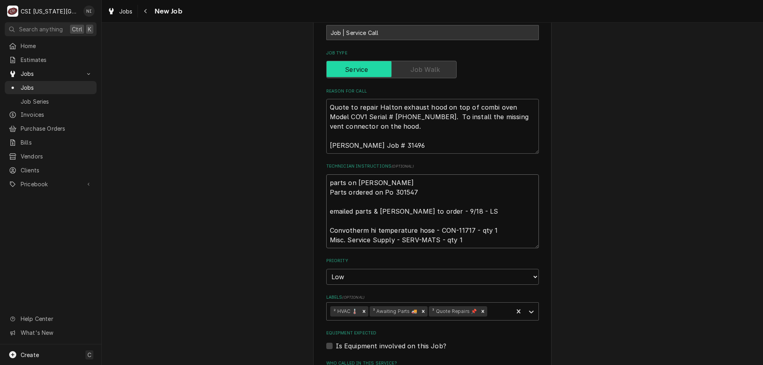
type textarea "x"
type textarea "parts on charlesa ashel Parts ordered on Po 301547 emailed parts & lindy to ord…"
type textarea "x"
type textarea "parts on charlesa ashe Parts ordered on Po 301547 emailed parts & lindy to orde…"
type textarea "x"
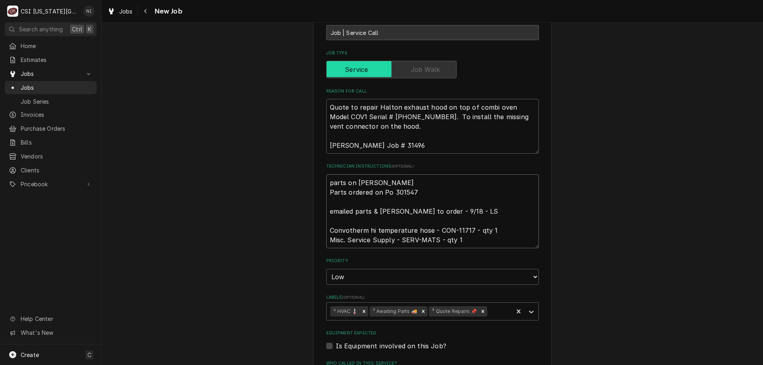
type textarea "parts on charlesa ash Parts ordered on Po 301547 emailed parts & lindy to order…"
type textarea "x"
type textarea "parts on charlesa as Parts ordered on Po 301547 emailed parts & lindy to order …"
type textarea "x"
type textarea "parts on charlesa a Parts ordered on Po 301547 emailed parts & lindy to order -…"
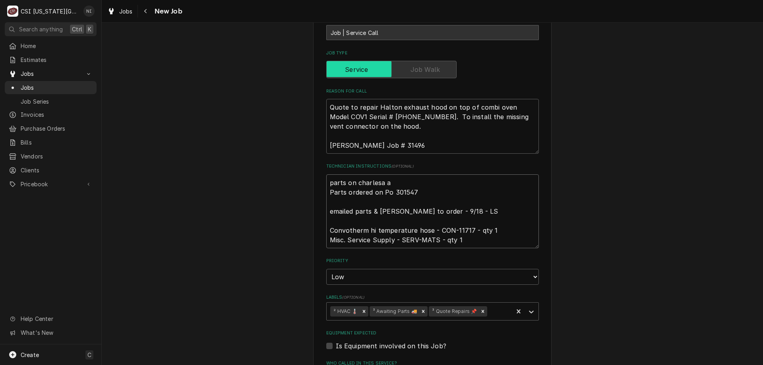
type textarea "x"
type textarea "parts on charlesa Parts ordered on Po 301547 emailed parts & lindy to order - 9…"
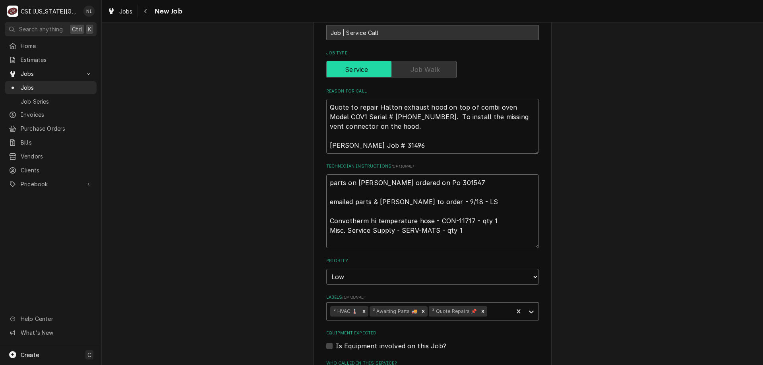
type textarea "x"
type textarea "parts on charlesa Parts ordered on Po 301547 emailed parts & lindy to order - 9…"
type textarea "x"
type textarea "parts on charles Parts ordered on Po 301547 emailed parts & lindy to order - 9/…"
type textarea "x"
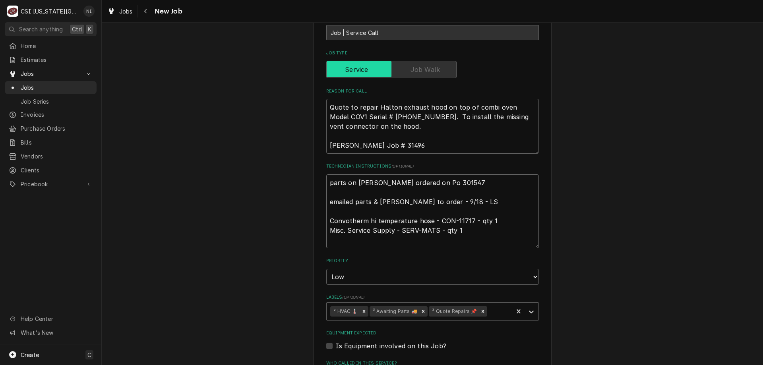
type textarea "parts on charles a Parts ordered on Po 301547 emailed parts & lindy to order - …"
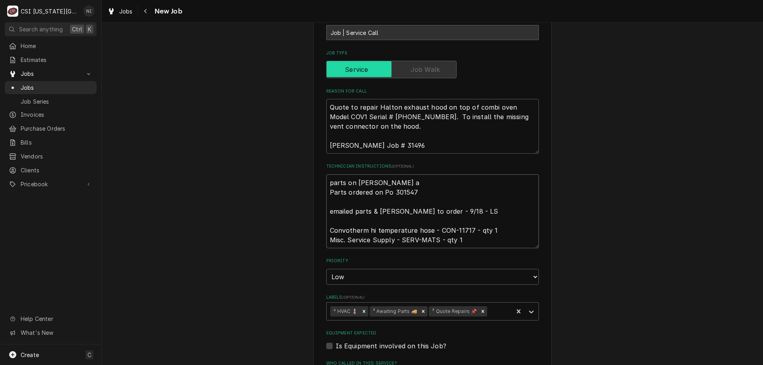
type textarea "x"
type textarea "parts on charles aw Parts ordered on Po 301547 emailed parts & lindy to order -…"
type textarea "x"
type textarea "parts on charles awk Parts ordered on Po 301547 emailed parts & lindy to order …"
type textarea "x"
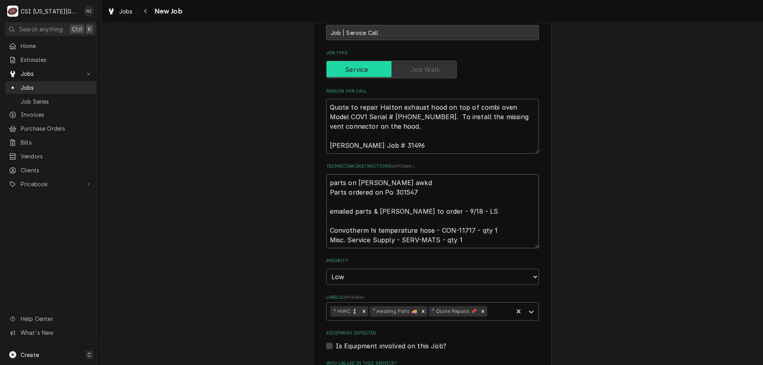
type textarea "parts on charles awk Parts ordered on Po 301547 emailed parts & lindy to order …"
type textarea "x"
type textarea "parts on charles aw Parts ordered on Po 301547 emailed parts & lindy to order -…"
type textarea "x"
type textarea "parts on charles a Parts ordered on Po 301547 emailed parts & lindy to order - …"
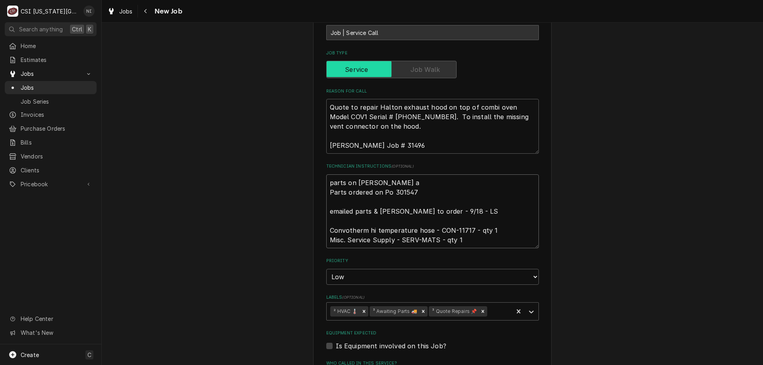
type textarea "x"
type textarea "parts on charles Parts ordered on Po 301547 emailed parts & lindy to order - 9/…"
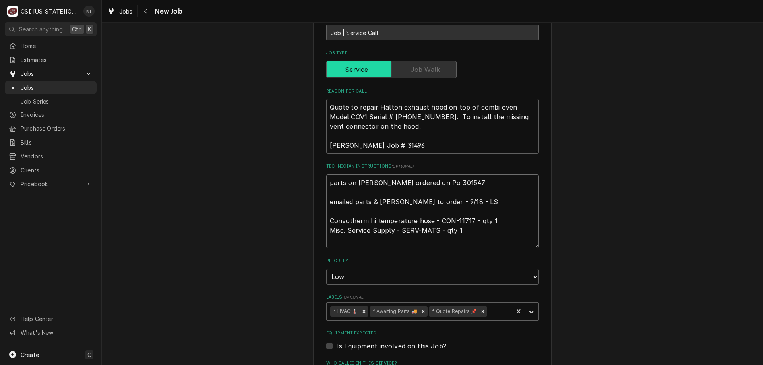
type textarea "x"
type textarea "parts on charles Parts ordered on Po 301547 emailed parts & lindy to order - 9/…"
type textarea "x"
type textarea "parts on charles Parts ordered on Po 301547 emailed parts & lindy to order - 9/…"
type textarea "x"
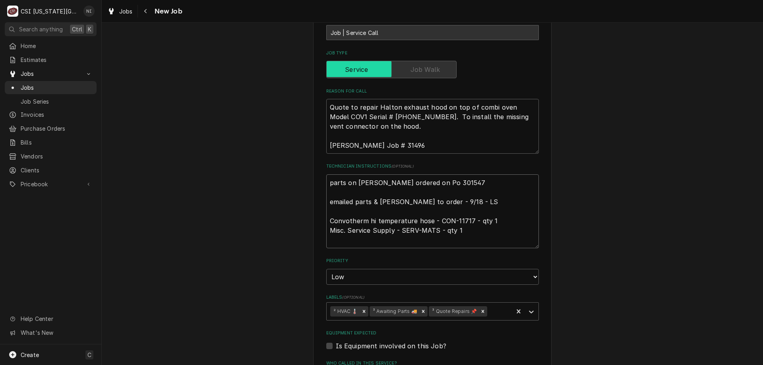
type textarea "parts on charles s Parts ordered on Po 301547 emailed parts & lindy to order - …"
type textarea "x"
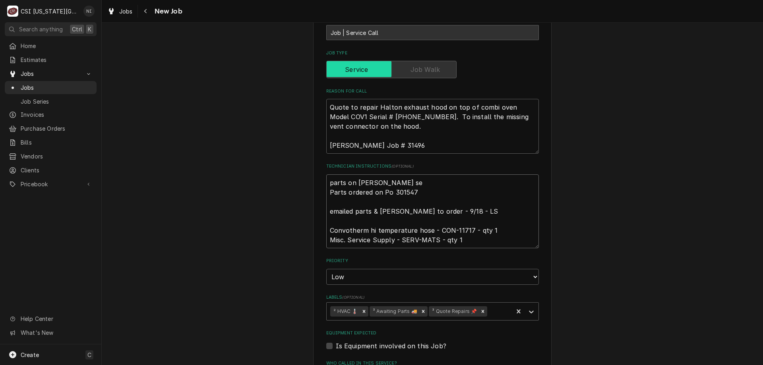
type textarea "parts on charles sel Parts ordered on Po 301547 emailed parts & lindy to order …"
type textarea "x"
type textarea "parts on charles self Parts ordered on Po 301547 emailed parts & lindy to order…"
type textarea "x"
type textarea "parts on charles sel Parts ordered on Po 301547 emailed parts & lindy to order …"
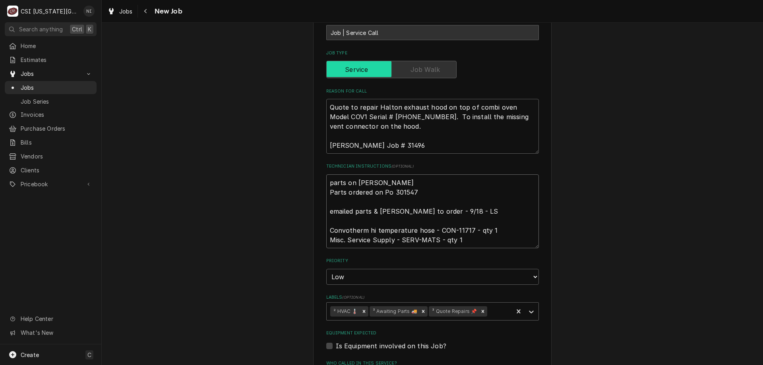
type textarea "x"
type textarea "parts on charles se Parts ordered on Po 301547 emailed parts & lindy to order -…"
type textarea "x"
type textarea "parts on charles s Parts ordered on Po 301547 emailed parts & lindy to order - …"
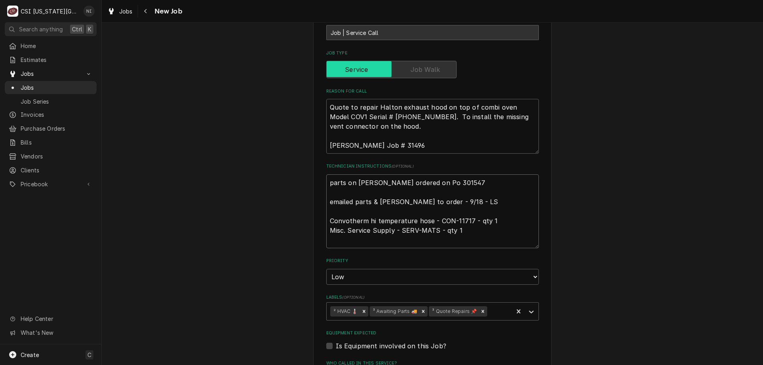
type textarea "x"
type textarea "parts on charles sh Parts ordered on Po 301547 emailed parts & lindy to order -…"
type textarea "x"
type textarea "parts on charles she Parts ordered on Po 301547 emailed parts & lindy to order …"
type textarea "x"
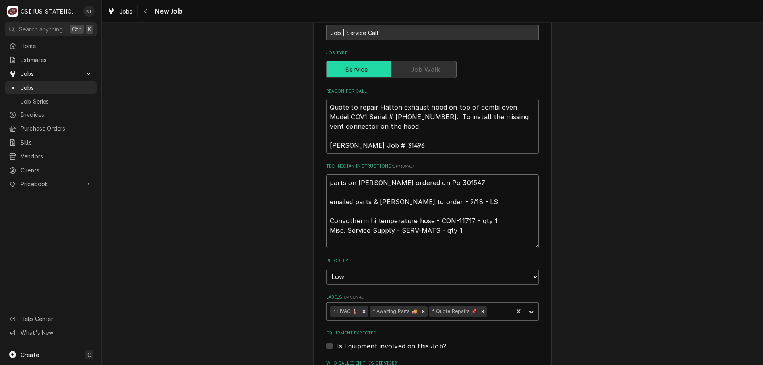
type textarea "parts on charles shel Parts ordered on Po 301547 emailed parts & lindy to order…"
type textarea "x"
type textarea "parts on charles shelf Parts ordered on Po 301547 emailed parts & lindy to orde…"
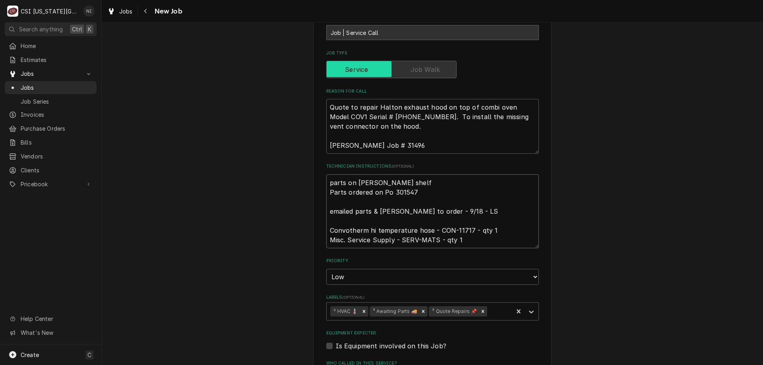
type textarea "x"
click at [421, 314] on icon "Remove ³ Awaiting Parts 🚚" at bounding box center [424, 312] width 6 height 6
type textarea "parts on charles shelf Parts ordered on Po 301547 emailed parts & lindy to orde…"
click at [527, 313] on icon "Labels" at bounding box center [531, 312] width 8 height 8
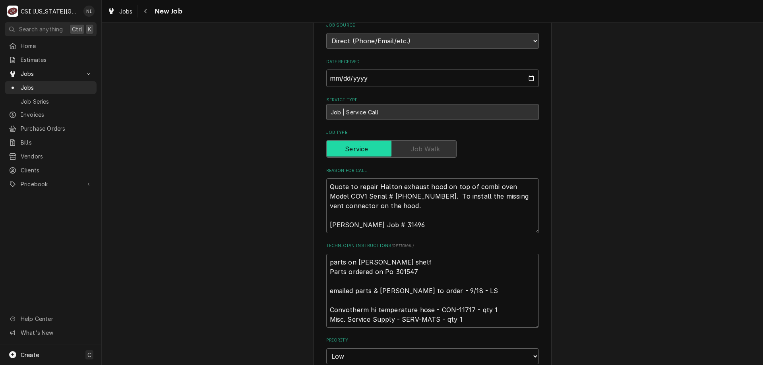
scroll to position [526, 0]
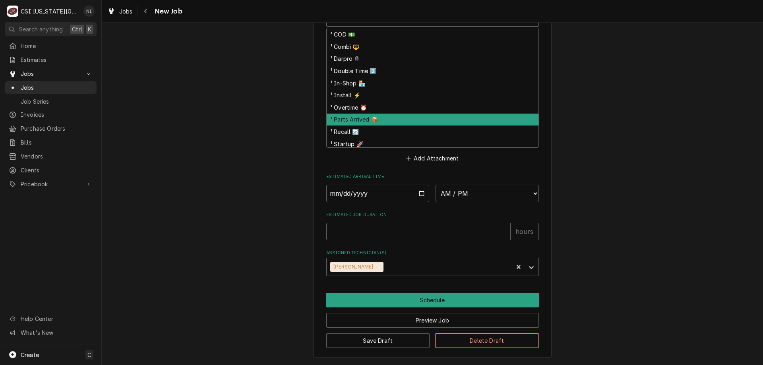
click at [368, 116] on div "¹ Parts Arrived 📦" at bounding box center [433, 120] width 212 height 12
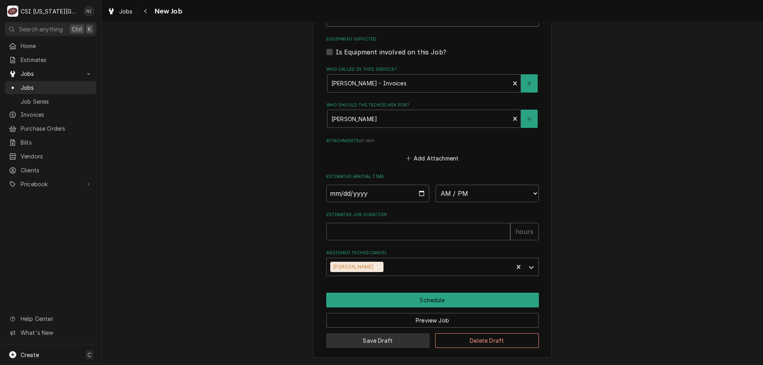
click at [382, 340] on button "Save Draft" at bounding box center [378, 340] width 104 height 15
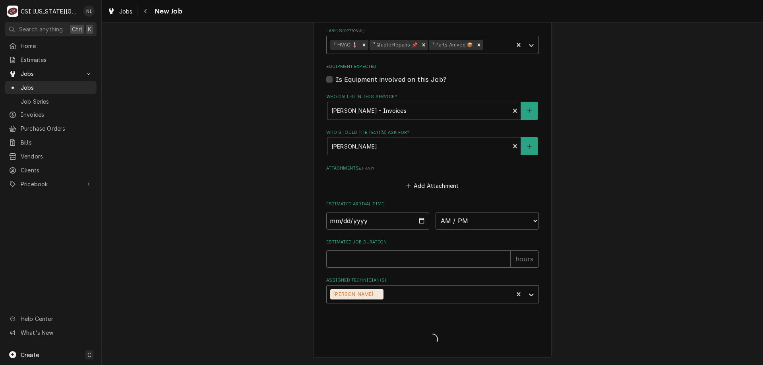
scroll to position [498, 0]
type textarea "x"
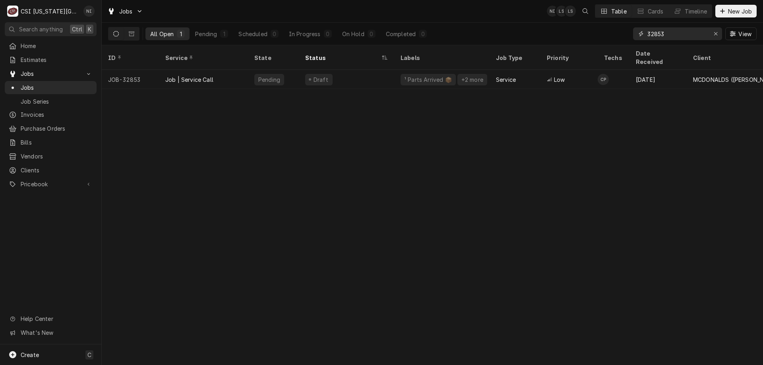
drag, startPoint x: 663, startPoint y: 34, endPoint x: 594, endPoint y: 35, distance: 69.2
click at [596, 36] on div "All Open 1 Pending 1 Scheduled 0 In Progress 0 On Hold 0 Completed 0 32853 View" at bounding box center [432, 34] width 649 height 22
type input "32829"
click at [366, 77] on div "Parts Ordered" at bounding box center [346, 79] width 95 height 19
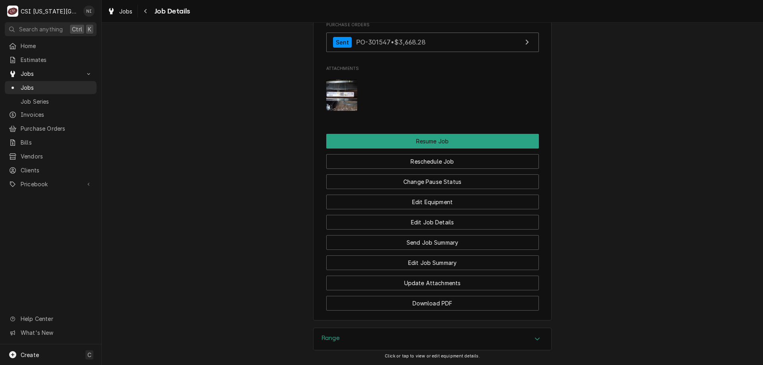
scroll to position [1162, 0]
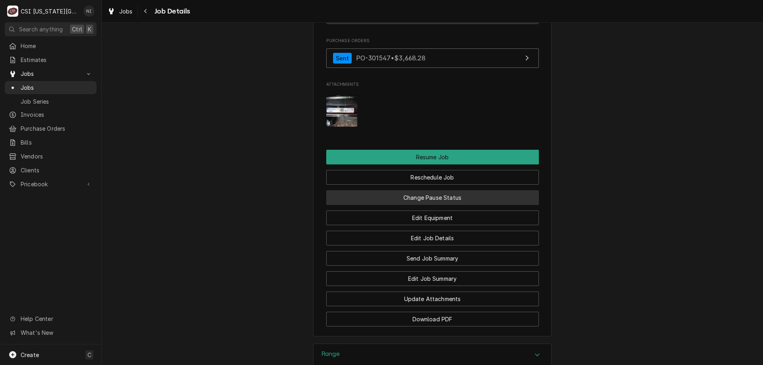
click at [430, 199] on button "Change Pause Status" at bounding box center [432, 197] width 213 height 15
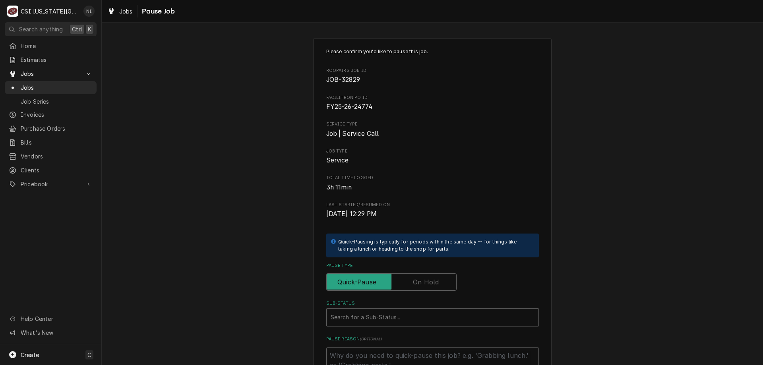
click at [424, 286] on label "Pause Type" at bounding box center [391, 281] width 130 height 17
click at [424, 286] on input "Pause Type" at bounding box center [391, 281] width 123 height 17
checkbox input "true"
click at [416, 322] on div "Sub-Status" at bounding box center [433, 317] width 204 height 14
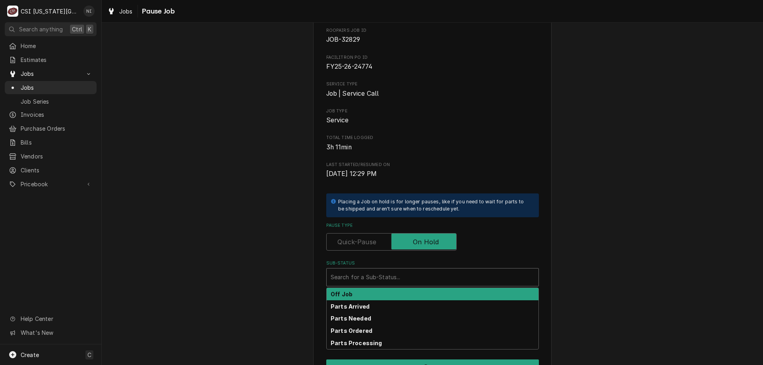
scroll to position [107, 0]
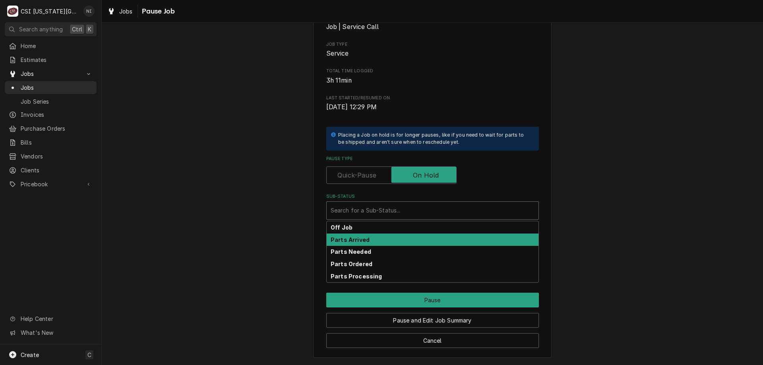
click at [354, 242] on strong "Parts Arrived" at bounding box center [350, 240] width 39 height 7
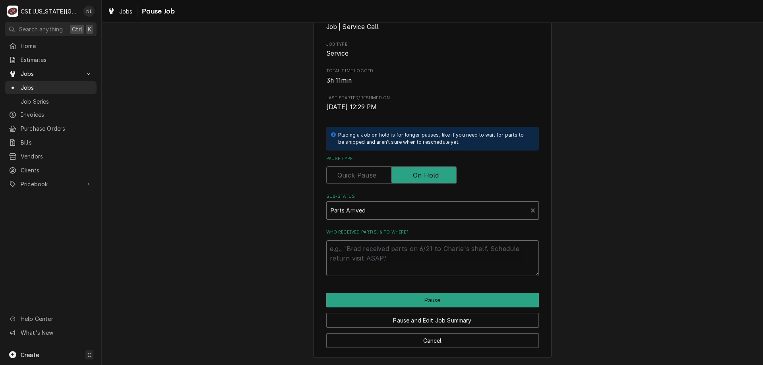
click at [357, 256] on textarea "Who received part(s) & to where?" at bounding box center [432, 258] width 213 height 36
type textarea "x"
type textarea "p"
type textarea "x"
type textarea "pa"
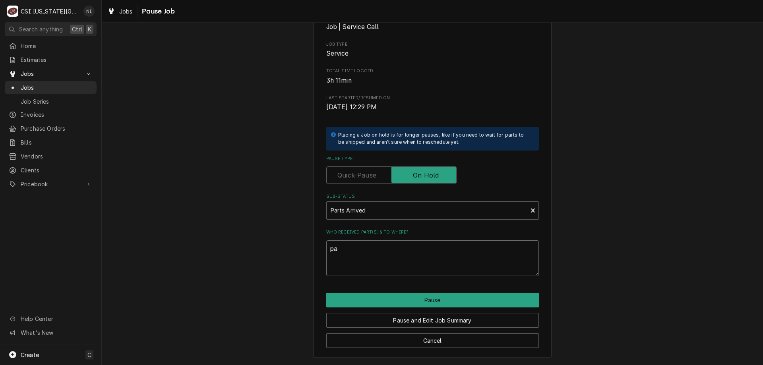
type textarea "x"
type textarea "par"
type textarea "x"
type textarea "part"
type textarea "x"
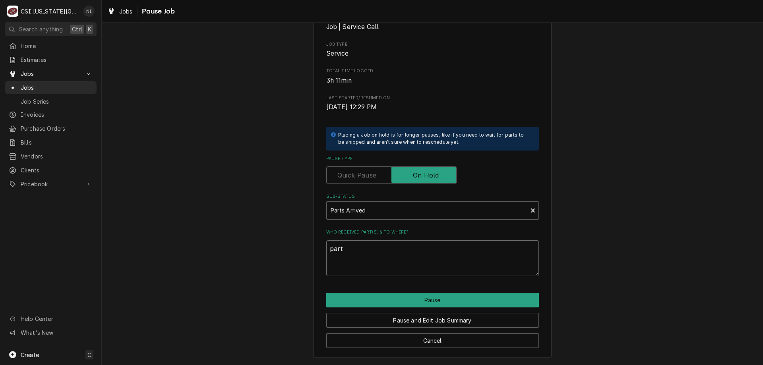
type textarea "parts"
type textarea "x"
type textarea "parts"
type textarea "x"
type textarea "parts o"
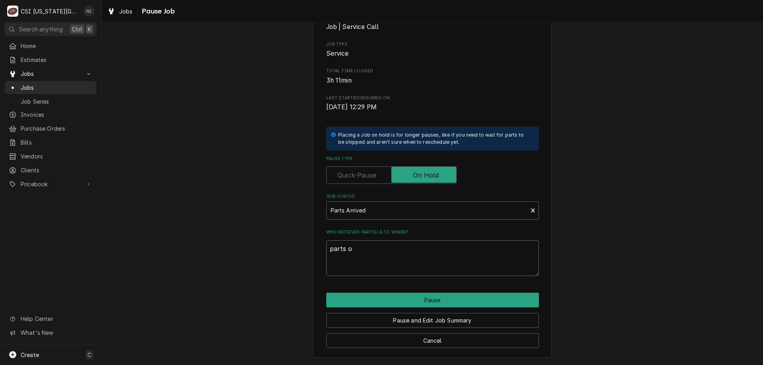
type textarea "x"
type textarea "parts on"
type textarea "x"
type textarea "parts on"
type textarea "x"
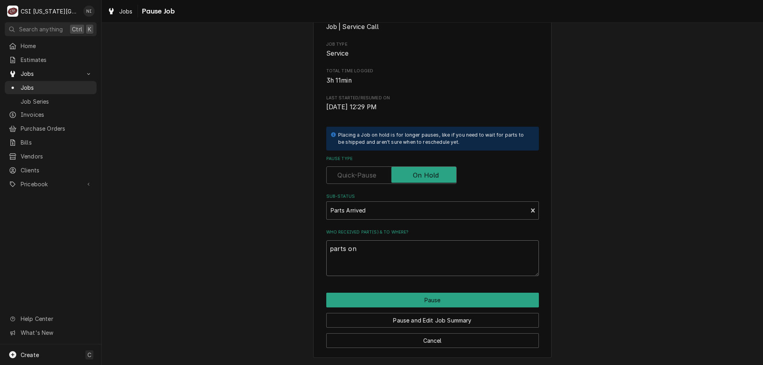
type textarea "parts on m"
type textarea "x"
type textarea "parts on mi"
type textarea "x"
type textarea "parts on mik"
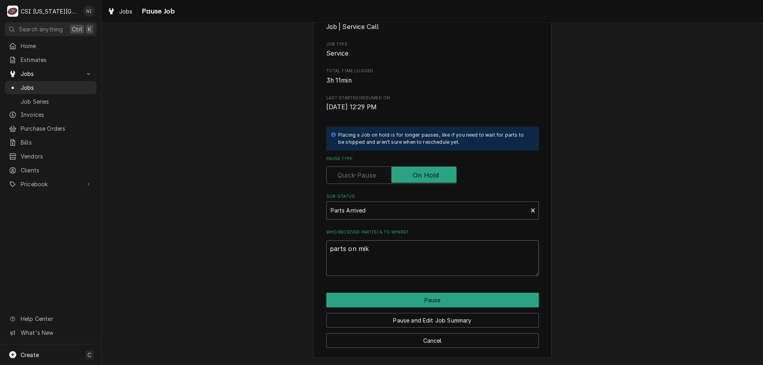
type textarea "x"
type textarea "parts on mike"
type textarea "x"
type textarea "parts on mike"
type textarea "x"
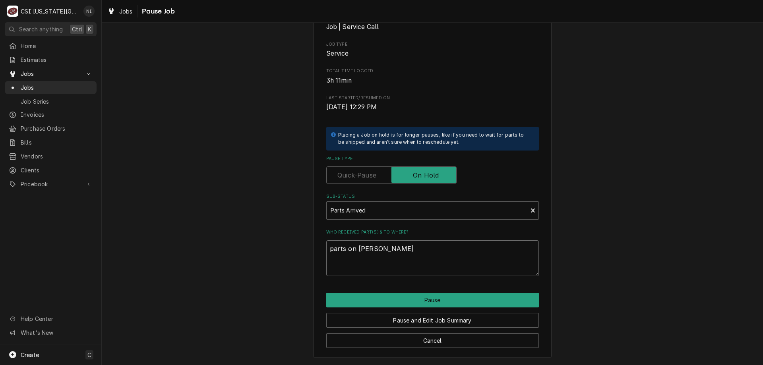
type textarea "parts on mike s"
type textarea "x"
type textarea "parts on mike sh"
type textarea "x"
type textarea "parts on mike she"
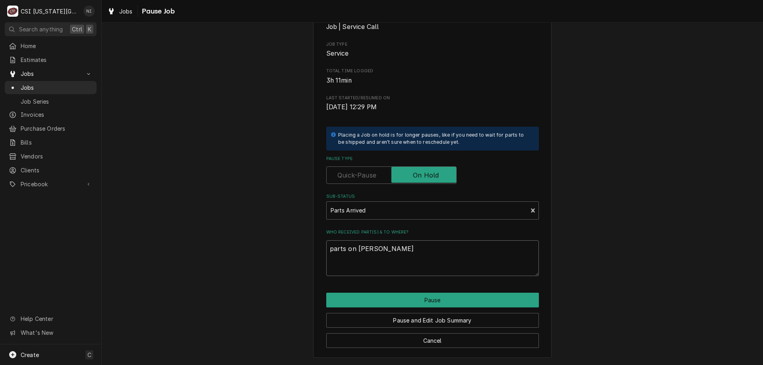
type textarea "x"
type textarea "parts on mike shel"
type textarea "x"
type textarea "parts on mike shelf"
drag, startPoint x: 364, startPoint y: 252, endPoint x: 353, endPoint y: 252, distance: 11.5
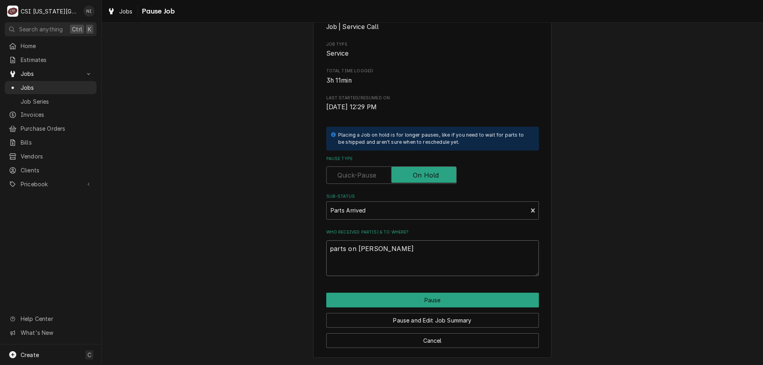
click at [353, 252] on textarea "parts on mike shelf" at bounding box center [432, 258] width 213 height 36
type textarea "x"
type textarea "parts on ashelf"
type textarea "x"
type textarea "parts on asshelf"
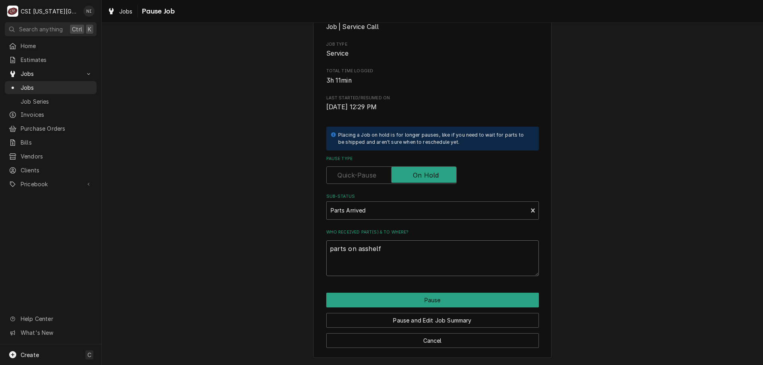
type textarea "x"
type textarea "parts on asvshelf"
type textarea "x"
type textarea "parts on asvhshelf"
type textarea "x"
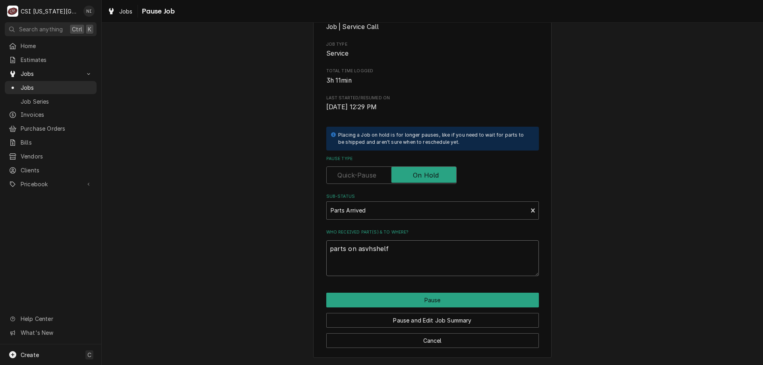
type textarea "parts on asvshelf"
type textarea "x"
type textarea "parts on asshelf"
type textarea "x"
type textarea "parts on ashelf"
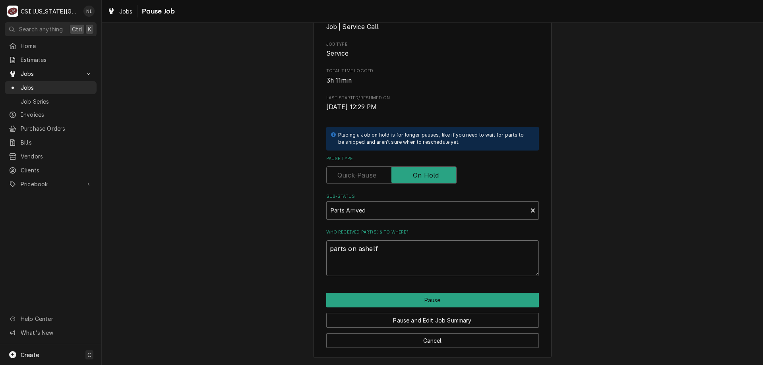
type textarea "x"
type textarea "parts on shelf"
type textarea "x"
type textarea "parts on sshelf"
type textarea "x"
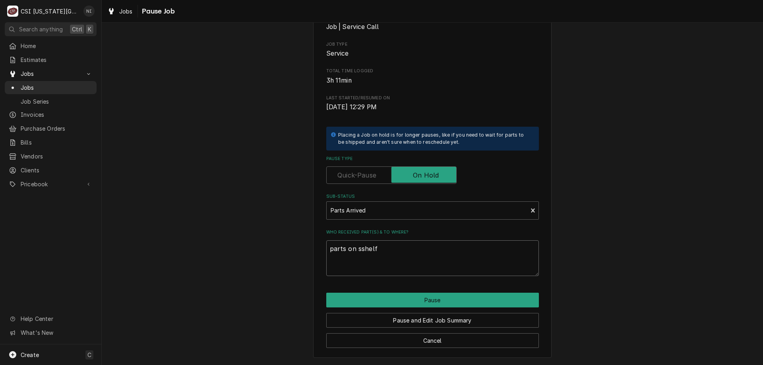
type textarea "parts on scshelf"
type textarea "x"
type textarea "parts on schshelf"
type textarea "x"
type textarea "parts on schushelf"
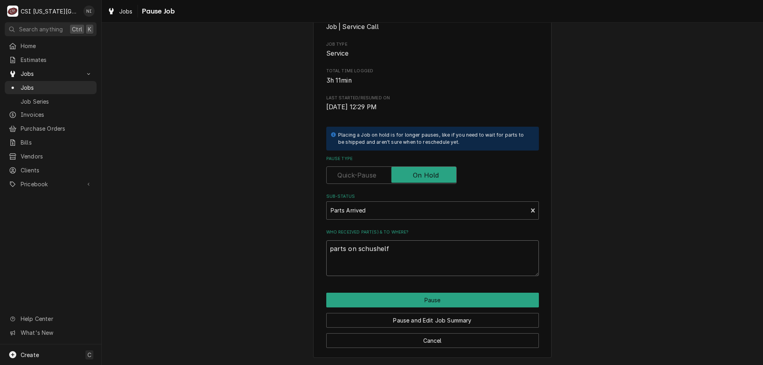
type textarea "x"
type textarea "parts on schupshelf"
type textarea "x"
type textarea "parts on schuppshelf"
type textarea "x"
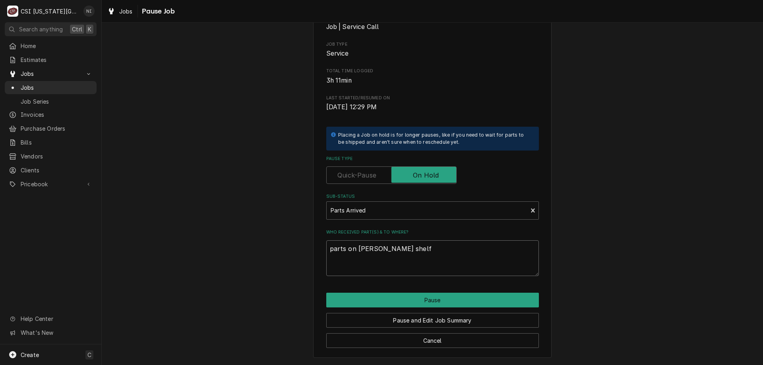
type textarea "parts on schupp shelf"
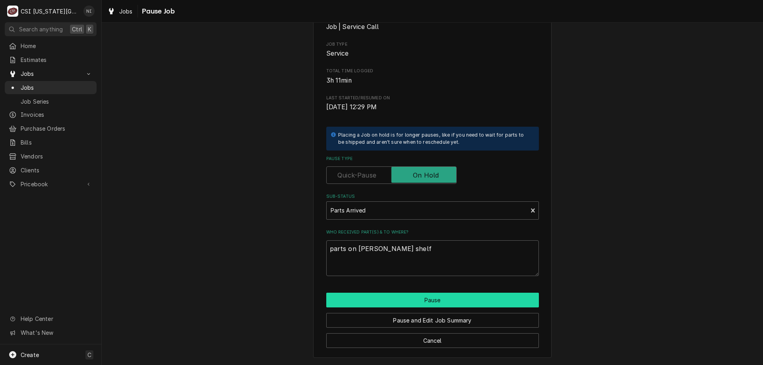
click at [404, 299] on button "Pause" at bounding box center [432, 300] width 213 height 15
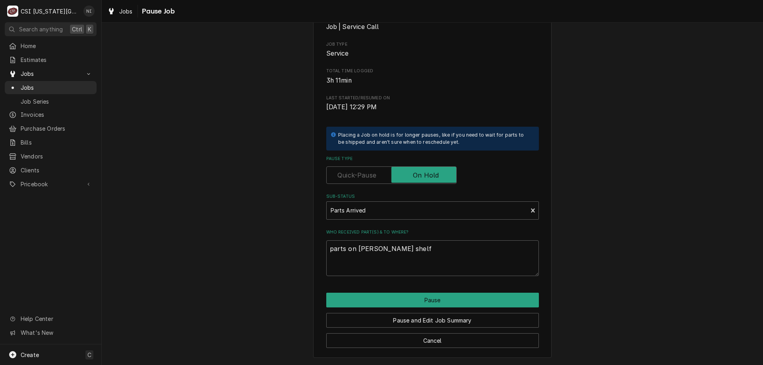
type textarea "x"
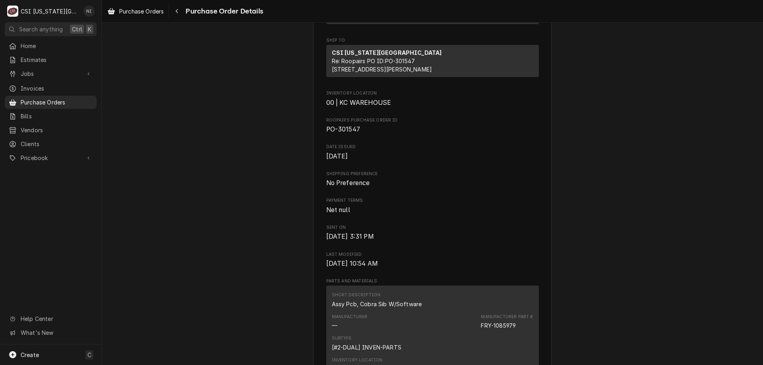
scroll to position [118, 0]
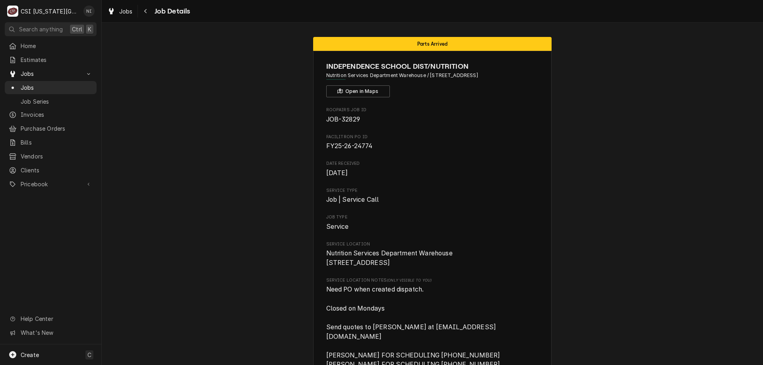
click at [82, 81] on link "Jobs" at bounding box center [51, 87] width 92 height 13
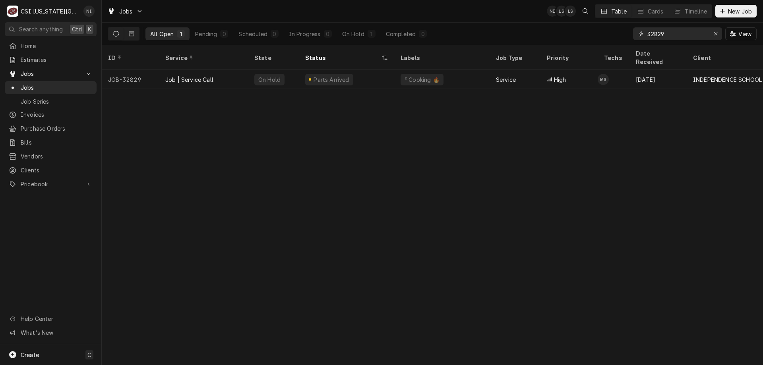
click at [673, 35] on input "32829" at bounding box center [678, 33] width 60 height 13
type input "32860"
click at [246, 71] on div "Job | Service Call" at bounding box center [203, 79] width 89 height 19
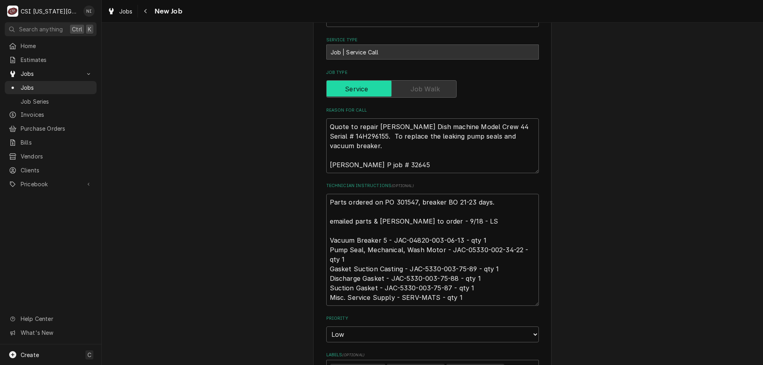
scroll to position [347, 0]
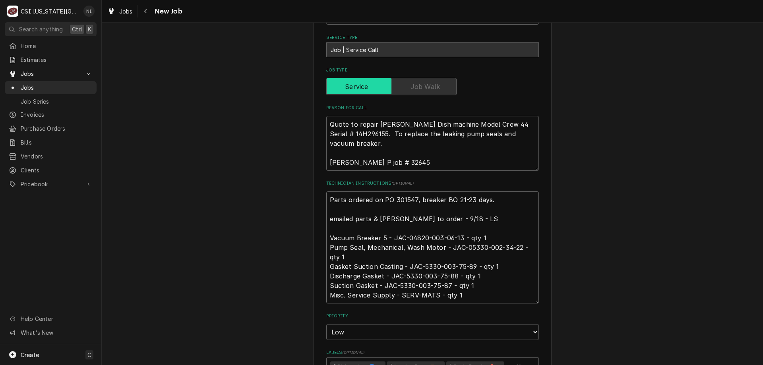
click at [326, 199] on textarea "Parts ordered on PO 301547, breaker BO 21-23 days. emailed parts & [PERSON_NAME…" at bounding box center [432, 248] width 213 height 112
type textarea "x"
type textarea "Parts ordered on PO 301547, breaker BO 21-23 days. emailed parts & [PERSON_NAME…"
click at [345, 202] on textarea "Parts ordered on PO 301547, breaker BO 21-23 days. emailed parts & [PERSON_NAME…" at bounding box center [432, 253] width 213 height 122
type textarea "x"
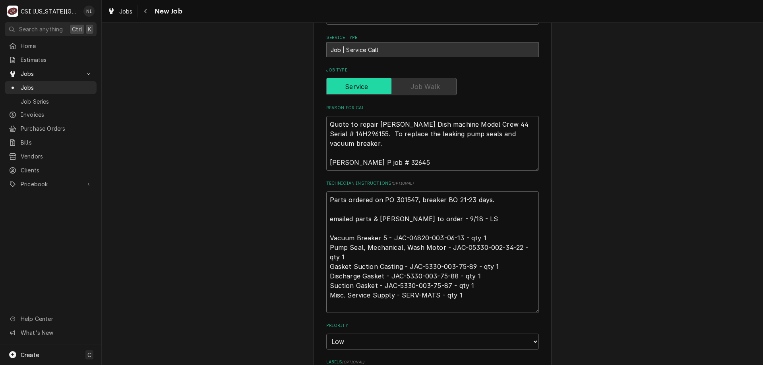
type textarea "p Parts ordered on PO 301547, breaker BO 21-23 days. emailed parts & lindy to o…"
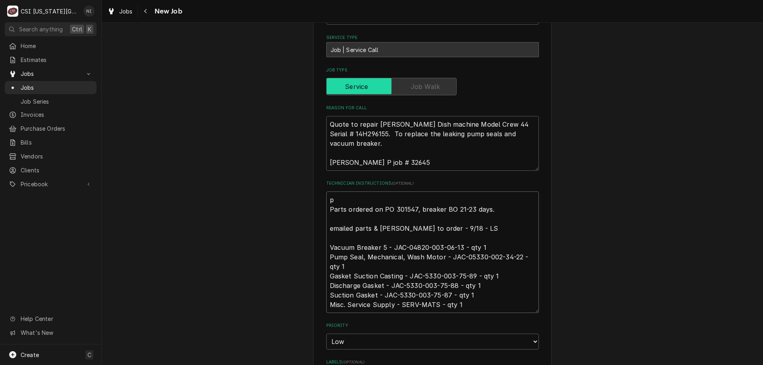
type textarea "x"
type textarea "par Parts ordered on PO 301547, breaker BO 21-23 days. emailed parts & lindy to…"
type textarea "x"
type textarea "parti Parts ordered on PO 301547, breaker BO 21-23 days. emailed parts & lindy …"
type textarea "x"
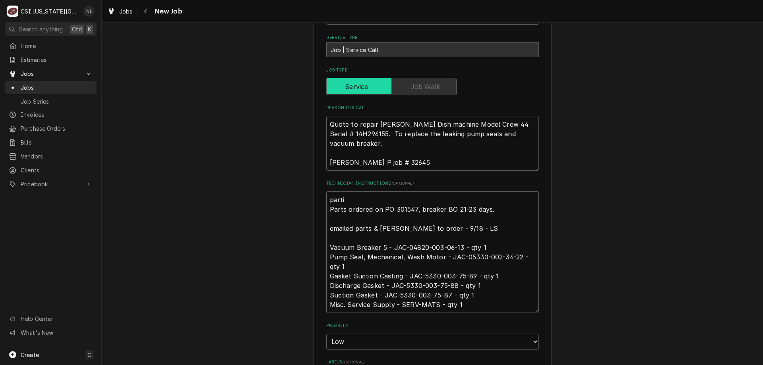
type textarea "partil Parts ordered on PO 301547, breaker BO 21-23 days. emailed parts & lindy…"
type textarea "x"
type textarea "partila Parts ordered on PO 301547, breaker BO 21-23 days. emailed parts & lind…"
type textarea "x"
type textarea "partila Parts ordered on PO 301547, breaker BO 21-23 days. emailed parts & lind…"
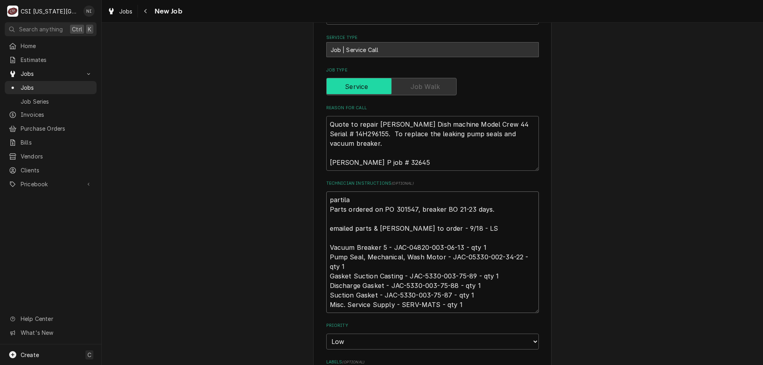
type textarea "x"
type textarea "partila p Parts ordered on PO 301547, breaker BO 21-23 days. emailed parts & li…"
type textarea "x"
type textarea "partila pa Parts ordered on PO 301547, breaker BO 21-23 days. emailed parts & l…"
type textarea "x"
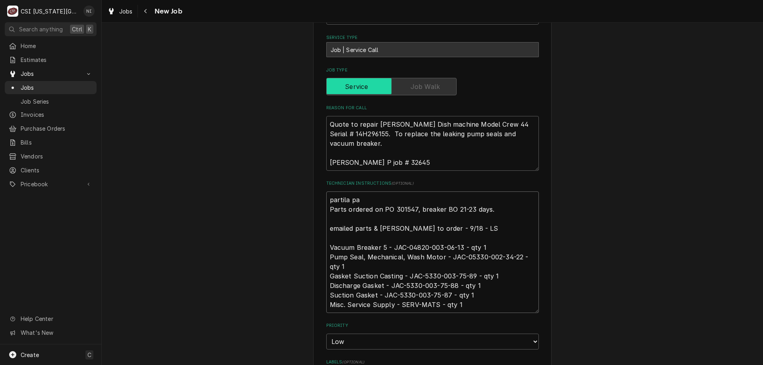
type textarea "partila par Parts ordered on PO 301547, breaker BO 21-23 days. emailed parts & …"
type textarea "x"
type textarea "partila pa Parts ordered on PO 301547, breaker BO 21-23 days. emailed parts & l…"
type textarea "x"
type textarea "partila p Parts ordered on PO 301547, breaker BO 21-23 days. emailed parts & li…"
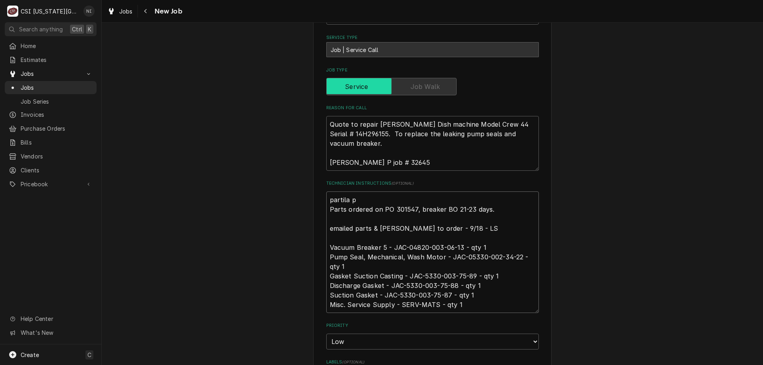
type textarea "x"
type textarea "partila Parts ordered on PO 301547, breaker BO 21-23 days. emailed parts & lind…"
type textarea "x"
type textarea "partila Parts ordered on PO 301547, breaker BO 21-23 days. emailed parts & lind…"
type textarea "x"
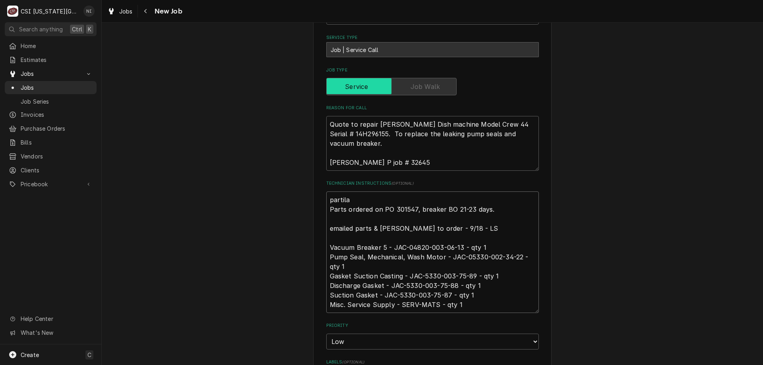
type textarea "partil Parts ordered on PO 301547, breaker BO 21-23 days. emailed parts & lindy…"
type textarea "x"
type textarea "parti Parts ordered on PO 301547, breaker BO 21-23 days. emailed parts & lindy …"
type textarea "x"
type textarea "partia Parts ordered on PO 301547, breaker BO 21-23 days. emailed parts & lindy…"
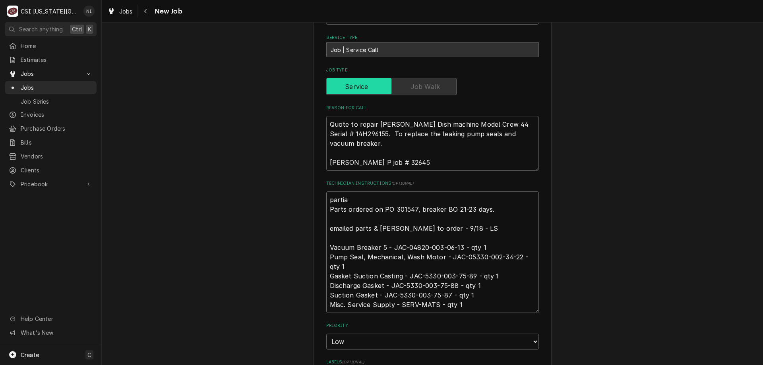
type textarea "x"
type textarea "partial Parts ordered on PO 301547, breaker BO 21-23 days. emailed parts & lind…"
type textarea "x"
type textarea "partial p Parts ordered on PO 301547, breaker BO 21-23 days. emailed parts & li…"
type textarea "x"
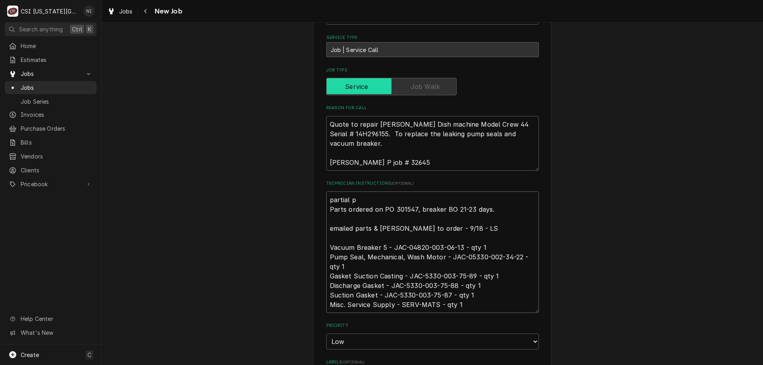
type textarea "partial pa Parts ordered on PO 301547, breaker BO 21-23 days. emailed parts & l…"
type textarea "x"
type textarea "partial part Parts ordered on PO 301547, breaker BO 21-23 days. emailed parts &…"
type textarea "x"
type textarea "partial parts Parts ordered on PO 301547, breaker BO 21-23 days. emailed parts …"
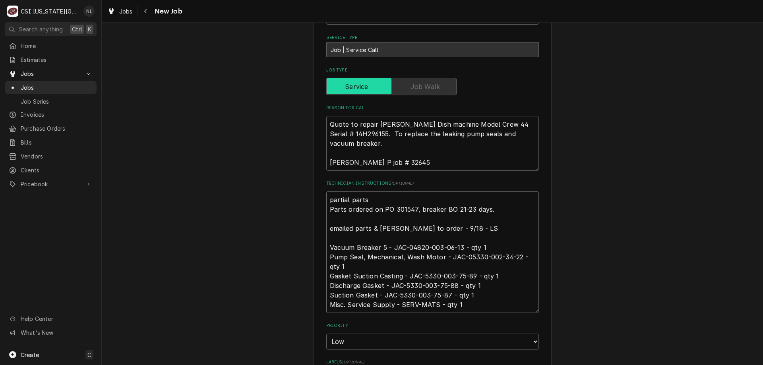
type textarea "x"
type textarea "partial parts o Parts ordered on PO 301547, breaker BO 21-23 days. emailed part…"
type textarea "x"
type textarea "partial parts on Parts ordered on PO 301547, breaker BO 21-23 days. emailed par…"
type textarea "x"
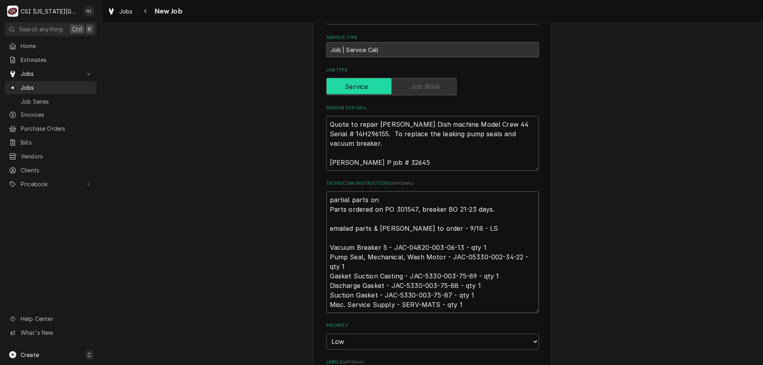
type textarea "partial parts on c Parts ordered on PO 301547, breaker BO 21-23 days. emailed p…"
type textarea "x"
type textarea "partial parts on ch Parts ordered on PO 301547, breaker BO 21-23 days. emailed …"
type textarea "x"
type textarea "partial parts on chs Parts ordered on PO 301547, breaker BO 21-23 days. emailed…"
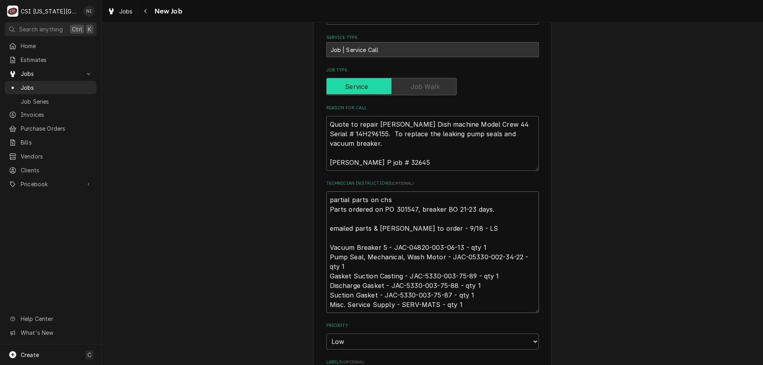
type textarea "x"
type textarea "partial parts on chsr Parts ordered on PO 301547, breaker BO 21-23 days. emaile…"
type textarea "x"
type textarea "partial parts on chsrle Parts ordered on PO 301547, breaker BO 21-23 days. emai…"
type textarea "x"
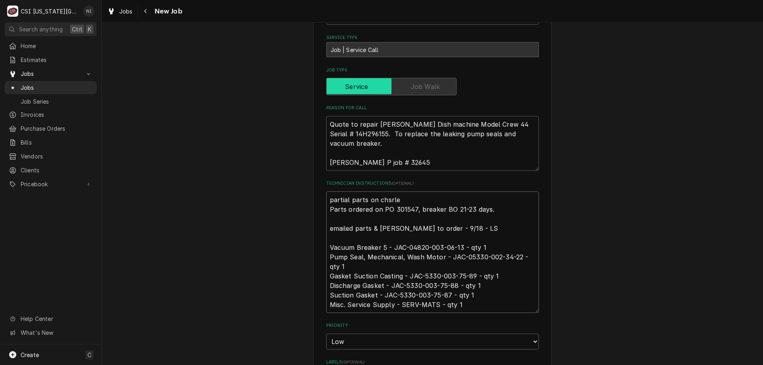
type textarea "partial parts on chsrler Parts ordered on PO 301547, breaker BO 21-23 days. ema…"
type textarea "x"
type textarea "partial parts on chsrle Parts ordered on PO 301547, breaker BO 21-23 days. emai…"
type textarea "x"
type textarea "partial parts on chsrl Parts ordered on PO 301547, breaker BO 21-23 days. email…"
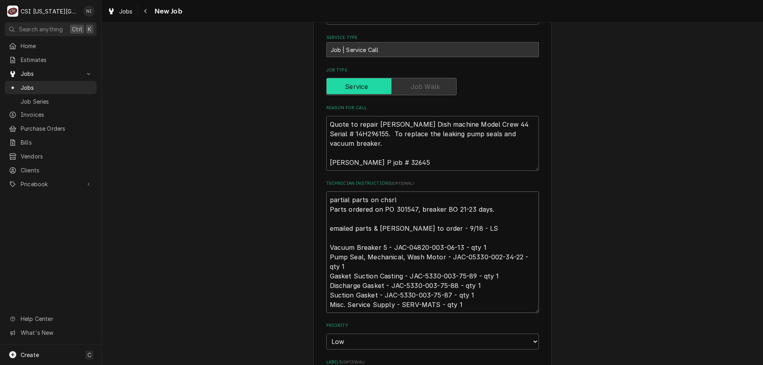
type textarea "x"
type textarea "partial parts on chsr Parts ordered on PO 301547, breaker BO 21-23 days. emaile…"
type textarea "x"
type textarea "partial parts on chs Parts ordered on PO 301547, breaker BO 21-23 days. emailed…"
type textarea "x"
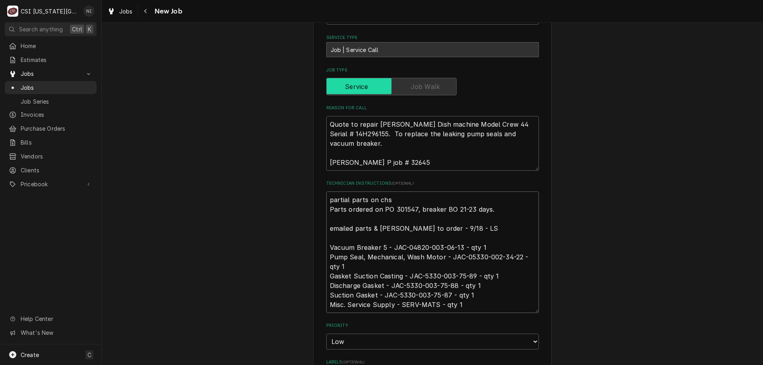
type textarea "partial parts on chsa Parts ordered on PO 301547, breaker BO 21-23 days. emaile…"
type textarea "x"
type textarea "partial parts on chsar Parts ordered on PO 301547, breaker BO 21-23 days. email…"
type textarea "x"
type textarea "partial parts on chsa Parts ordered on PO 301547, breaker BO 21-23 days. emaile…"
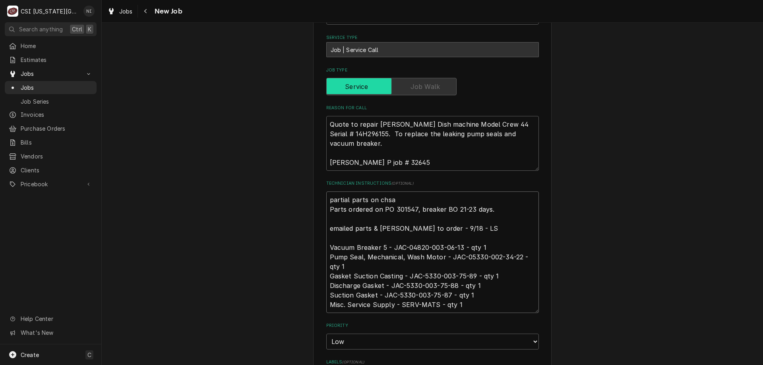
type textarea "x"
type textarea "partial parts on chs Parts ordered on PO 301547, breaker BO 21-23 days. emailed…"
type textarea "x"
type textarea "partial parts on ch Parts ordered on PO 301547, breaker BO 21-23 days. emailed …"
type textarea "x"
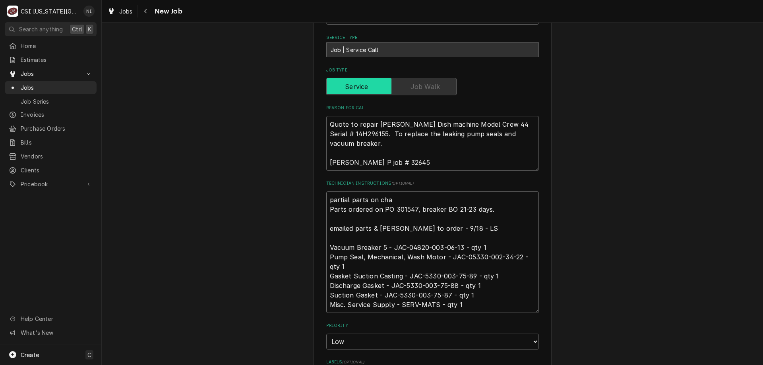
type textarea "partial parts on char Parts ordered on PO 301547, breaker BO 21-23 days. emaile…"
type textarea "x"
type textarea "partial parts on chare Parts ordered on PO 301547, breaker BO 21-23 days. email…"
type textarea "x"
type textarea "partial parts on char Parts ordered on PO 301547, breaker BO 21-23 days. emaile…"
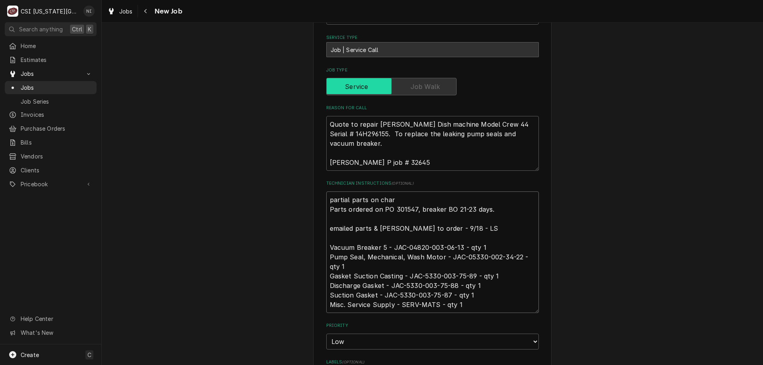
type textarea "x"
type textarea "partial parts on charl Parts ordered on PO 301547, breaker BO 21-23 days. email…"
type textarea "x"
type textarea "partial parts on charle Parts ordered on PO 301547, breaker BO 21-23 days. emai…"
type textarea "x"
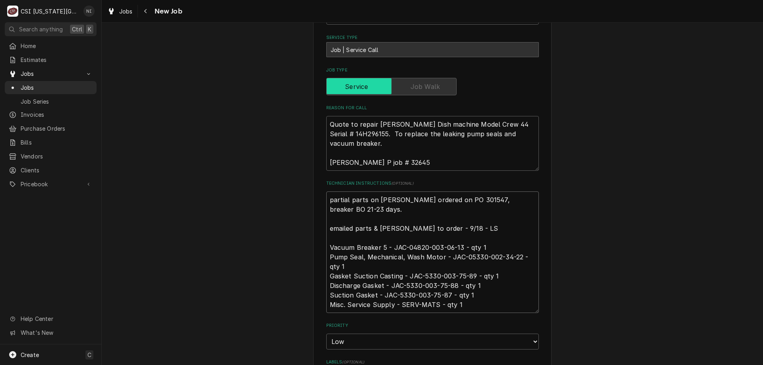
type textarea "partial parts on charles Parts ordered on PO 301547, breaker BO 21-23 days. ema…"
type textarea "x"
type textarea "partial parts on charles s Parts ordered on PO 301547, breaker BO 21-23 days. e…"
type textarea "x"
type textarea "partial parts on charles sh Parts ordered on PO 301547, breaker BO 21-23 days. …"
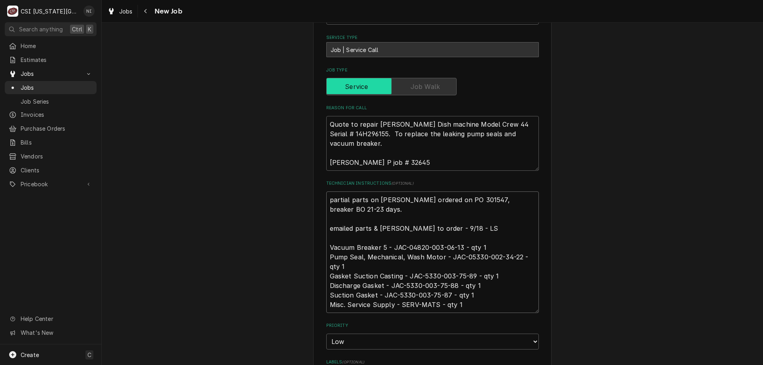
type textarea "x"
type textarea "partial parts on charles she Parts ordered on PO 301547, breaker BO 21-23 days.…"
type textarea "x"
type textarea "partial parts on charles shel Parts ordered on PO 301547, breaker BO 21-23 days…"
type textarea "x"
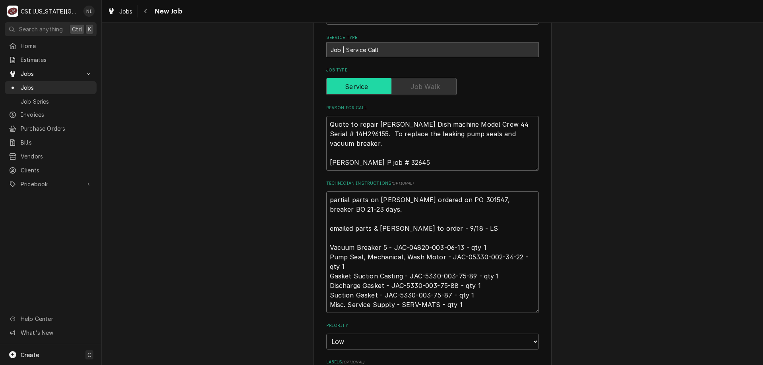
type textarea "partial parts on charles shelf Parts ordered on PO 301547, breaker BO 21-23 day…"
type textarea "x"
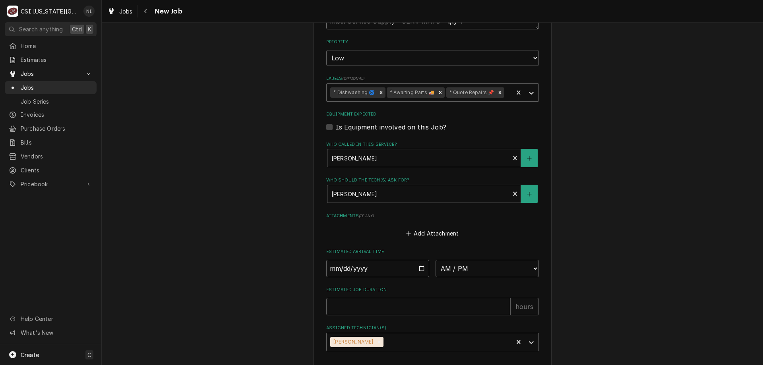
scroll to position [706, 0]
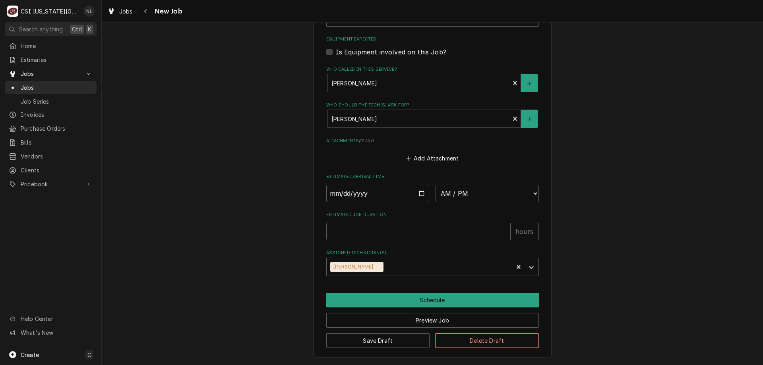
type textarea "partial parts on charles shelf Parts ordered on PO 301547, breaker BO 21-23 day…"
click at [373, 337] on button "Save Draft" at bounding box center [378, 340] width 104 height 15
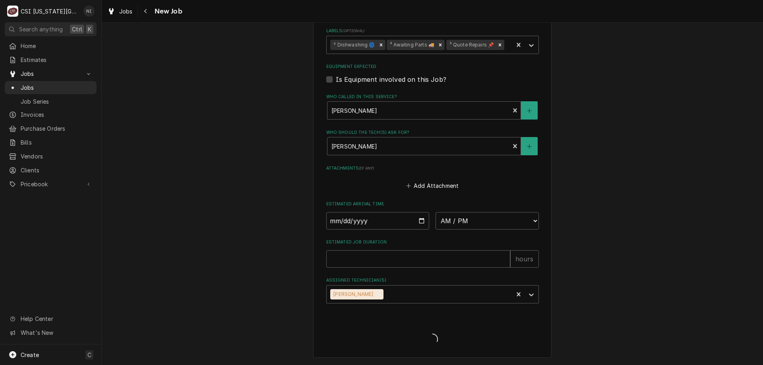
type textarea "x"
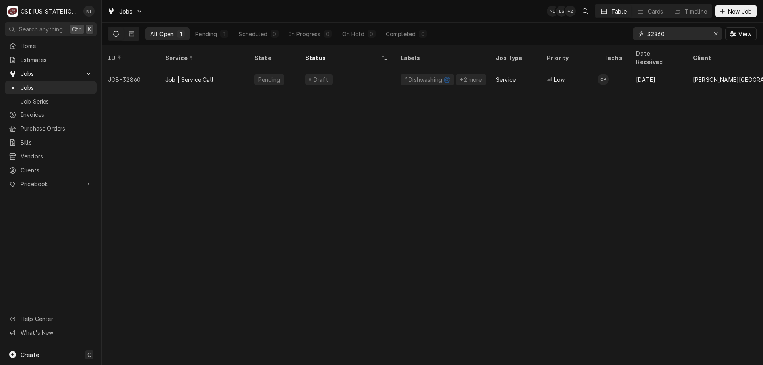
drag, startPoint x: 669, startPoint y: 33, endPoint x: 659, endPoint y: 36, distance: 10.8
click at [659, 36] on input "32860" at bounding box center [678, 33] width 60 height 13
type input "32811"
click at [359, 70] on div "Parts Ordered" at bounding box center [346, 79] width 95 height 19
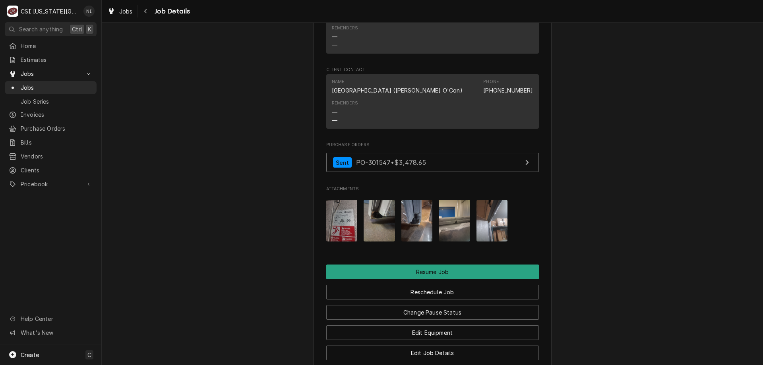
scroll to position [967, 0]
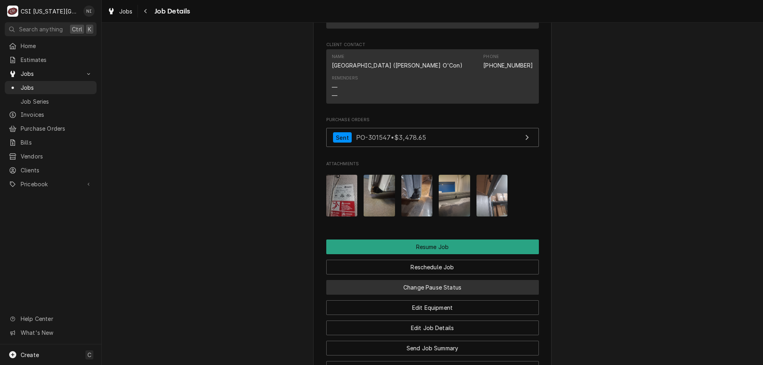
click at [465, 280] on button "Change Pause Status" at bounding box center [432, 287] width 213 height 15
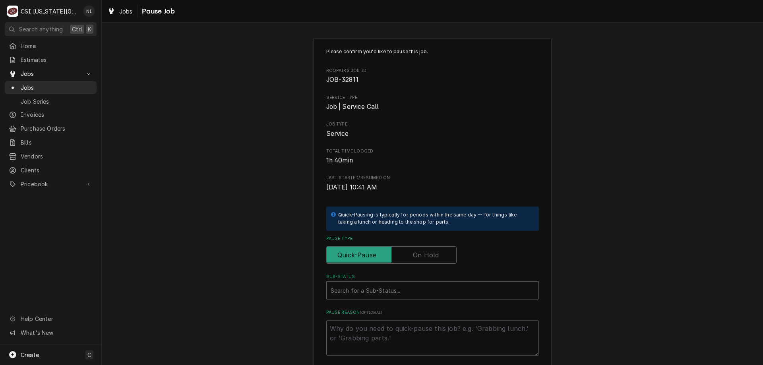
click at [423, 257] on label "Pause Type" at bounding box center [391, 254] width 130 height 17
click at [423, 257] on input "Pause Type" at bounding box center [391, 254] width 123 height 17
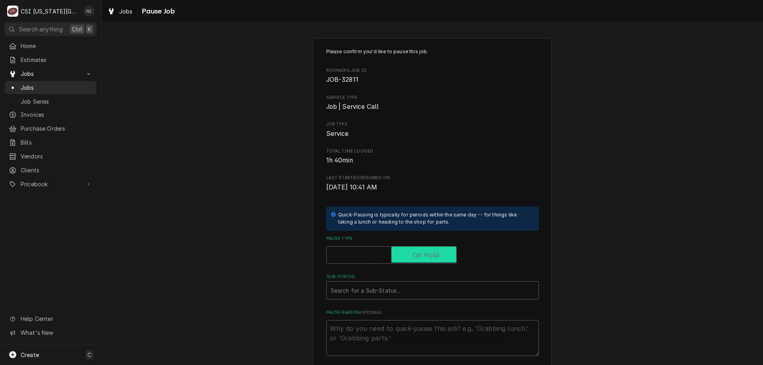
checkbox input "true"
click at [404, 288] on div "Sub-Status" at bounding box center [433, 290] width 204 height 14
drag, startPoint x: 360, startPoint y: 319, endPoint x: 361, endPoint y: 329, distance: 9.6
click at [361, 329] on textarea "Pause Reason ( optional )" at bounding box center [432, 338] width 213 height 36
click at [369, 291] on div "Sub-Status" at bounding box center [433, 290] width 204 height 14
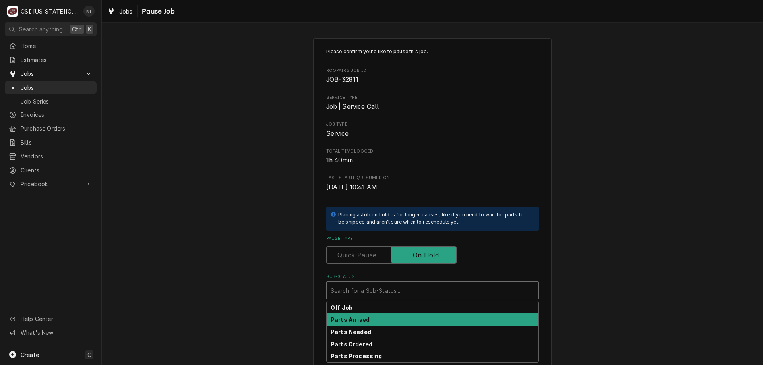
click at [359, 324] on div "Parts Arrived" at bounding box center [433, 320] width 212 height 12
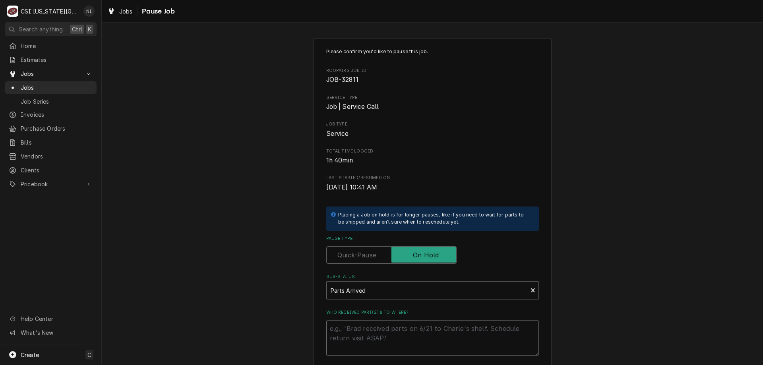
drag, startPoint x: 353, startPoint y: 332, endPoint x: 361, endPoint y: 327, distance: 9.8
click at [353, 331] on textarea "Who received part(s) & to where?" at bounding box center [432, 338] width 213 height 36
type textarea "x"
type textarea "p"
type textarea "x"
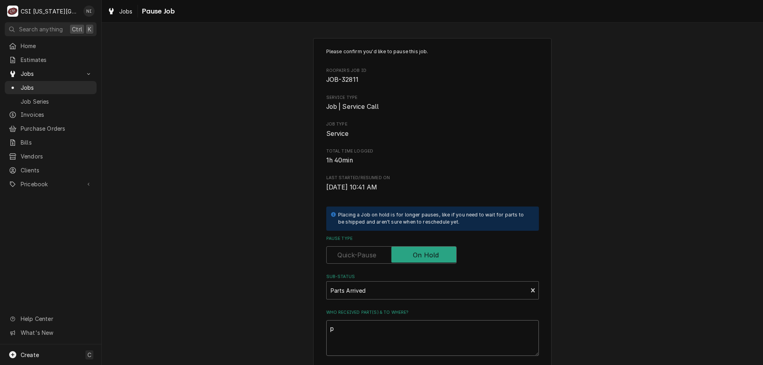
type textarea "pa"
type textarea "x"
type textarea "par"
type textarea "x"
type textarea "part"
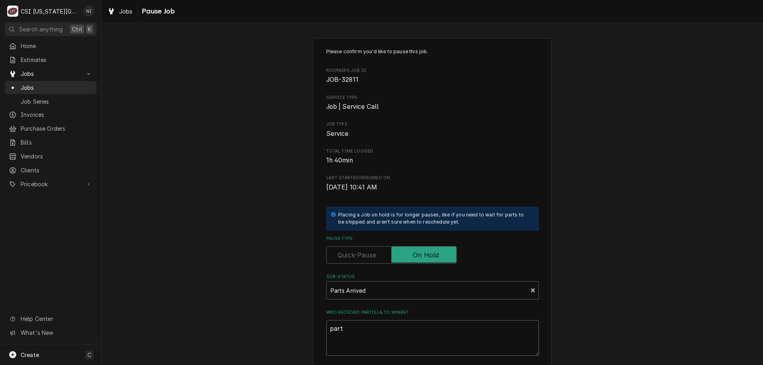
type textarea "x"
type textarea "parts"
type textarea "x"
type textarea "parts"
type textarea "x"
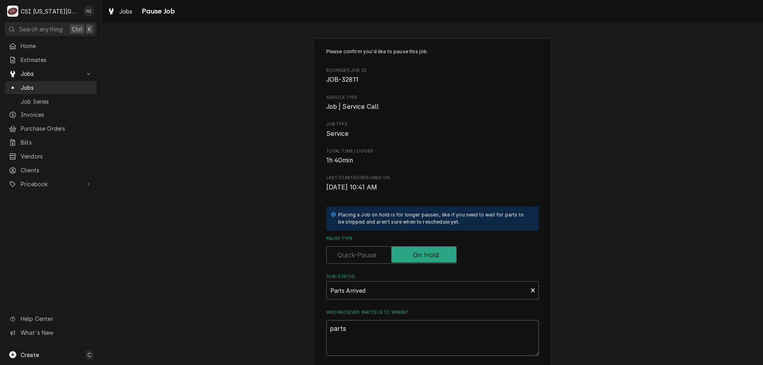
type textarea "parts o"
type textarea "x"
type textarea "parts on"
type textarea "x"
type textarea "parts on"
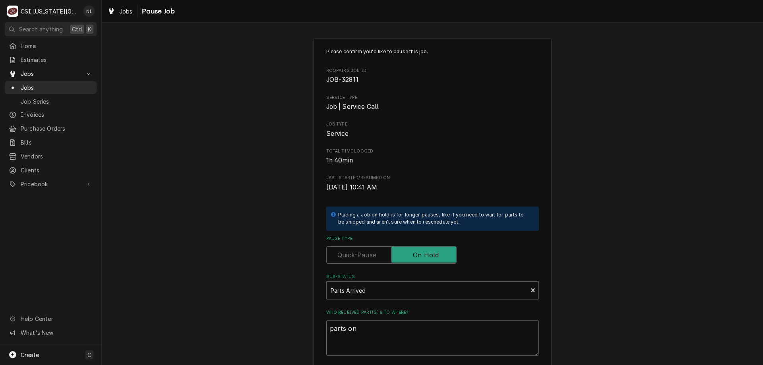
type textarea "x"
type textarea "parts on wij"
type textarea "x"
type textarea "parts on wijls"
type textarea "x"
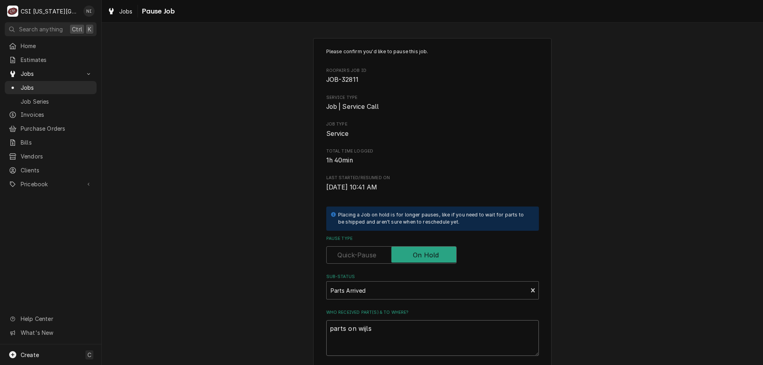
type textarea "parts on wijlso"
type textarea "x"
type textarea "parts on wijlson"
type textarea "x"
type textarea "parts on wijlsons"
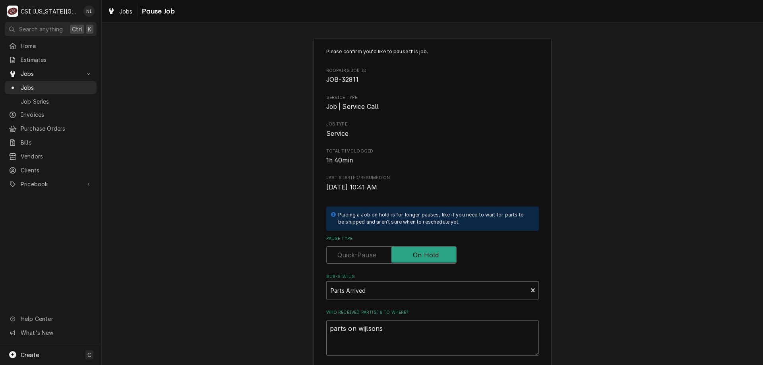
type textarea "x"
type textarea "parts on wijlson"
type textarea "x"
type textarea "parts on wijlso"
type textarea "x"
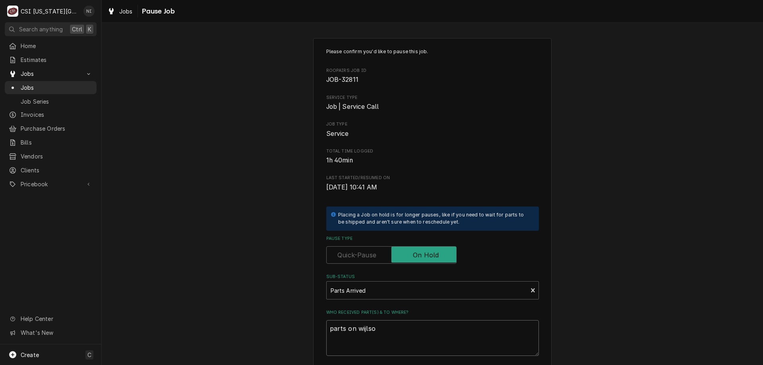
type textarea "parts on wijls"
type textarea "x"
type textarea "parts on wijl"
type textarea "x"
type textarea "parts on wij"
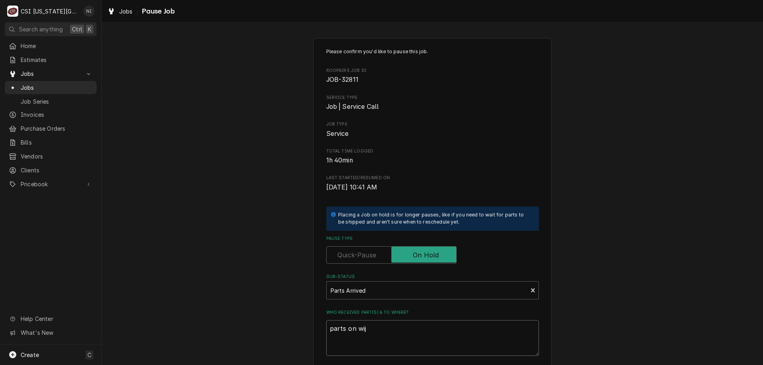
type textarea "x"
type textarea "parts on wi"
type textarea "x"
type textarea "parts on wil"
type textarea "x"
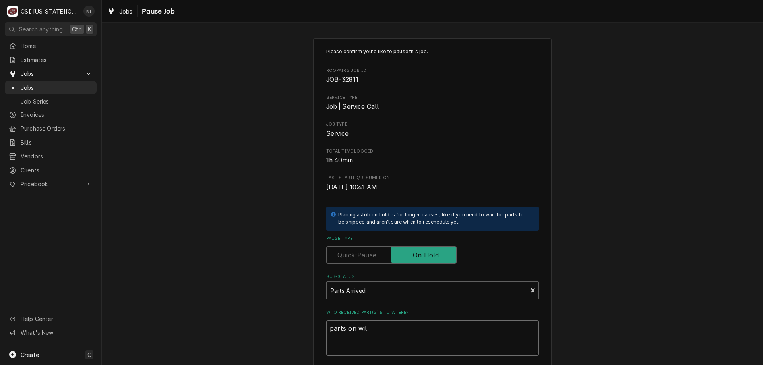
type textarea "parts on wils"
type textarea "x"
type textarea "parts on wilso"
type textarea "x"
type textarea "parts on wilson"
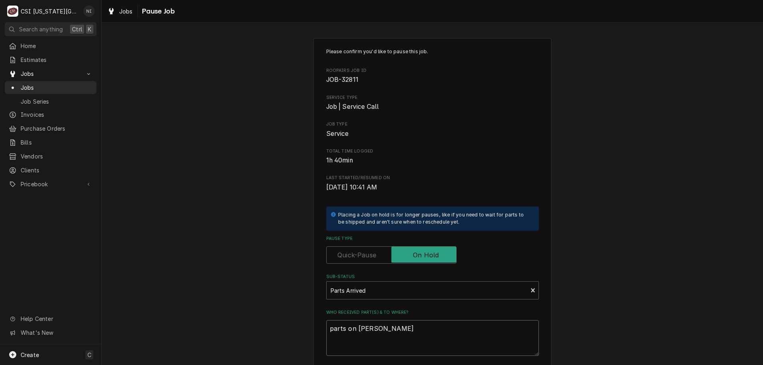
type textarea "x"
type textarea "parts on wilson"
type textarea "x"
type textarea "parts on wilson s"
type textarea "x"
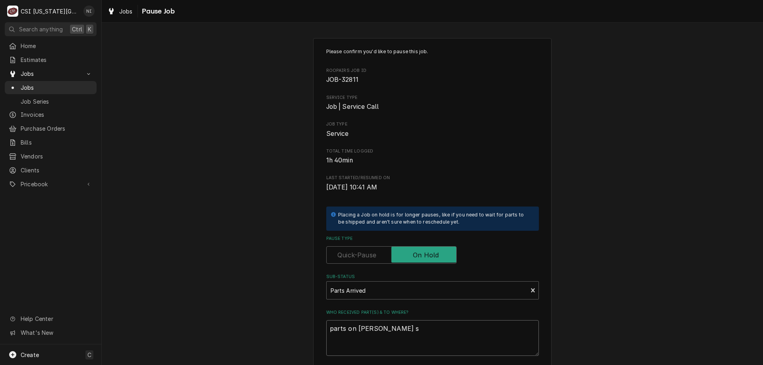
type textarea "parts on wilson sh"
type textarea "x"
type textarea "parts on wilson she"
type textarea "x"
type textarea "parts on wilson shelf"
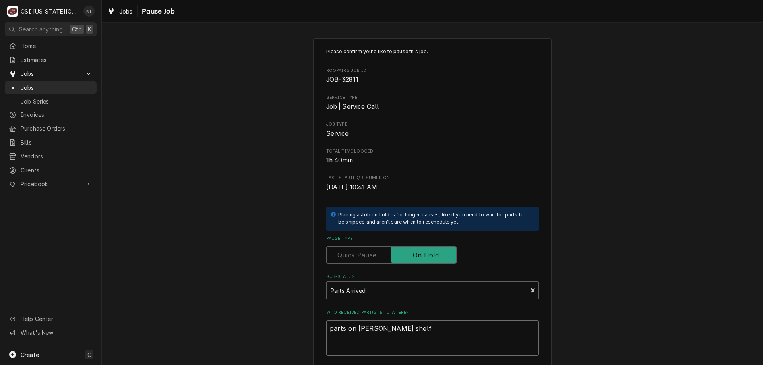
type textarea "x"
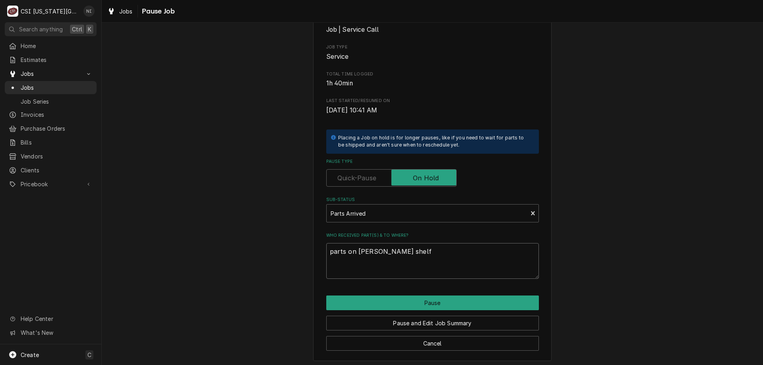
scroll to position [80, 0]
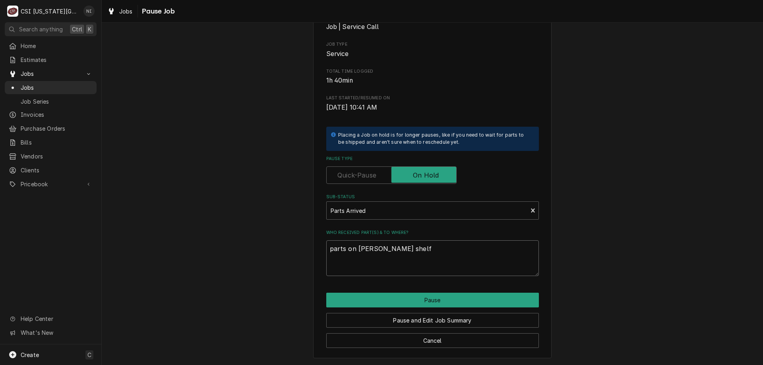
type textarea "parts on wilson shelf"
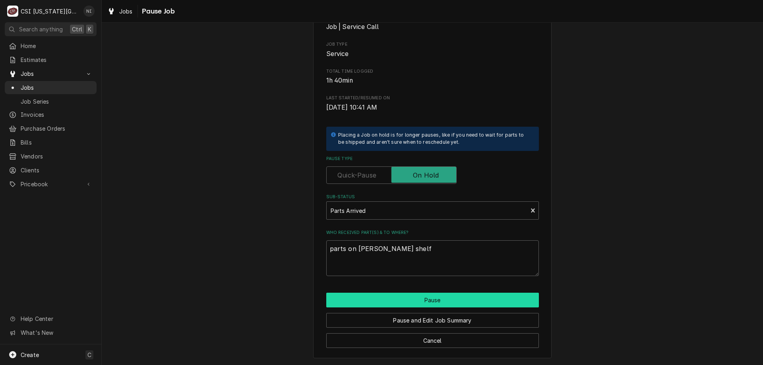
click at [469, 301] on button "Pause" at bounding box center [432, 300] width 213 height 15
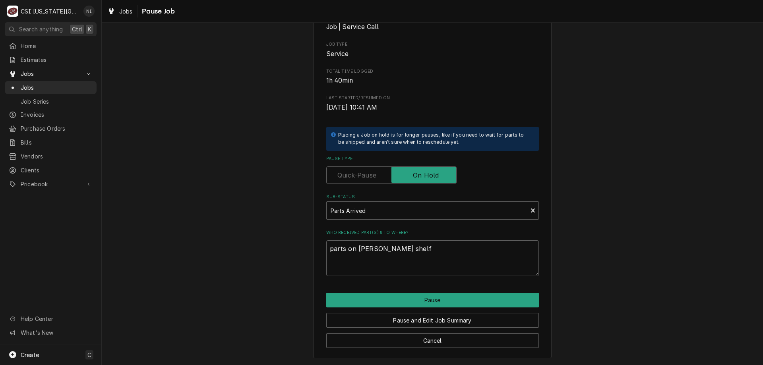
type textarea "x"
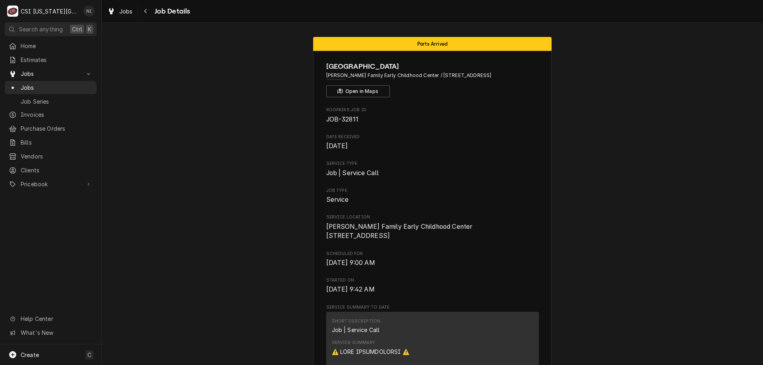
click at [59, 83] on span "Jobs" at bounding box center [57, 87] width 72 height 8
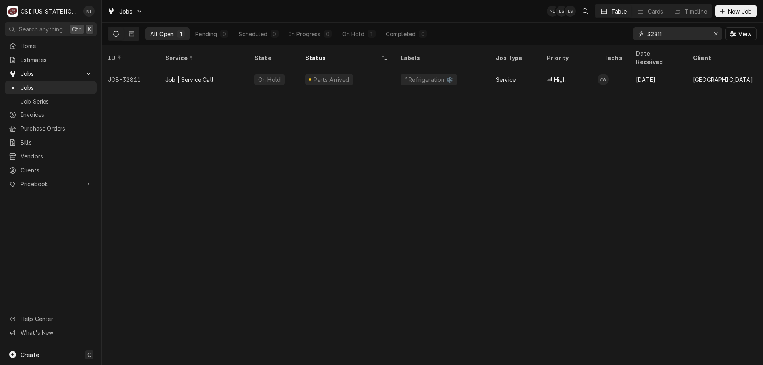
drag, startPoint x: 698, startPoint y: 35, endPoint x: 631, endPoint y: 37, distance: 66.8
click at [631, 37] on div "All Open 1 Pending 0 Scheduled 0 In Progress 0 On Hold 1 Completed 0 32811 View" at bounding box center [432, 34] width 649 height 22
type input "n"
type input "y"
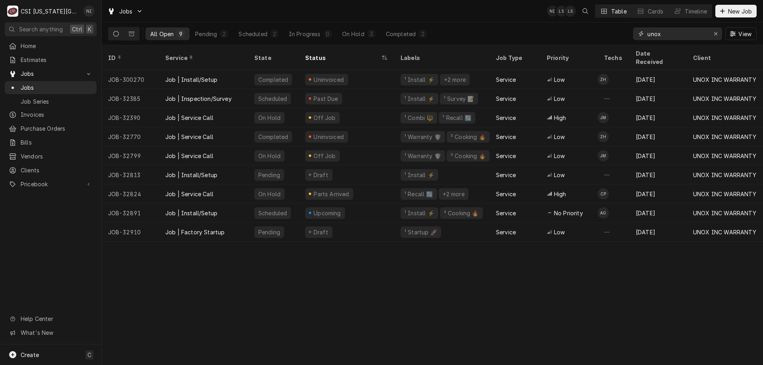
type input "unox"
click at [355, 37] on div "On Hold" at bounding box center [353, 34] width 22 height 8
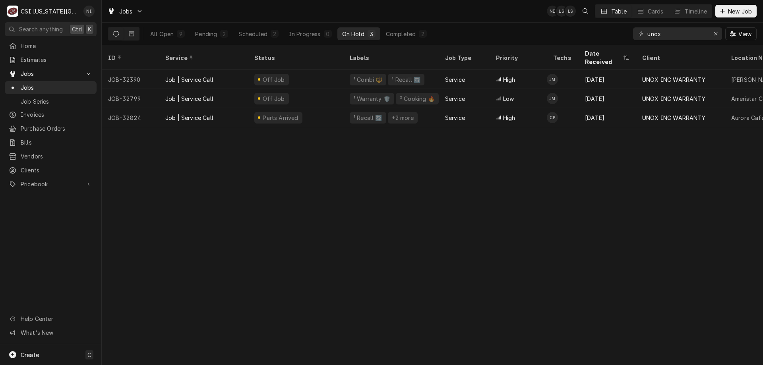
click at [313, 93] on div "Off Job" at bounding box center [295, 98] width 95 height 19
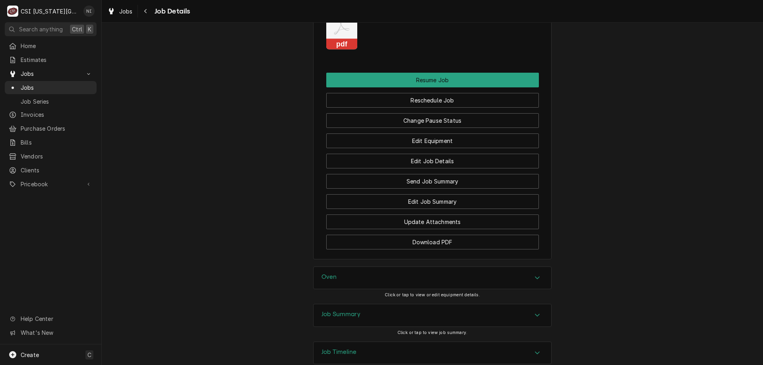
scroll to position [938, 0]
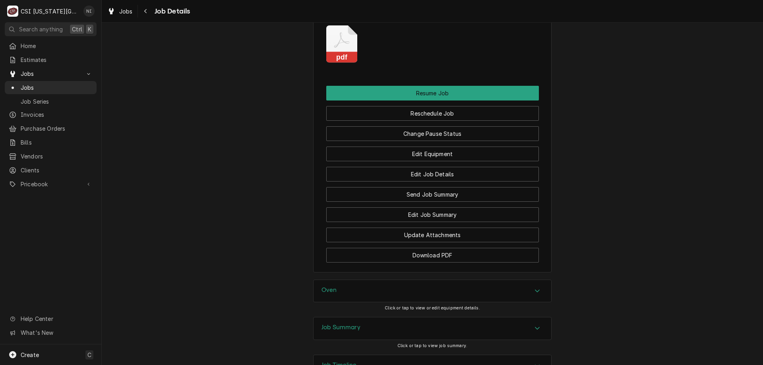
click at [522, 302] on div "Oven" at bounding box center [433, 291] width 238 height 22
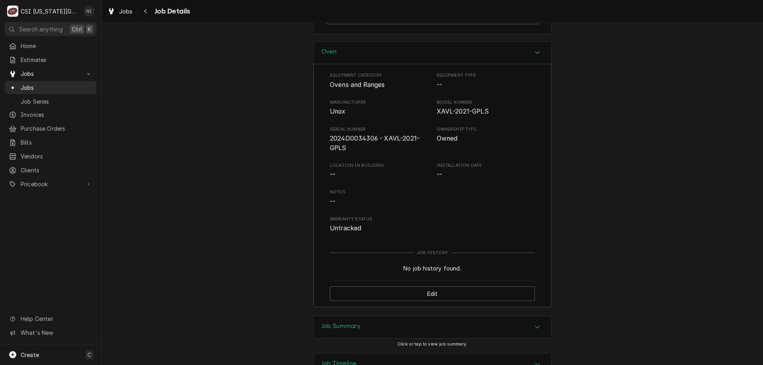
scroll to position [1249, 0]
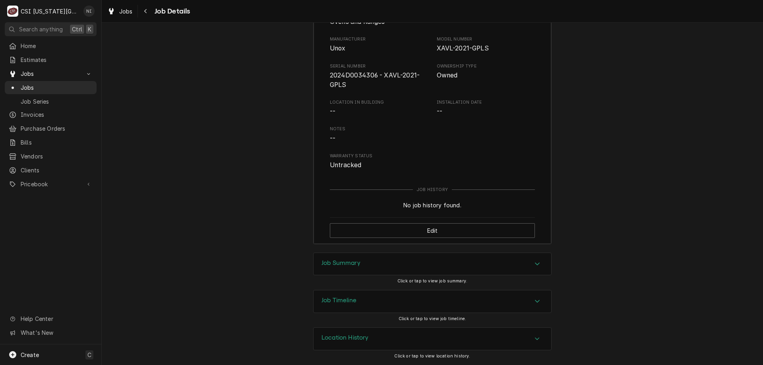
drag, startPoint x: 525, startPoint y: 266, endPoint x: 556, endPoint y: 263, distance: 30.8
click at [525, 266] on div "Job Summary" at bounding box center [433, 264] width 238 height 22
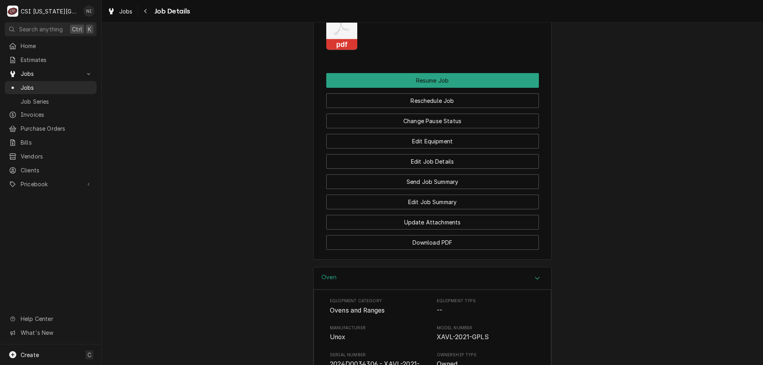
scroll to position [915, 0]
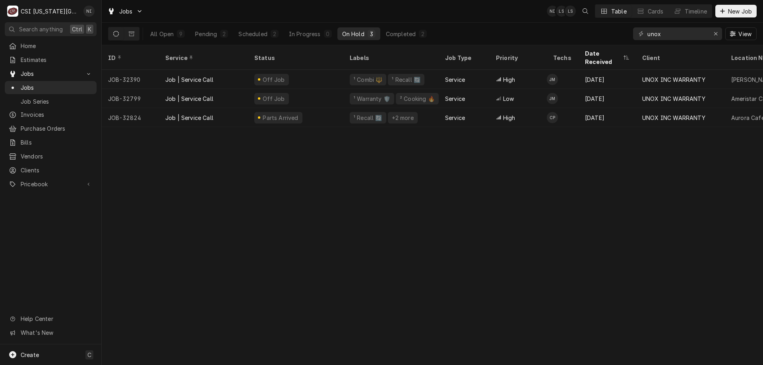
click at [235, 72] on div "Job | Service Call" at bounding box center [203, 79] width 89 height 19
click at [334, 89] on div "Off Job" at bounding box center [295, 98] width 95 height 19
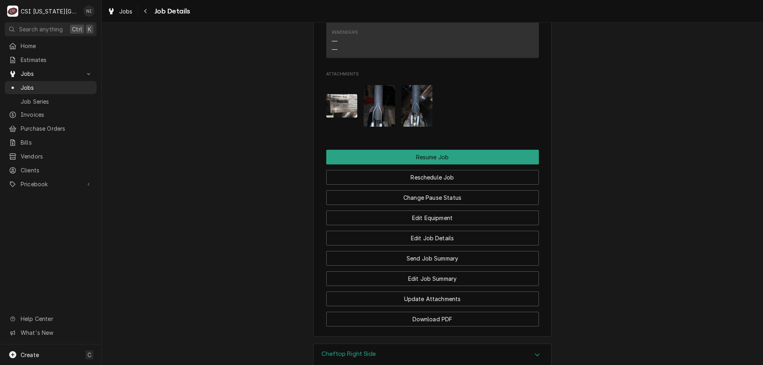
scroll to position [1049, 0]
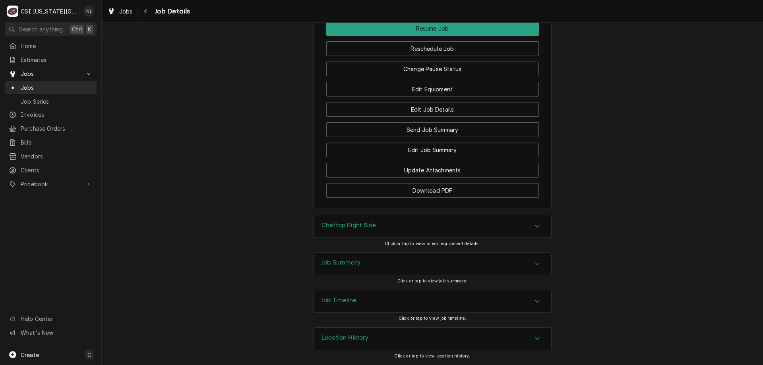
click at [533, 267] on div "Accordion Header" at bounding box center [537, 264] width 12 height 10
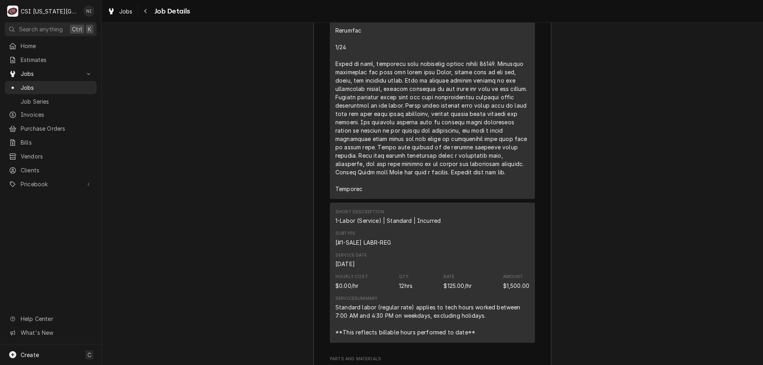
scroll to position [2438, 0]
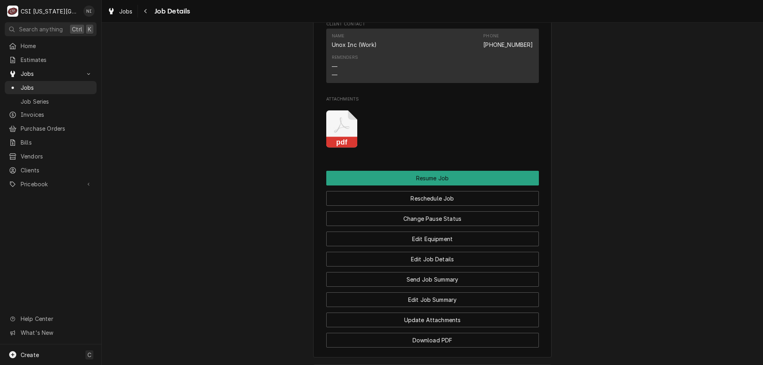
scroll to position [863, 0]
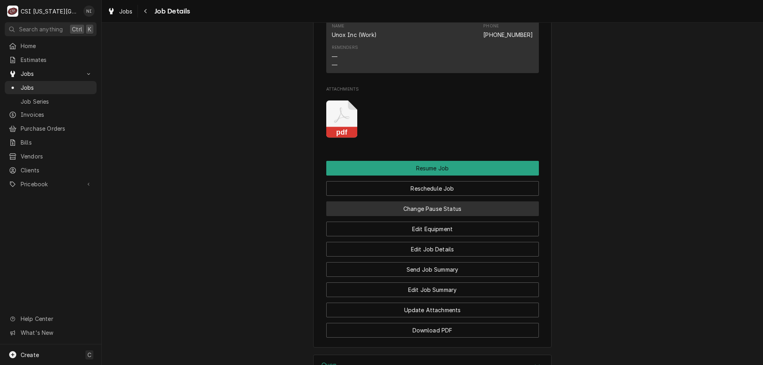
click at [462, 215] on button "Change Pause Status" at bounding box center [432, 209] width 213 height 15
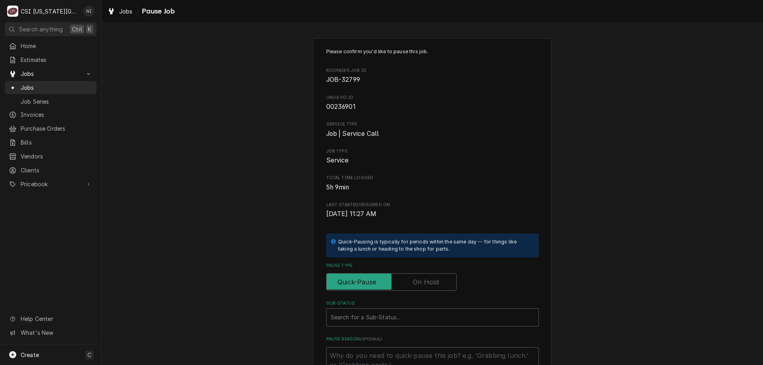
click at [422, 287] on label "Pause Type" at bounding box center [391, 281] width 130 height 17
click at [422, 287] on input "Pause Type" at bounding box center [391, 281] width 123 height 17
checkbox input "true"
drag, startPoint x: 419, startPoint y: 306, endPoint x: 496, endPoint y: 310, distance: 77.6
click at [419, 307] on label "Sub-Status" at bounding box center [432, 303] width 213 height 6
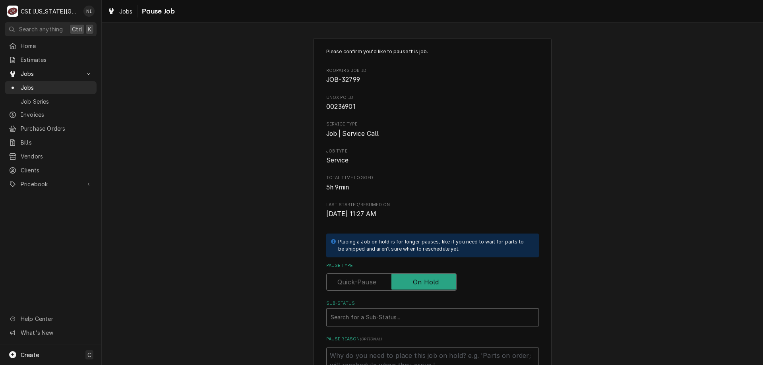
drag, startPoint x: 512, startPoint y: 314, endPoint x: 522, endPoint y: 313, distance: 9.6
click at [514, 314] on div "Sub-Status" at bounding box center [433, 317] width 204 height 14
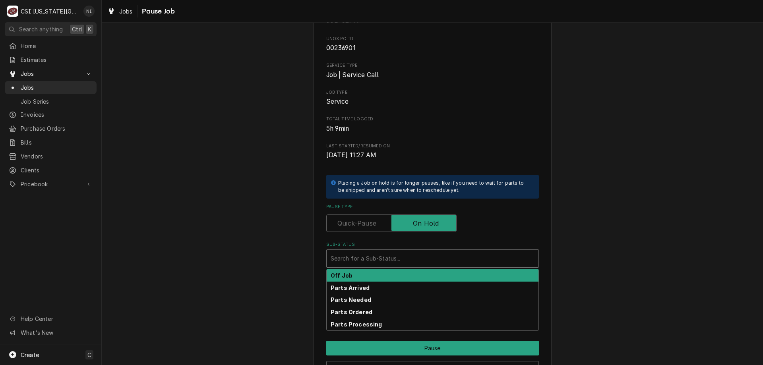
scroll to position [107, 0]
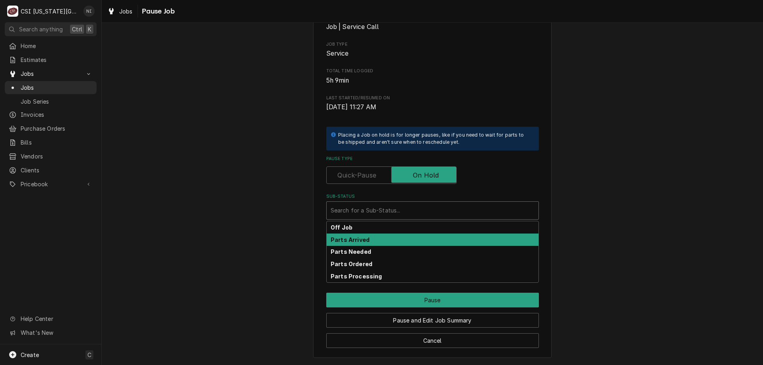
click at [358, 241] on strong "Parts Arrived" at bounding box center [350, 240] width 39 height 7
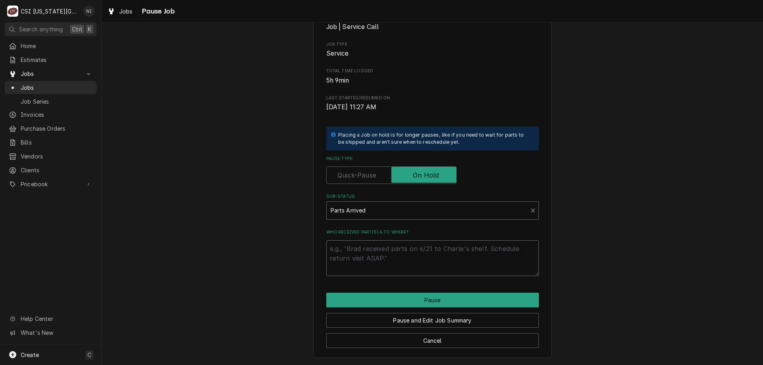
click at [382, 252] on textarea "Who received part(s) & to where?" at bounding box center [432, 258] width 213 height 36
type textarea "x"
type textarea "m"
type textarea "x"
type textarea "mf"
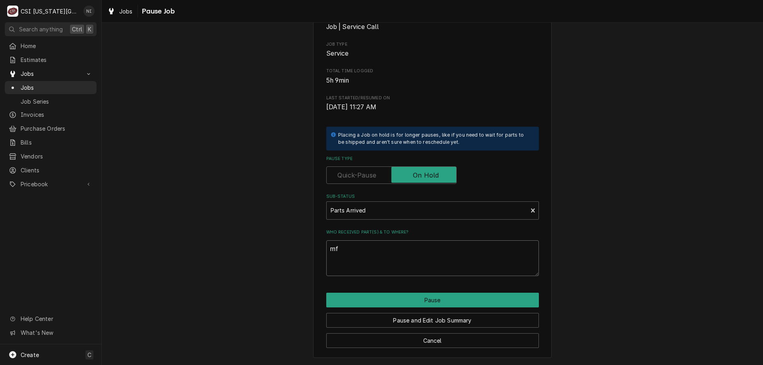
type textarea "x"
type textarea "mfg"
type textarea "x"
type textarea "mfg"
type textarea "x"
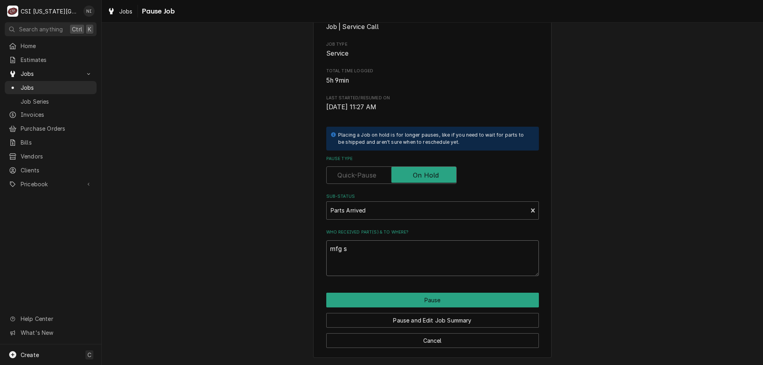
type textarea "mfg se"
type textarea "x"
type textarea "mfg sen"
type textarea "x"
type textarea "mfg senf"
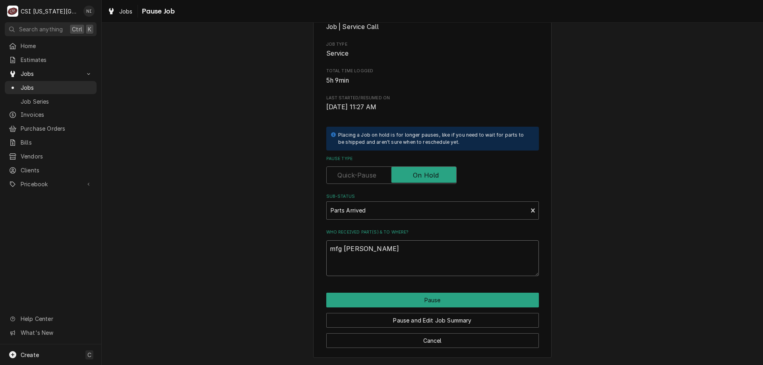
type textarea "x"
type textarea "mfg senf"
type textarea "x"
type textarea "mfg senf"
type textarea "x"
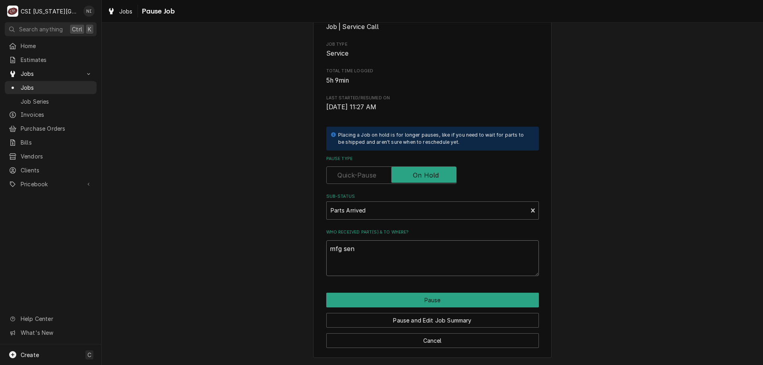
type textarea "mfg sent"
type textarea "x"
type textarea "mfg sent p"
type textarea "x"
type textarea "mfg sent pa"
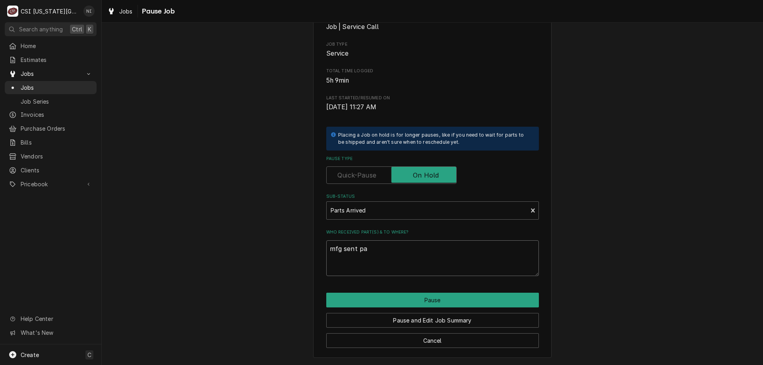
type textarea "x"
type textarea "mfg sent par"
type textarea "x"
type textarea "mfg sent part"
type textarea "x"
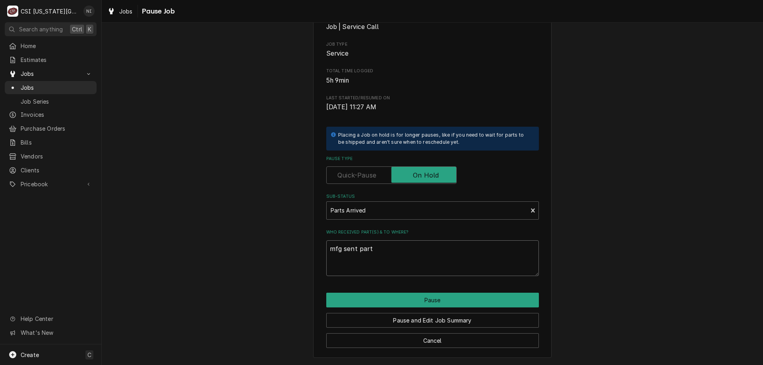
type textarea "mfg sent parts"
type textarea "x"
type textarea "mfg sent parts"
type textarea "x"
type textarea "mfg sent parts o"
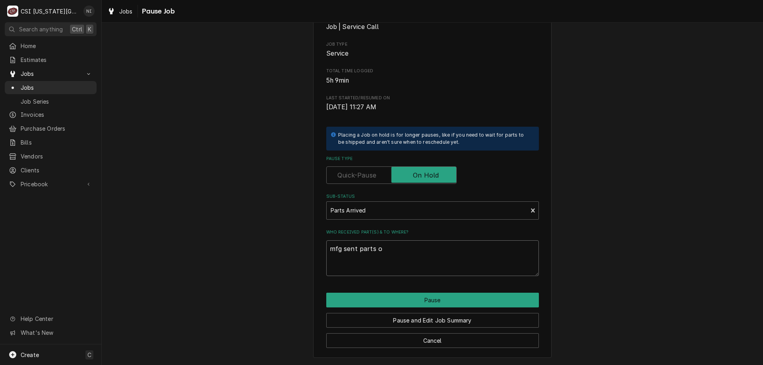
type textarea "x"
type textarea "mfg sent parts on"
type textarea "x"
type textarea "mfg sent parts on"
type textarea "x"
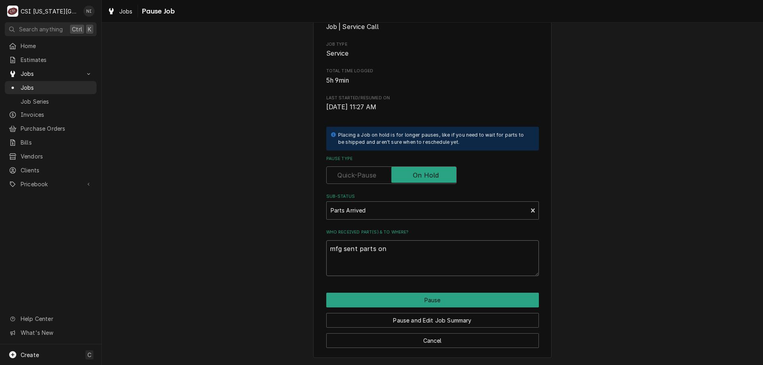
type textarea "mfg sent parts on"
type textarea "x"
type textarea "mfg sent parts o"
type textarea "x"
type textarea "mfg sent parts"
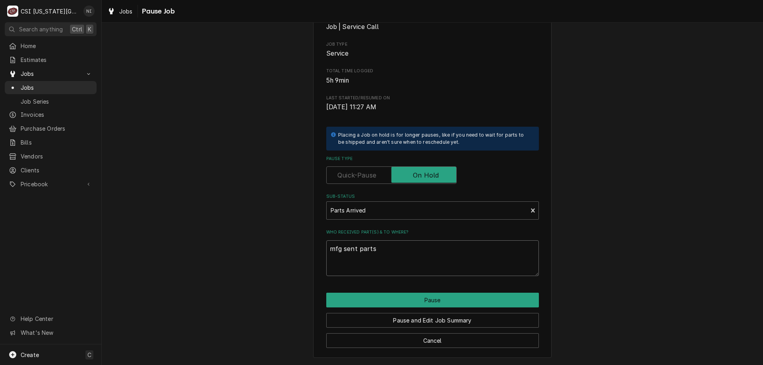
type textarea "x"
type textarea "mfg sent parts ar"
type textarea "x"
type textarea "mfg sent parts are"
type textarea "x"
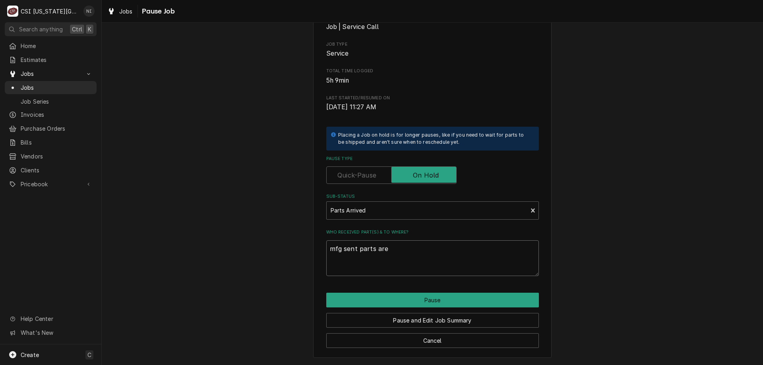
type textarea "mfg sent parts are"
type textarea "x"
type textarea "mfg sent parts are o"
type textarea "x"
type textarea "mfg sent parts are on"
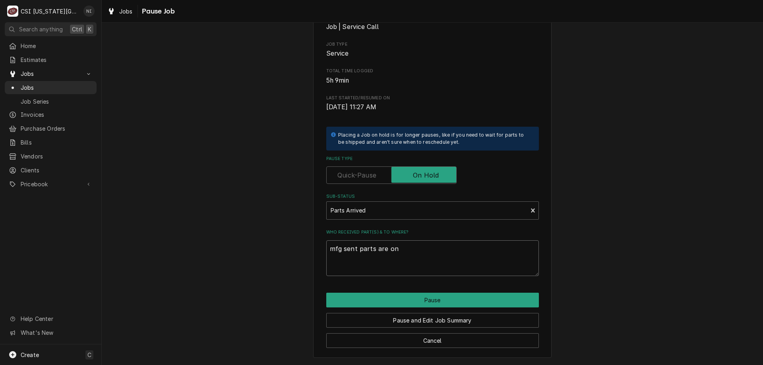
type textarea "x"
type textarea "mfg sent parts are on"
type textarea "x"
type textarea "mfg sent parts are on m"
type textarea "x"
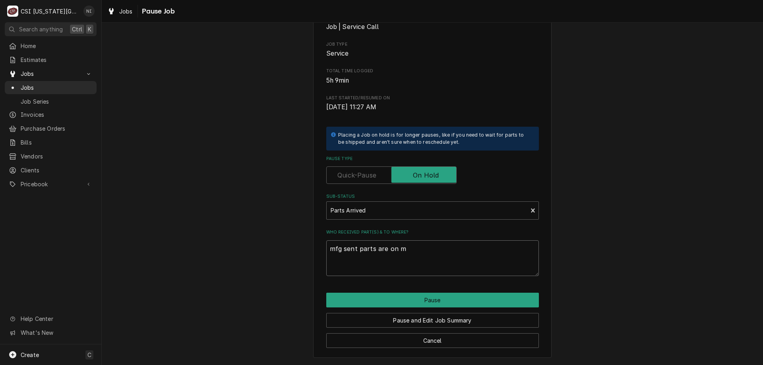
type textarea "mfg sent parts are on ma"
type textarea "x"
type textarea "mfg sent parts are on mar"
type textarea "x"
type textarea "mfg sent parts are on mars"
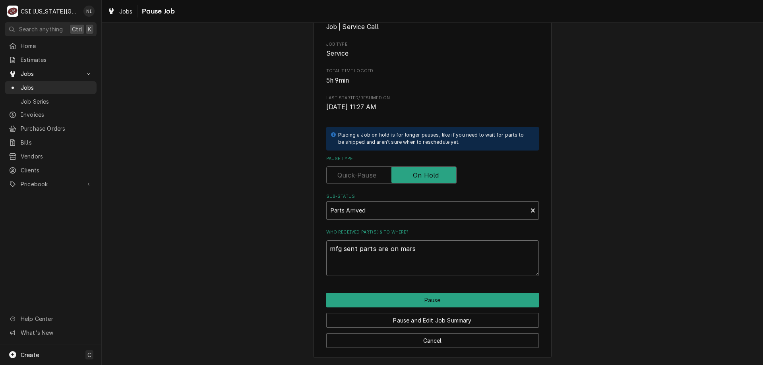
type textarea "x"
type textarea "mfg sent parts are on marsh"
type textarea "x"
type textarea "mfg sent parts are on marsha"
type textarea "x"
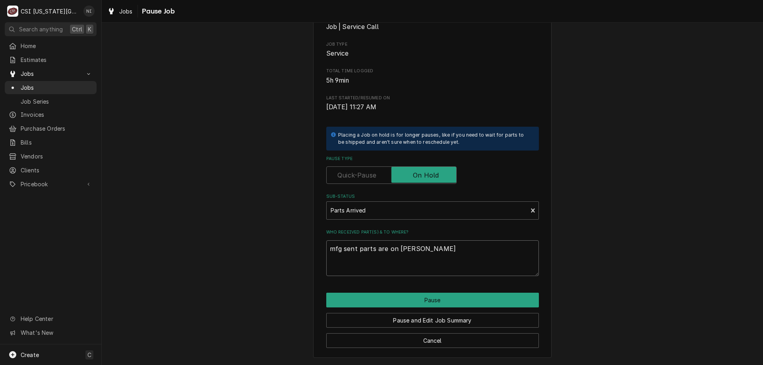
type textarea "mfg sent parts are on marshal"
type textarea "x"
type textarea "mfg sent parts are on marshall"
type textarea "x"
type textarea "mfg sent parts are on marshall"
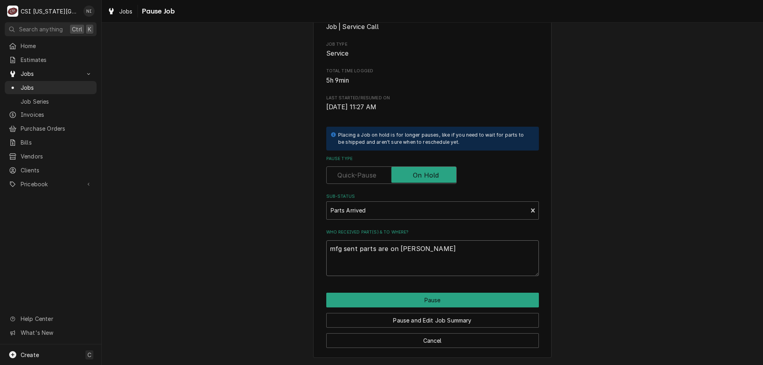
type textarea "x"
type textarea "mfg sent parts are on marshall s"
type textarea "x"
type textarea "mfg sent parts are on marshall sh"
type textarea "x"
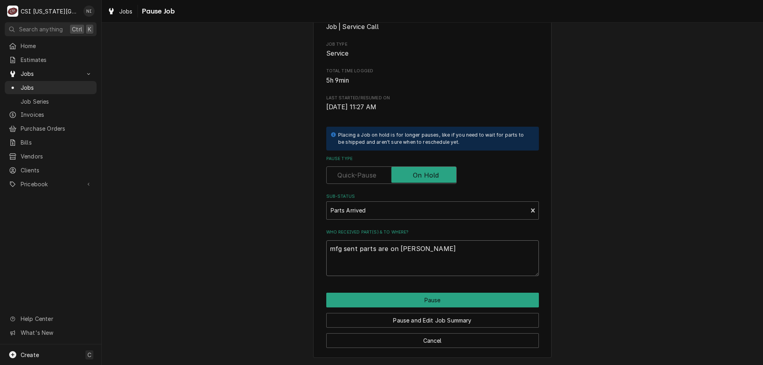
type textarea "mfg sent parts are on marshall she"
type textarea "x"
type textarea "mfg sent parts are on marshall shel"
type textarea "x"
type textarea "mfg sent parts are on marshall shelr"
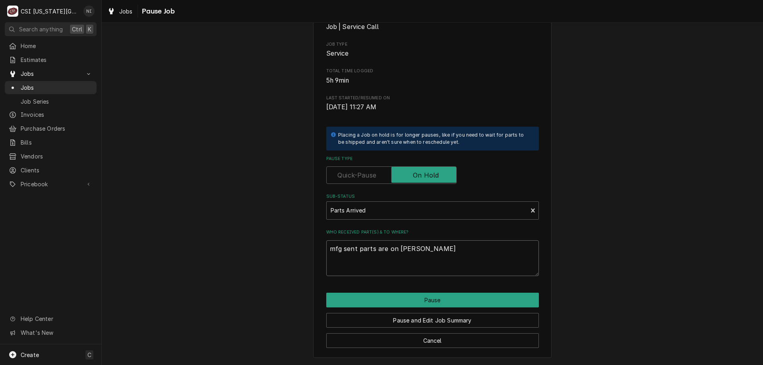
type textarea "x"
type textarea "mfg sent parts are on marshall shel"
type textarea "x"
type textarea "mfg sent parts are on [PERSON_NAME] shelf"
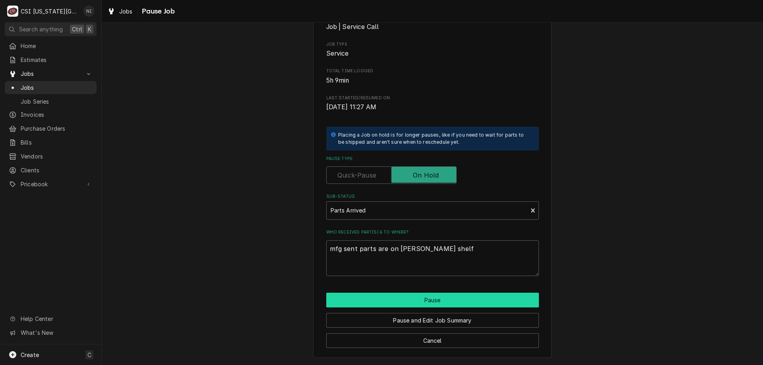
click at [425, 297] on button "Pause" at bounding box center [432, 300] width 213 height 15
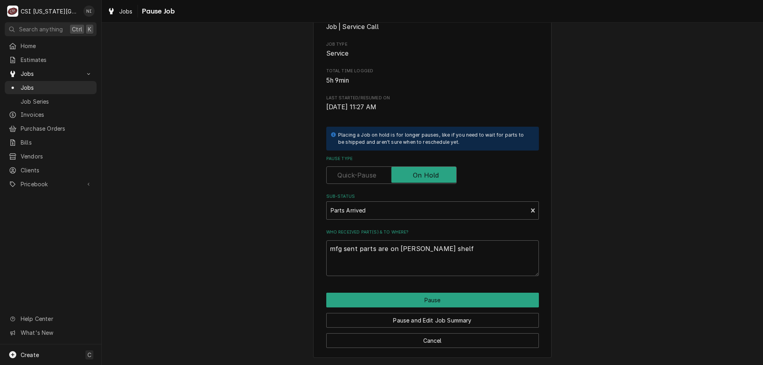
type textarea "x"
